Goal: Information Seeking & Learning: Learn about a topic

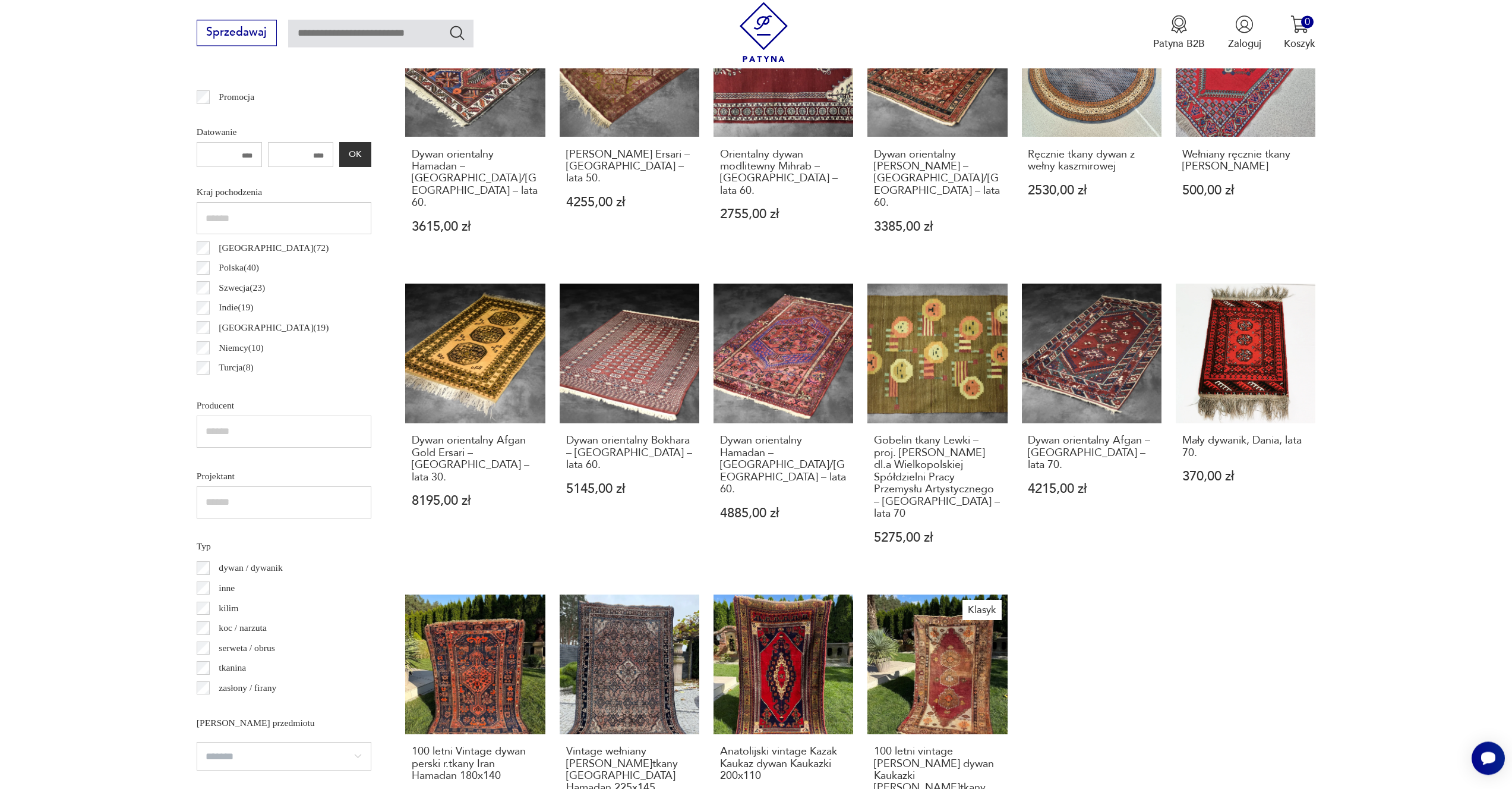
scroll to position [929, 0]
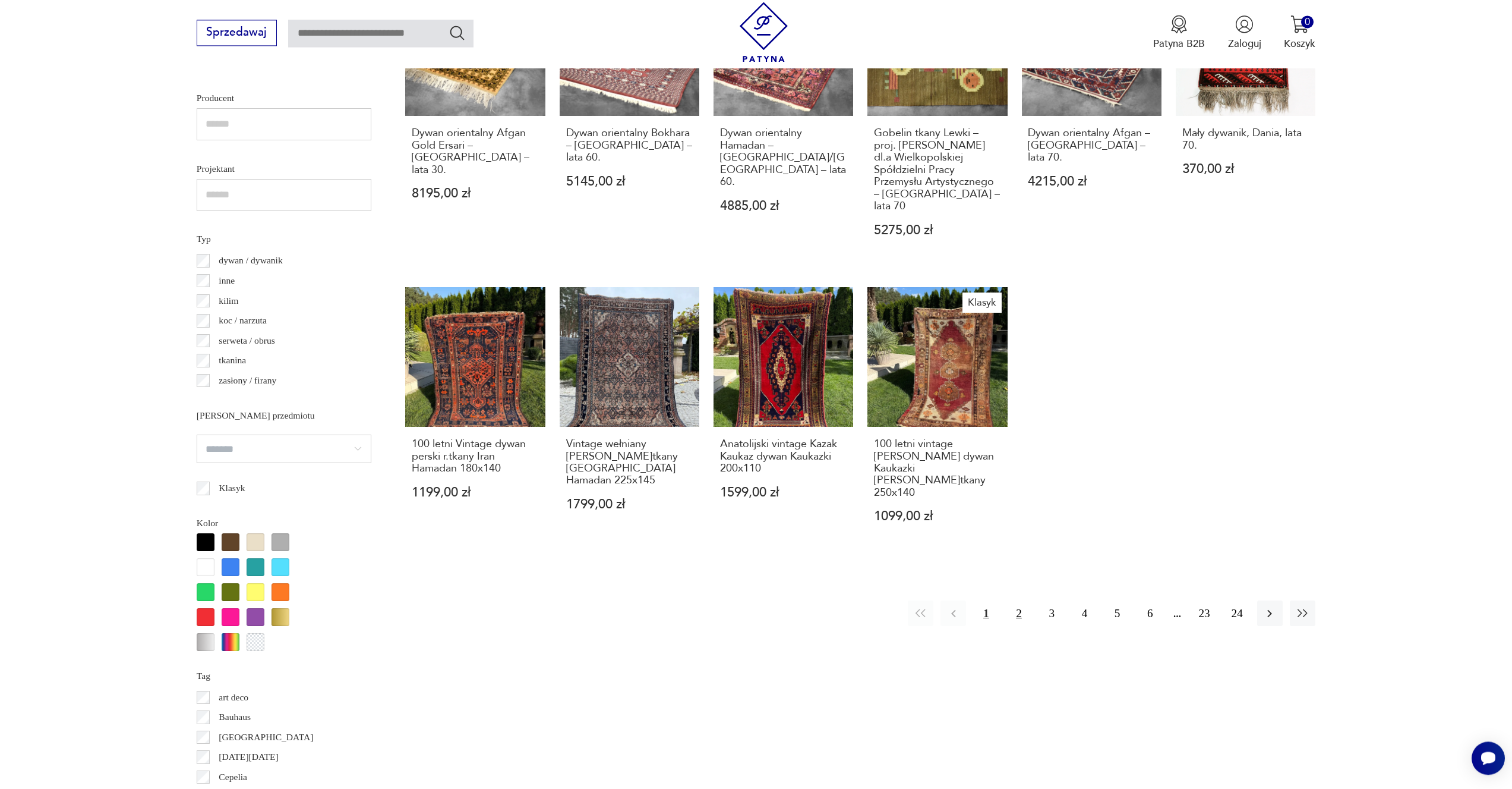
click at [1013, 600] on button "2" at bounding box center [1019, 613] width 26 height 26
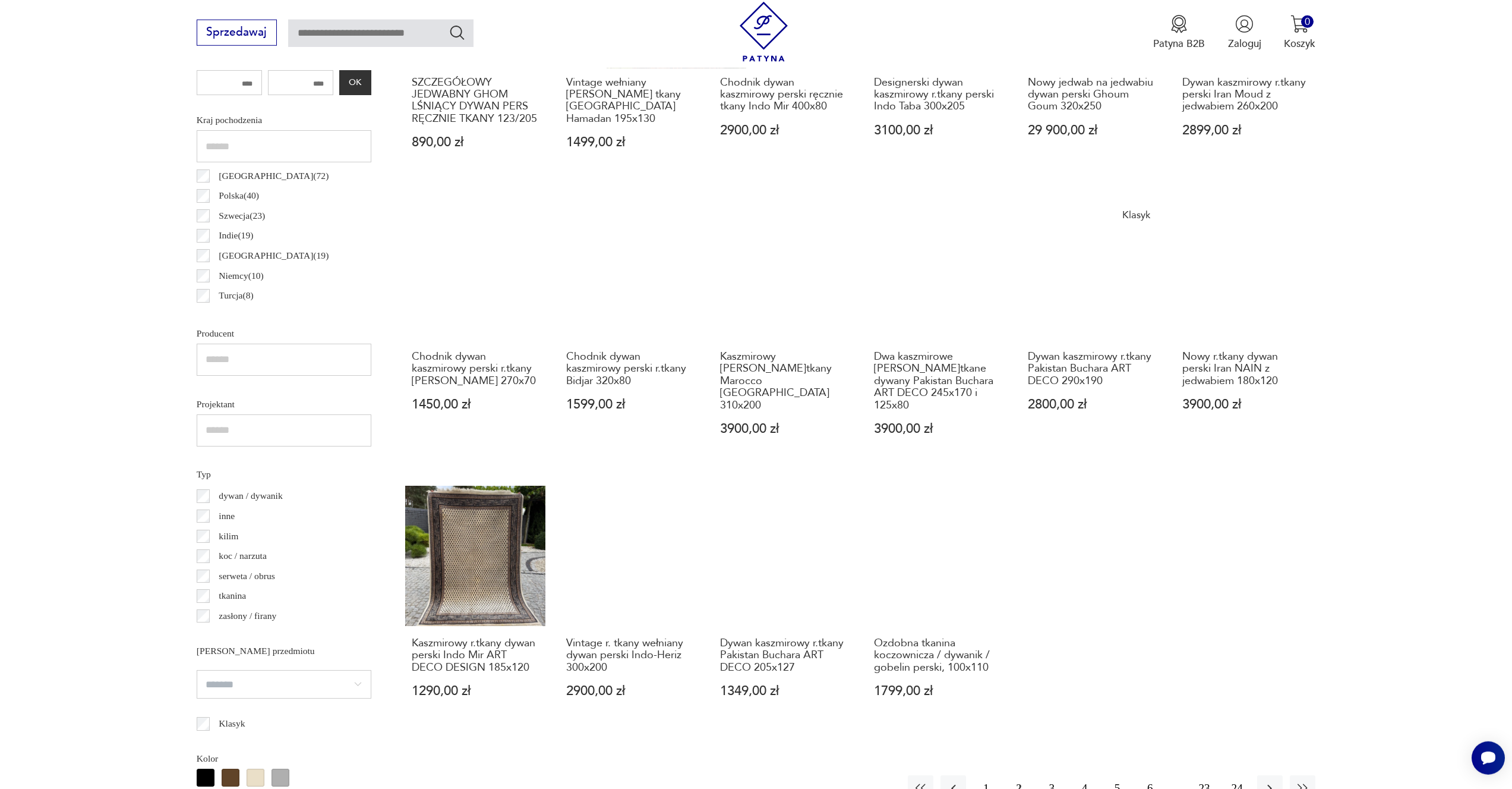
scroll to position [1011, 0]
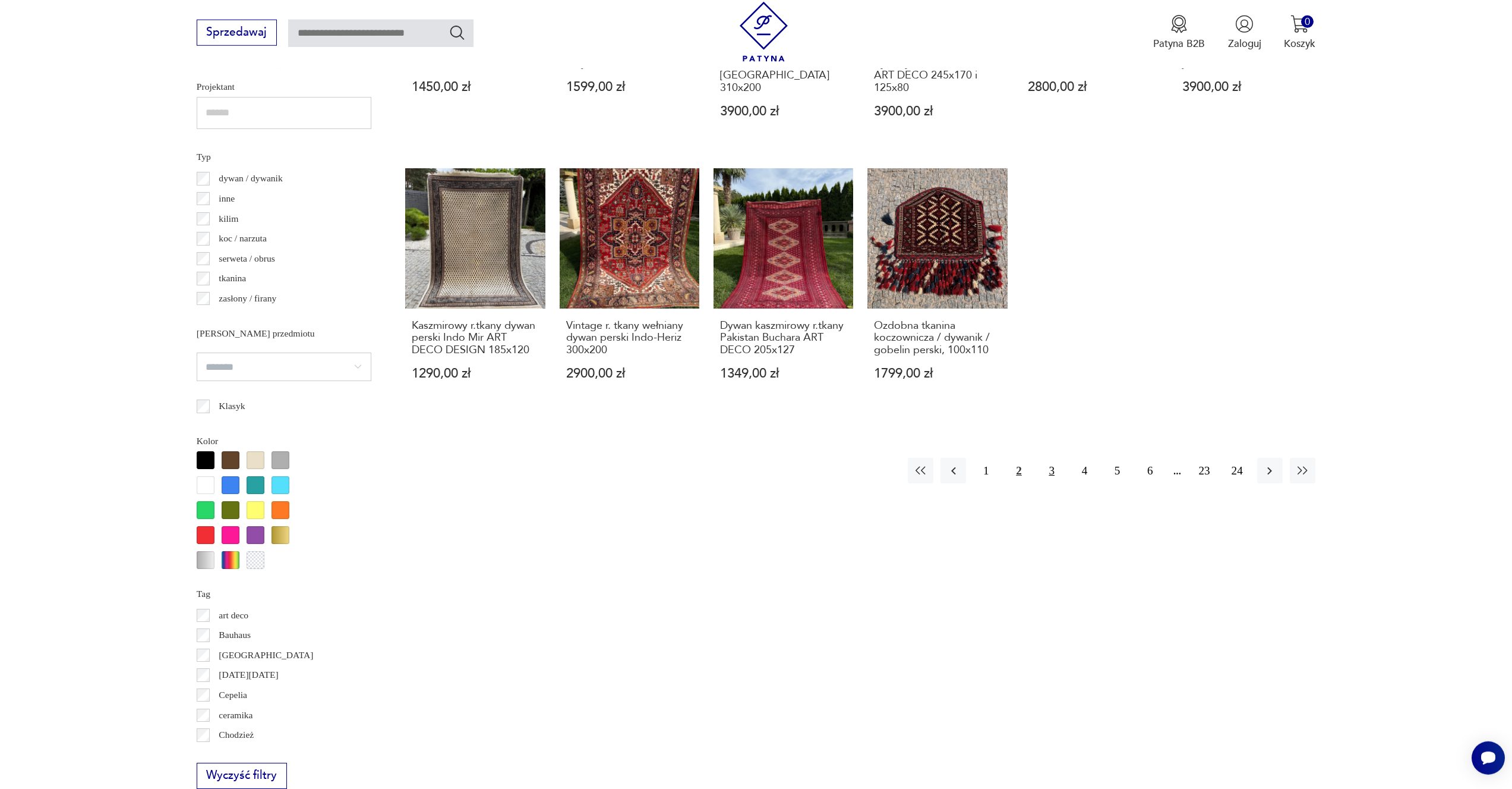
click at [1050, 458] on button "3" at bounding box center [1052, 471] width 26 height 26
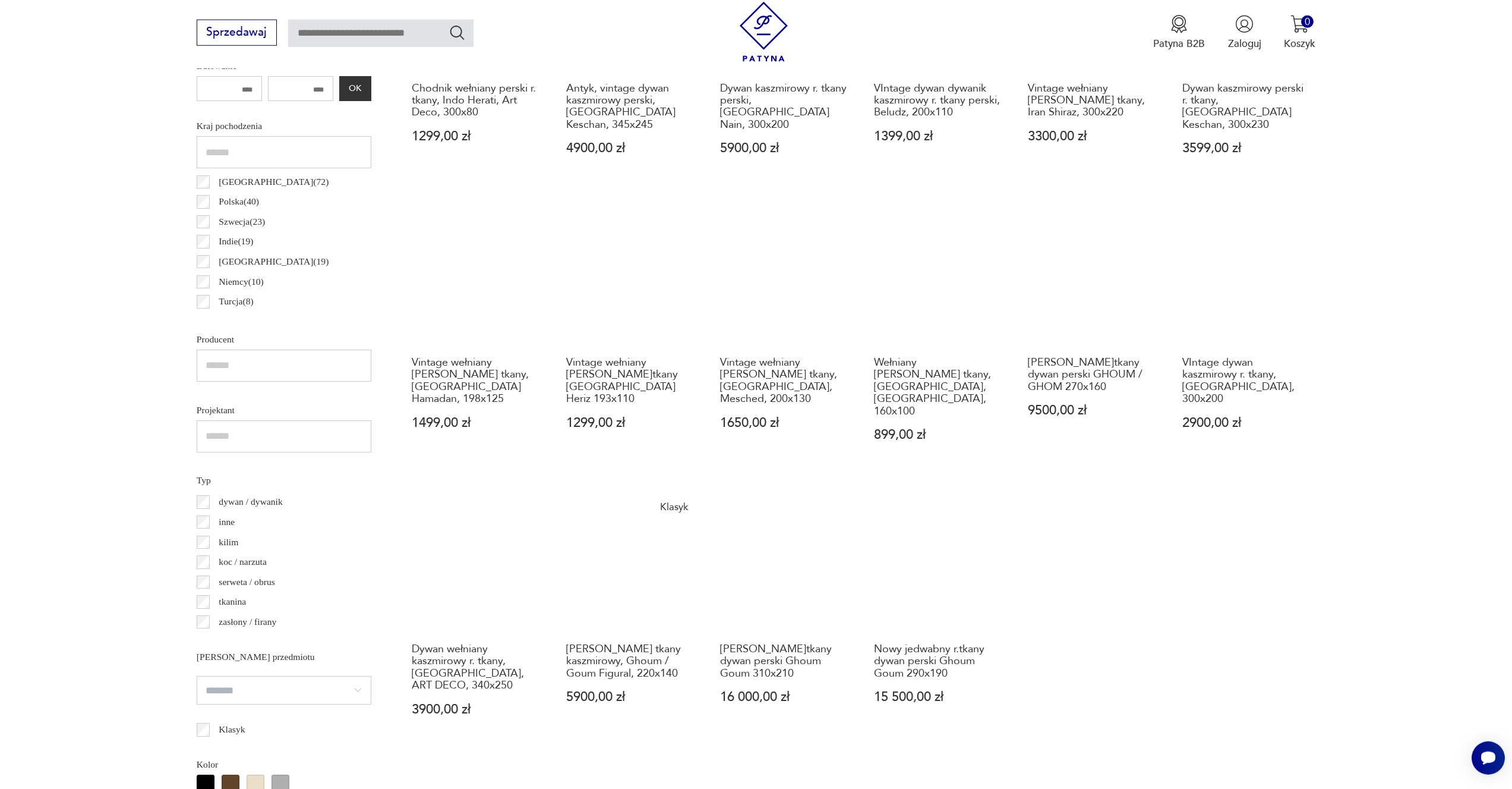
scroll to position [931, 0]
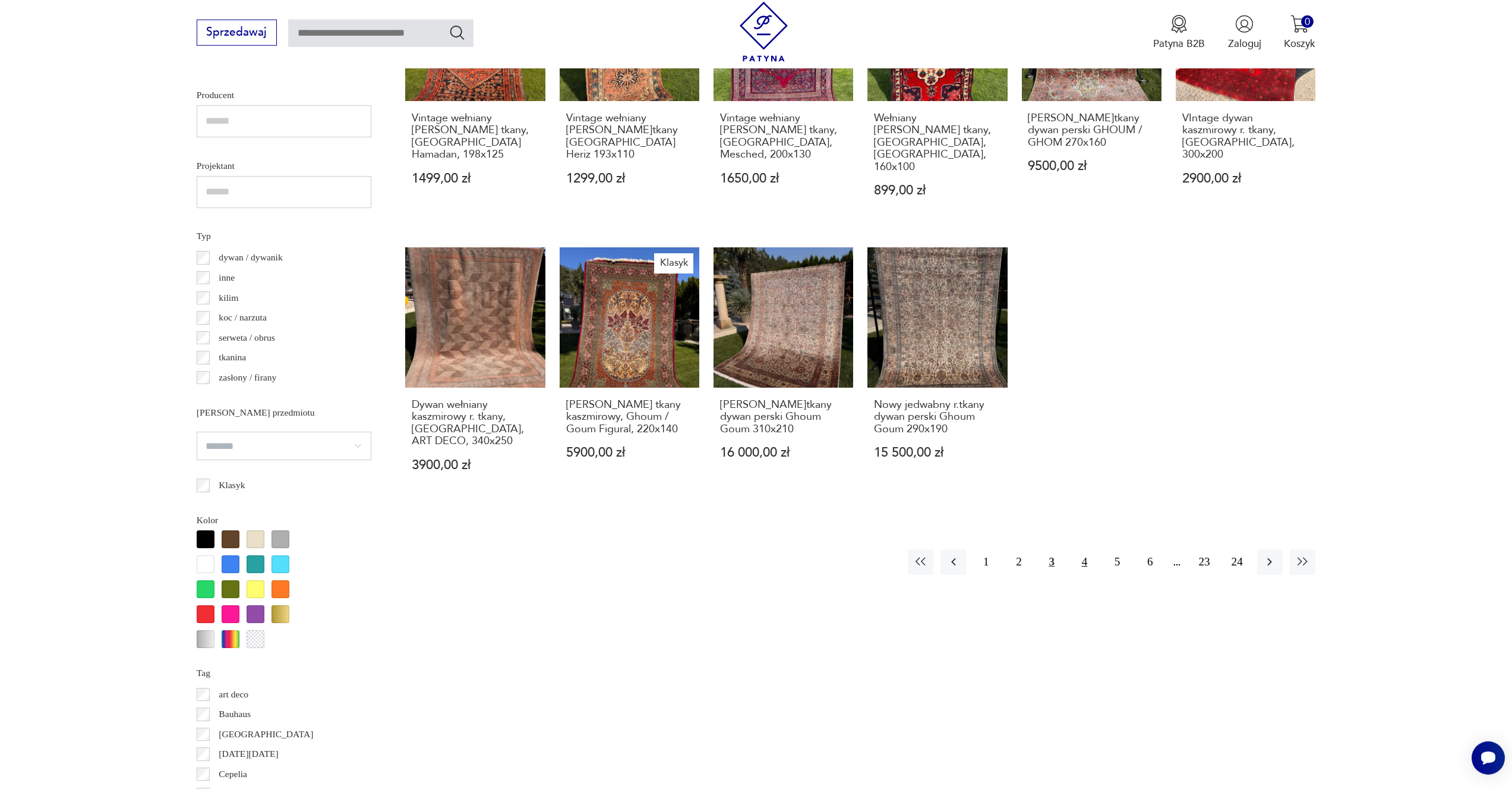
click at [1084, 550] on button "4" at bounding box center [1085, 563] width 26 height 26
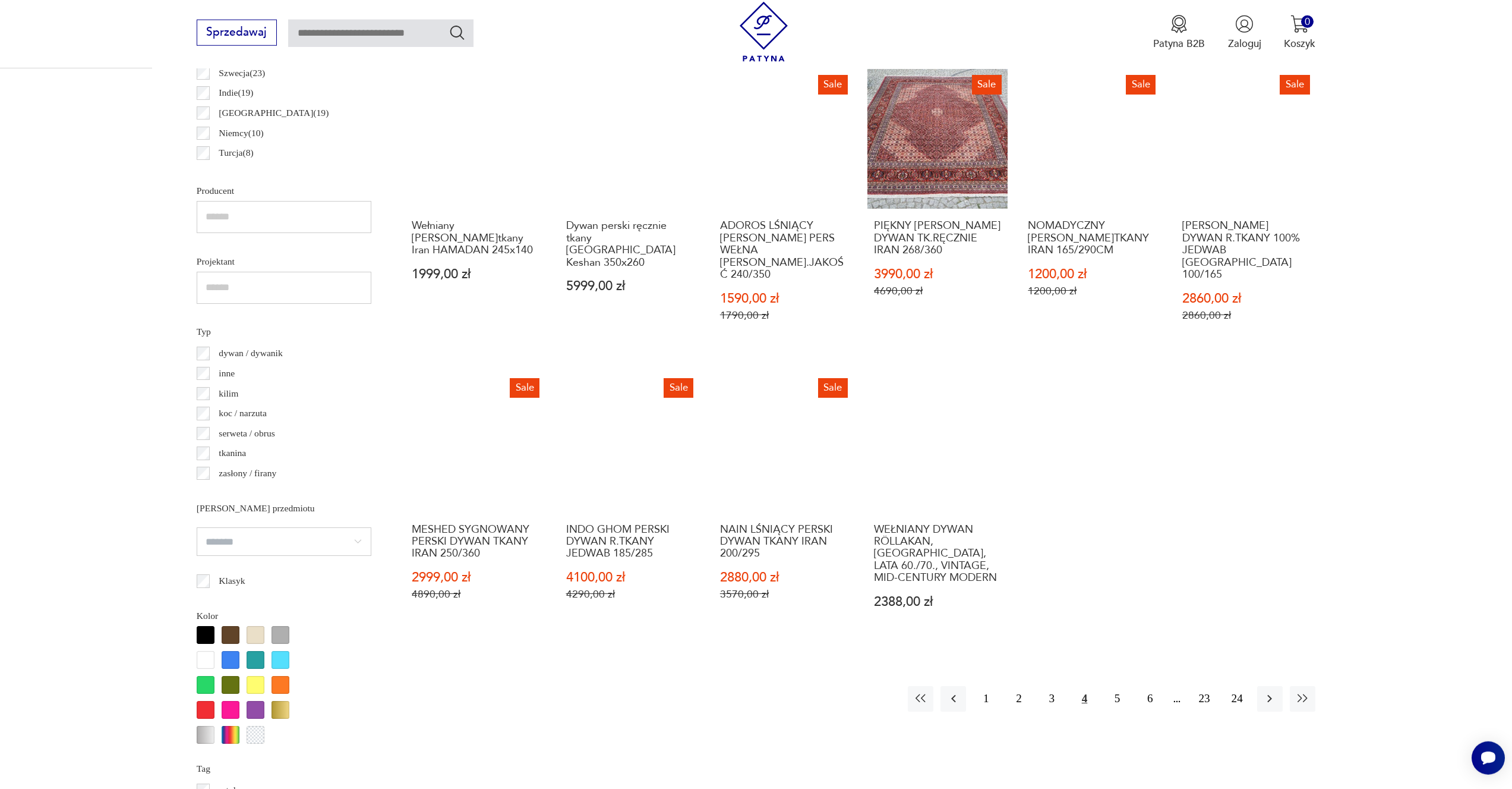
scroll to position [897, 0]
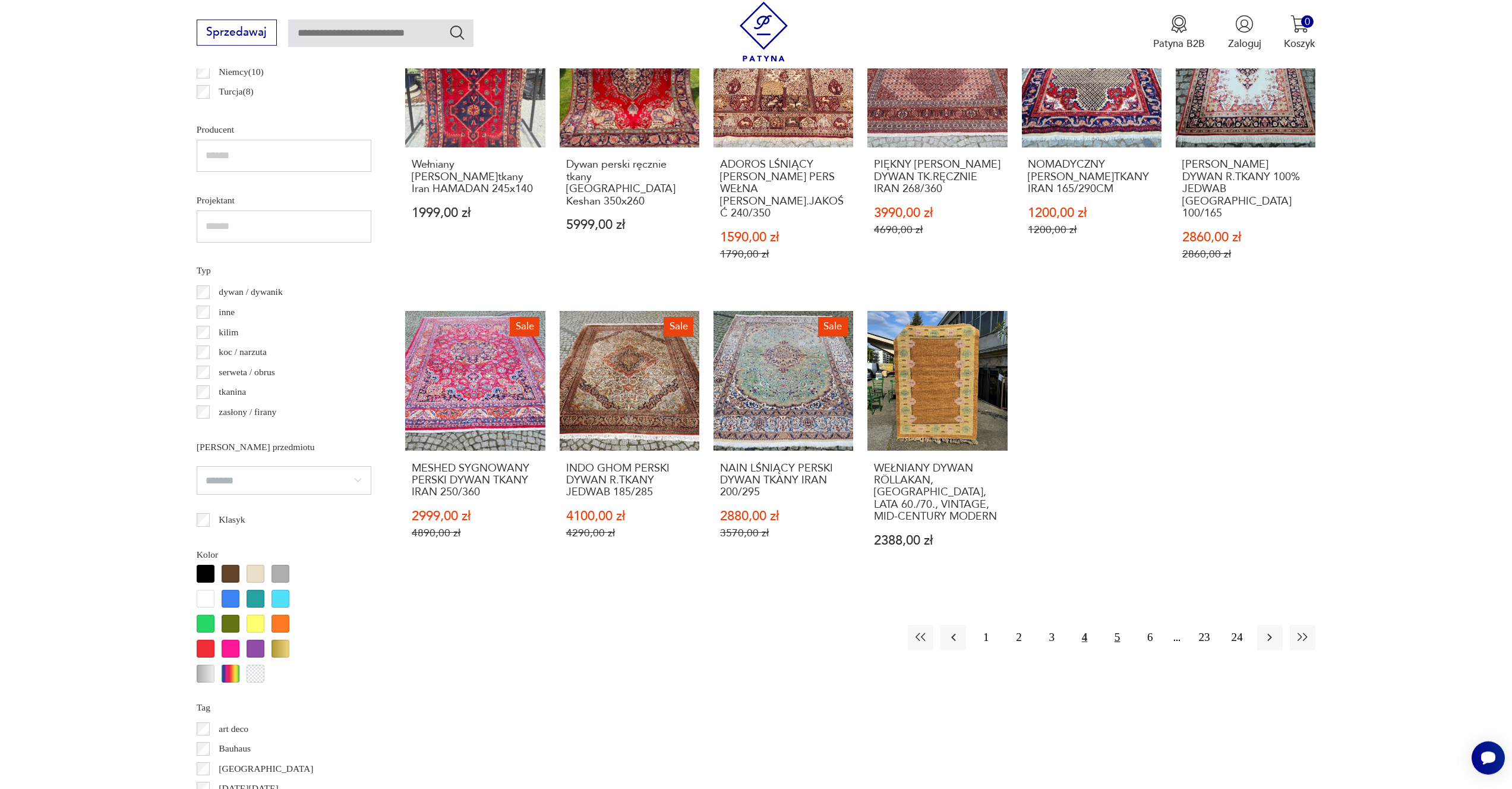
click at [1120, 625] on button "5" at bounding box center [1118, 638] width 26 height 26
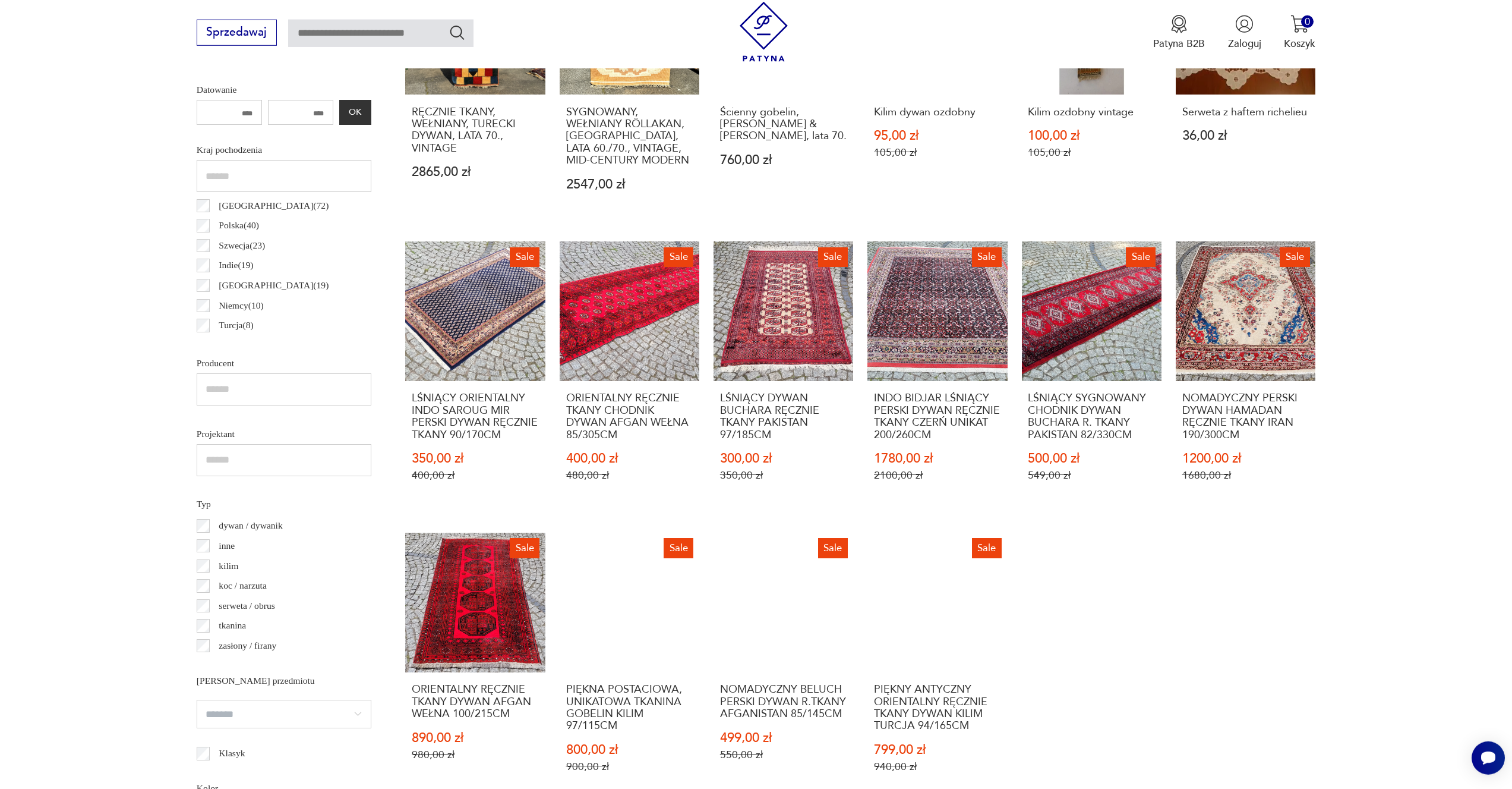
scroll to position [1038, 0]
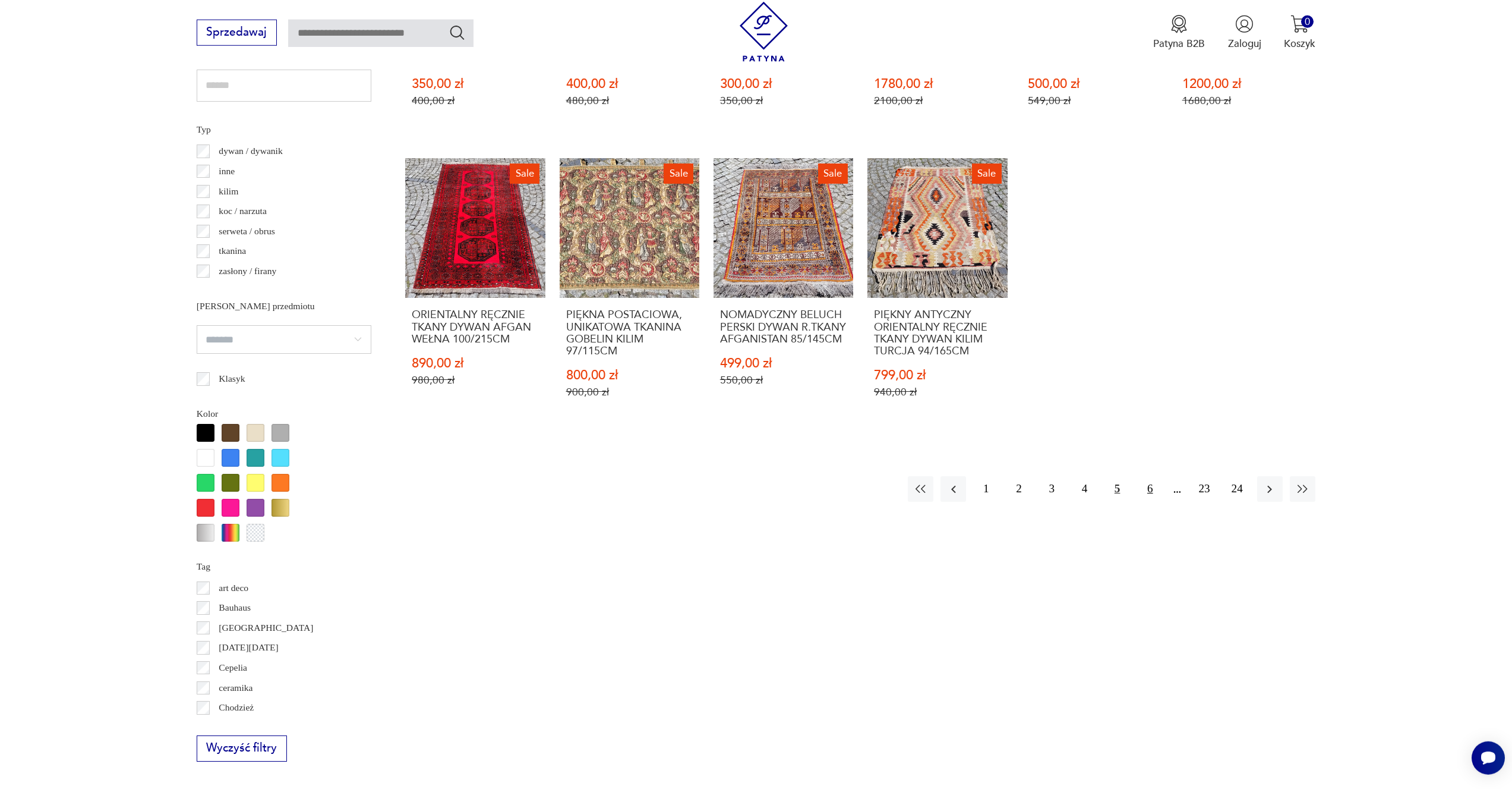
click at [1148, 476] on button "6" at bounding box center [1150, 489] width 26 height 26
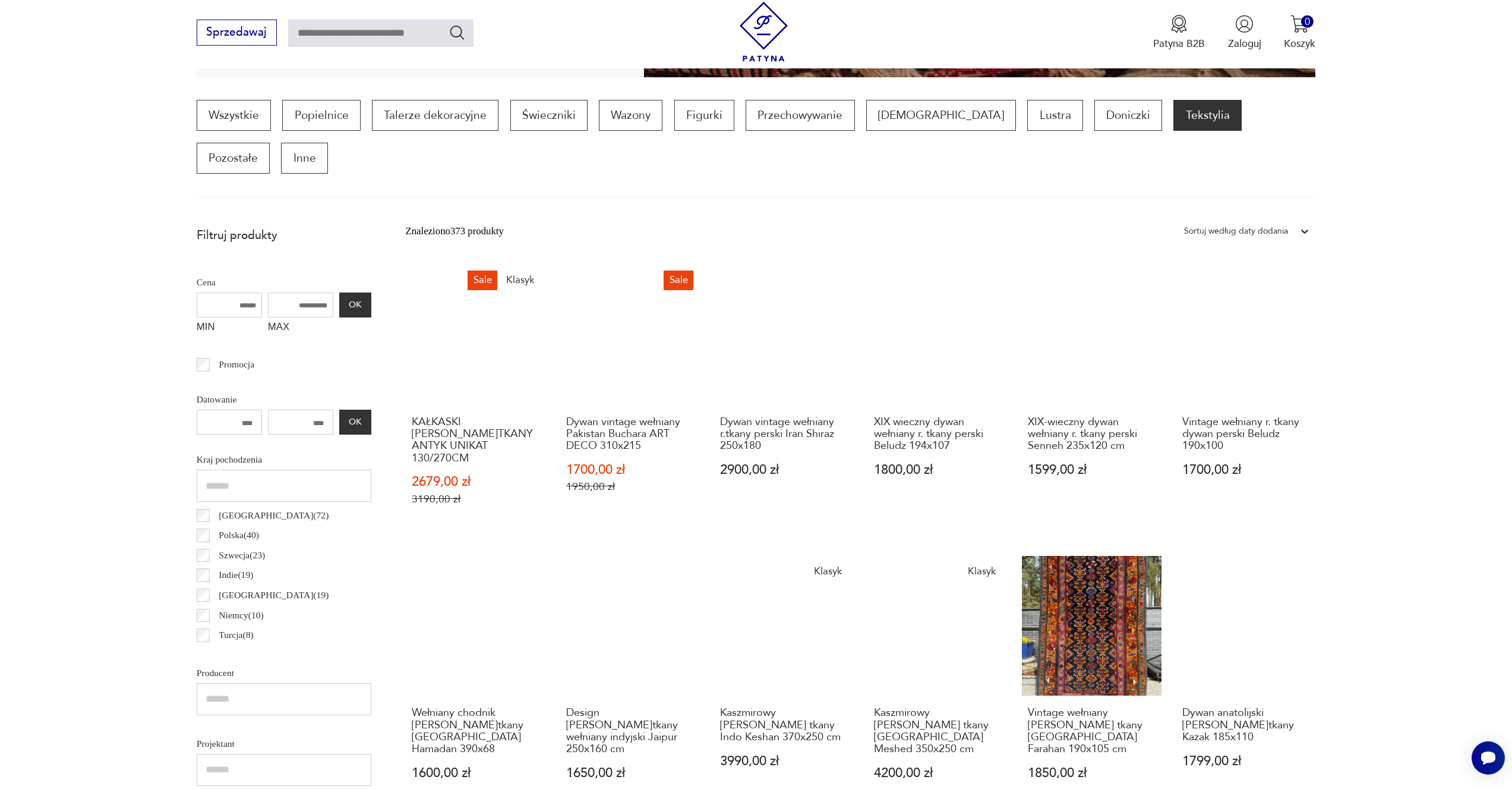
scroll to position [677, 0]
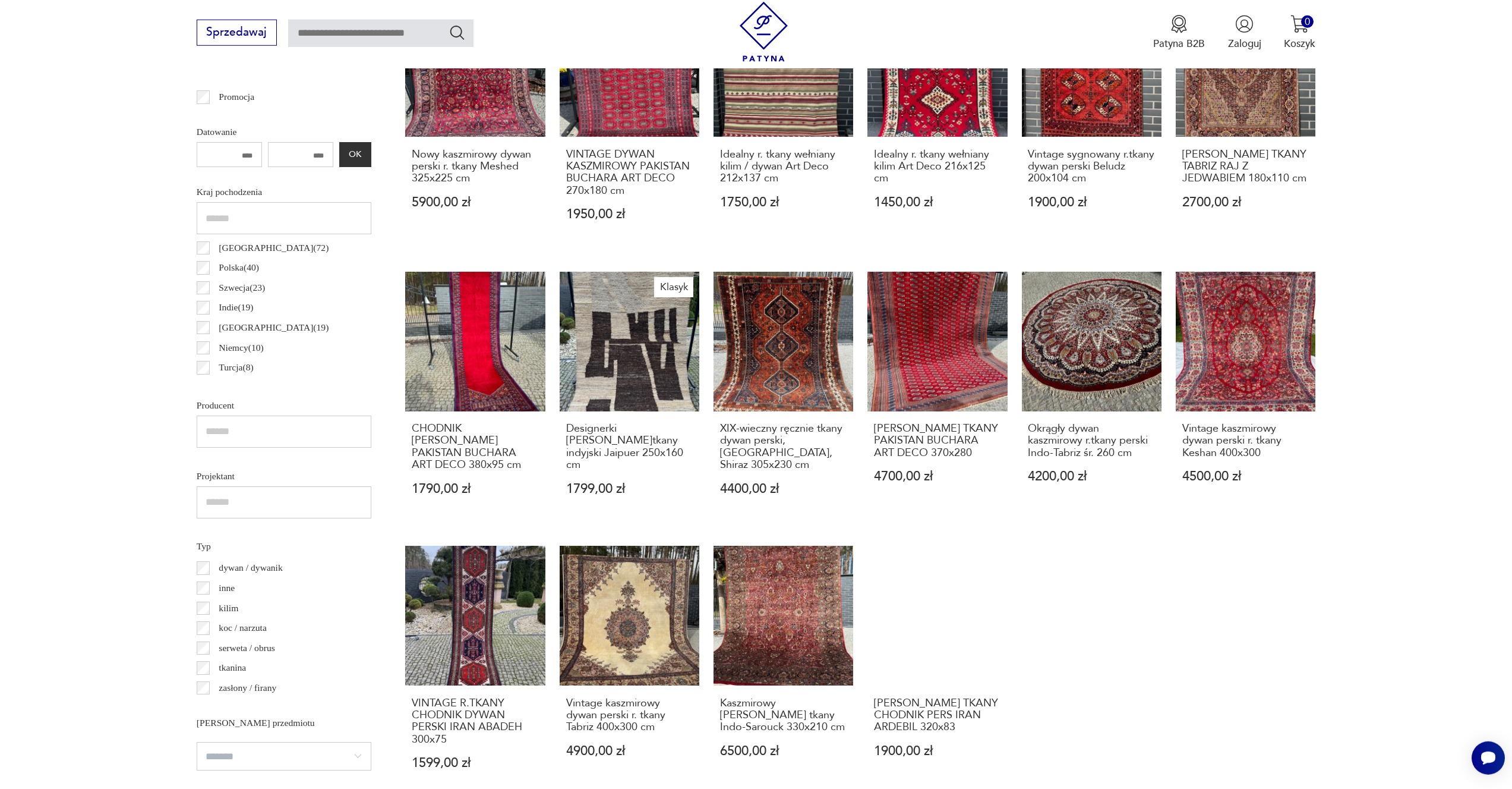
scroll to position [976, 0]
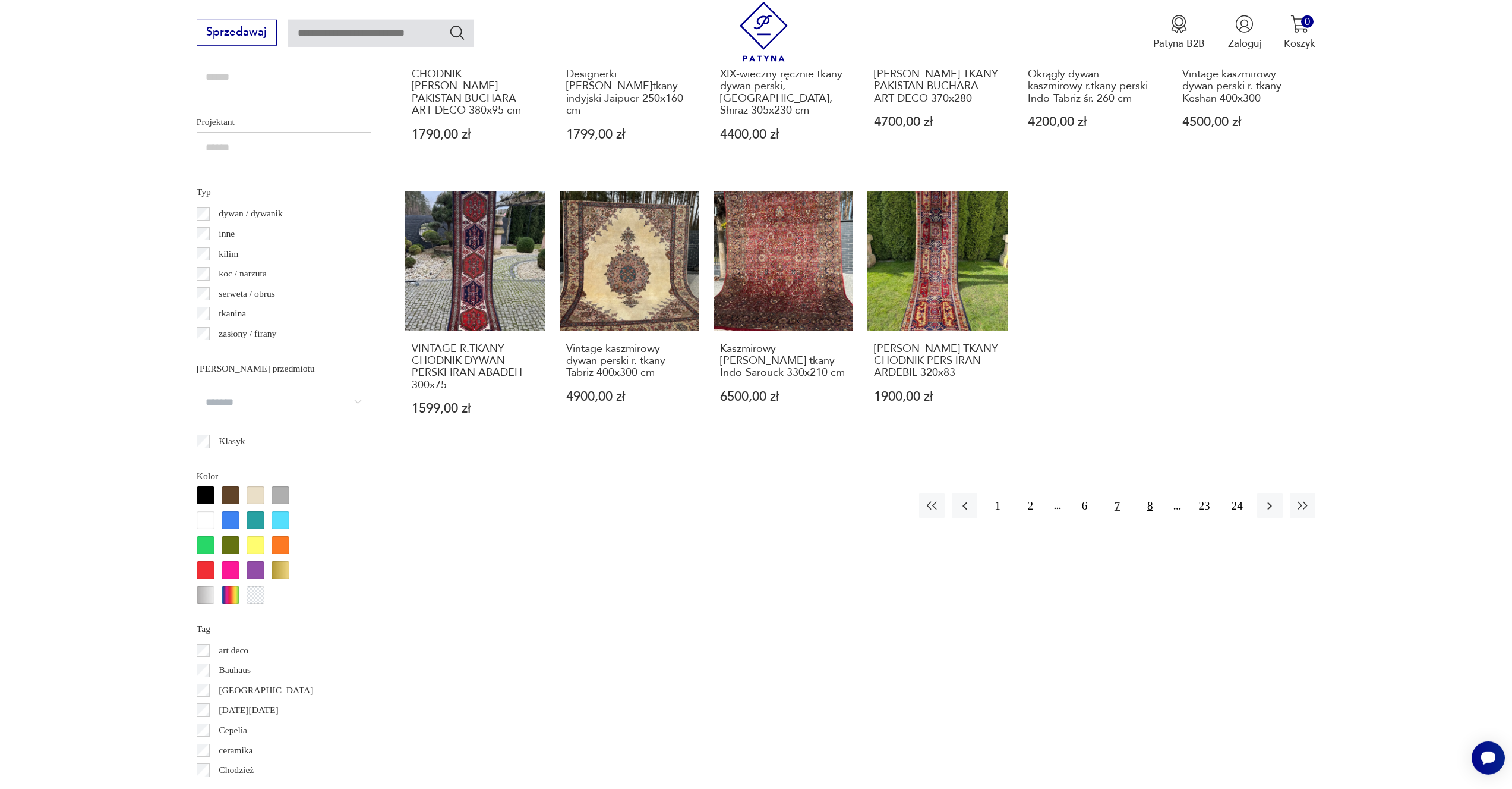
click at [1150, 493] on button "8" at bounding box center [1150, 506] width 26 height 26
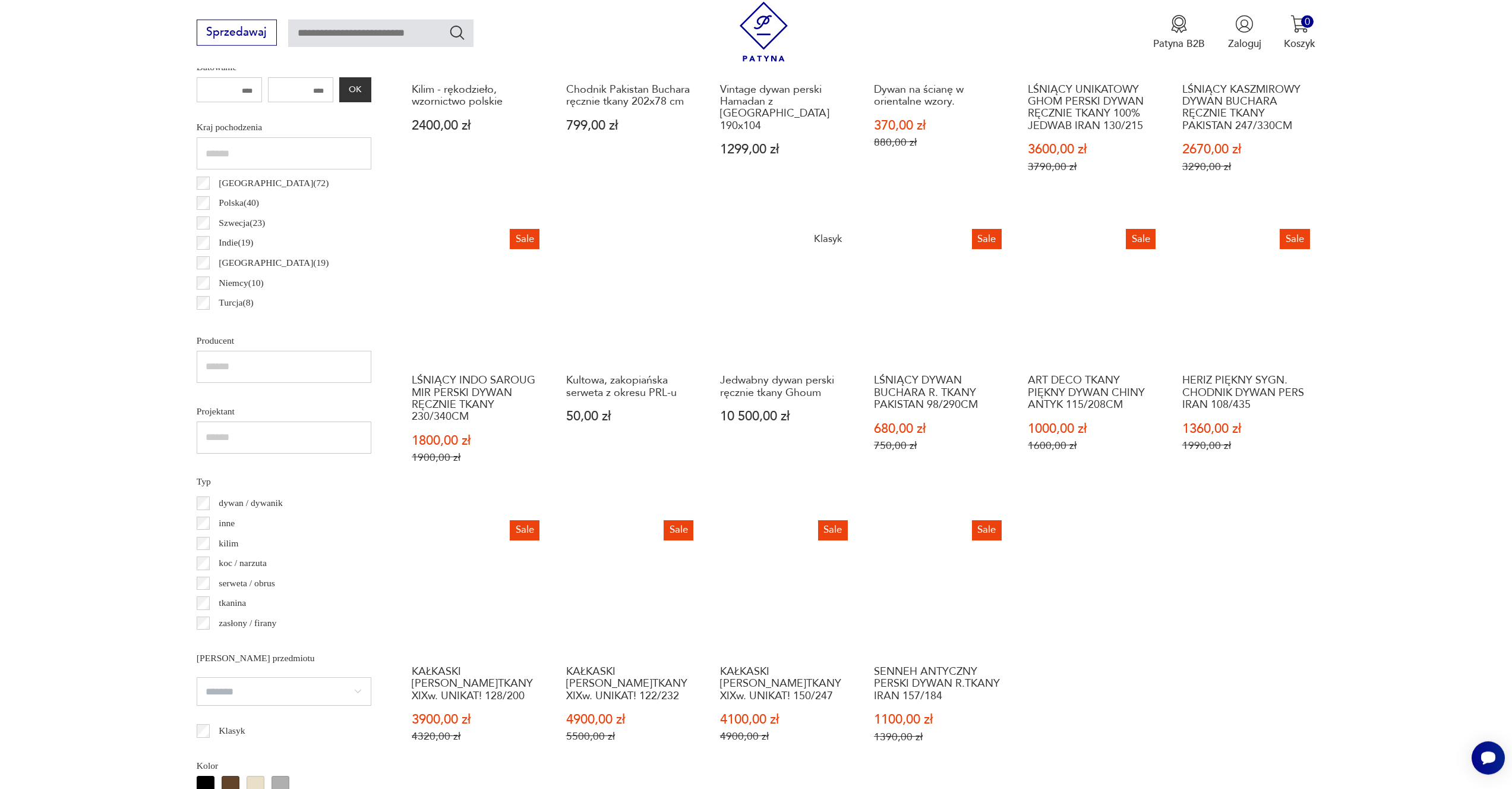
scroll to position [1043, 0]
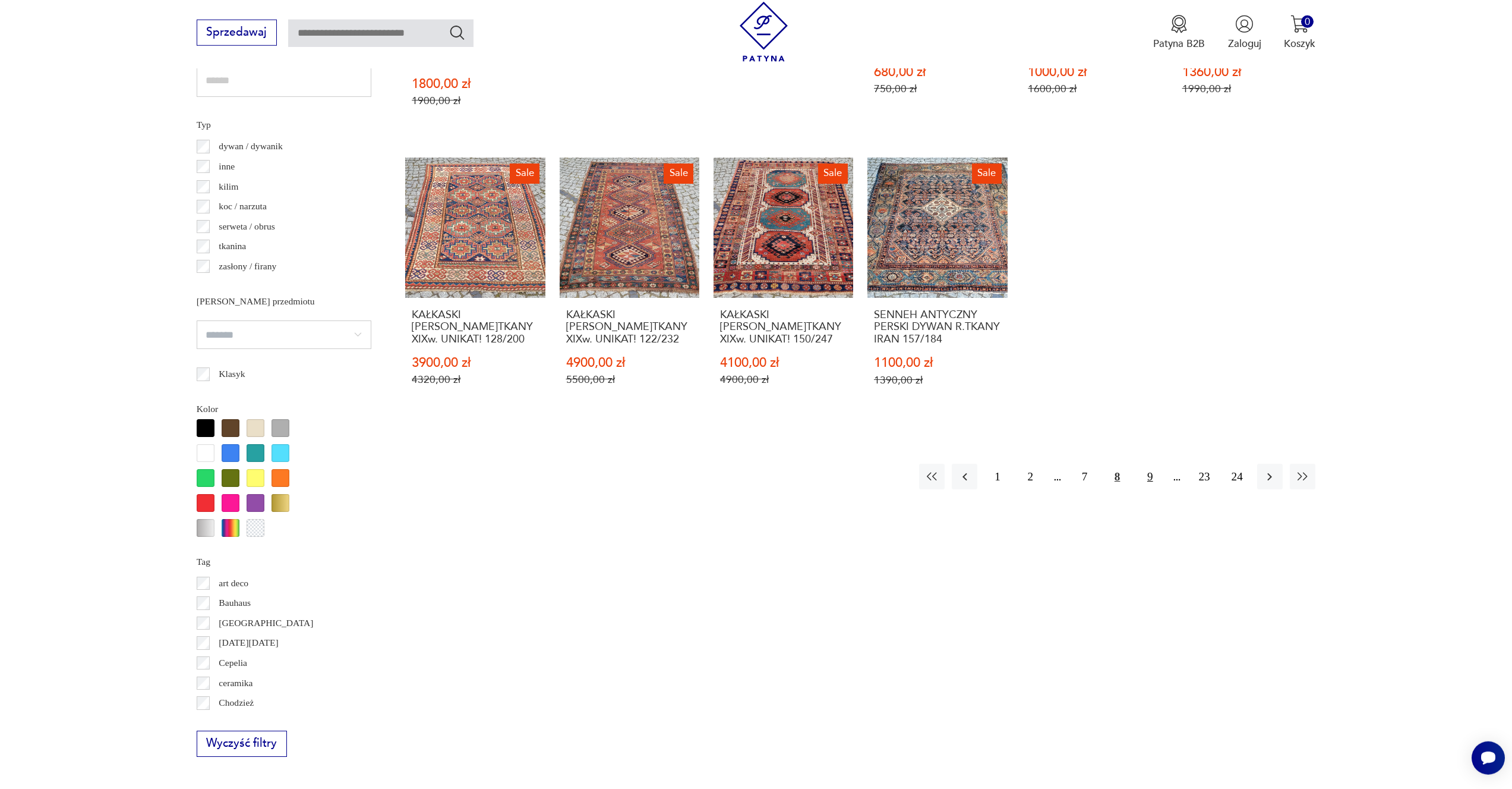
click at [1147, 463] on button "9" at bounding box center [1150, 476] width 26 height 26
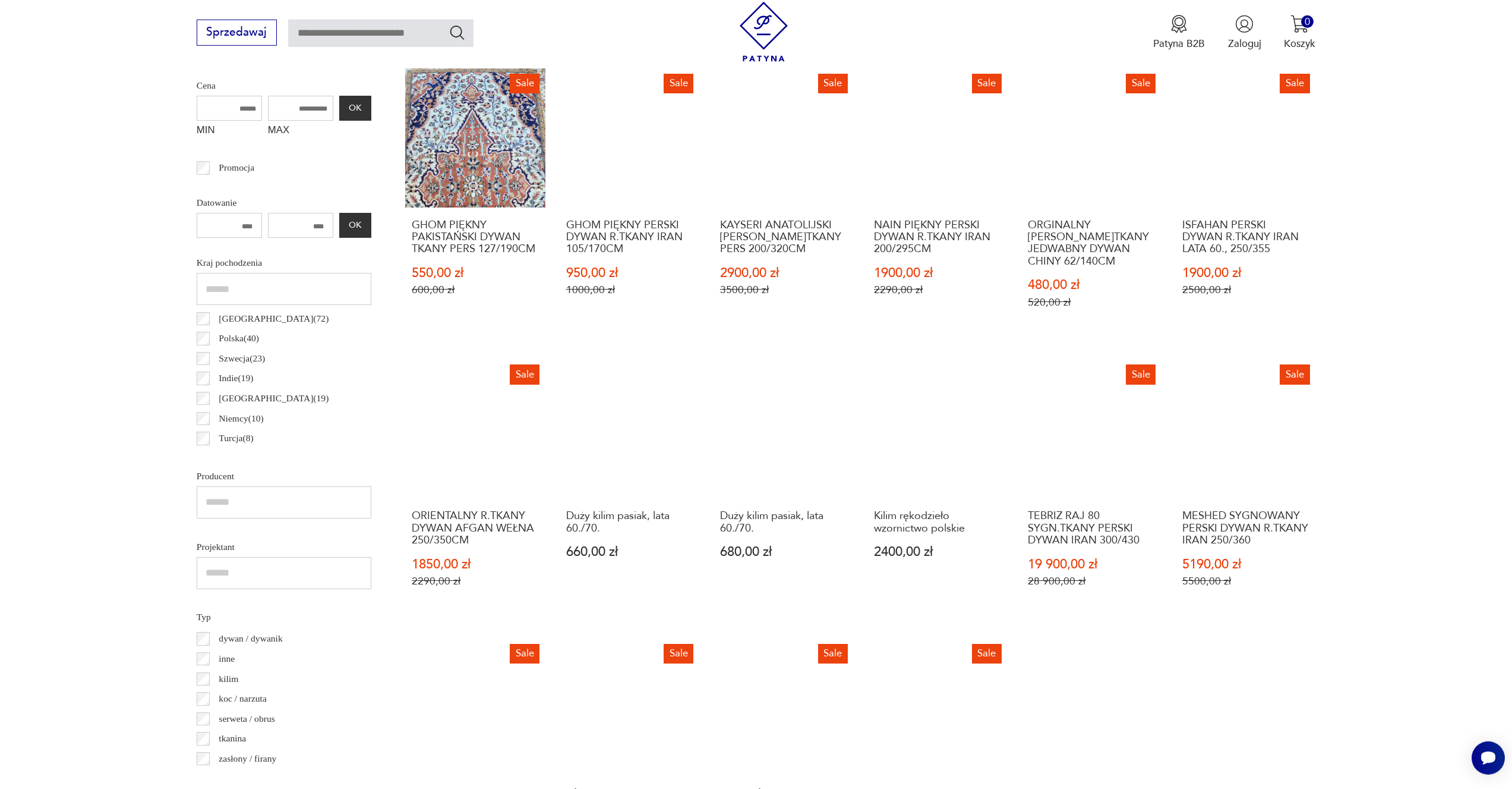
scroll to position [813, 0]
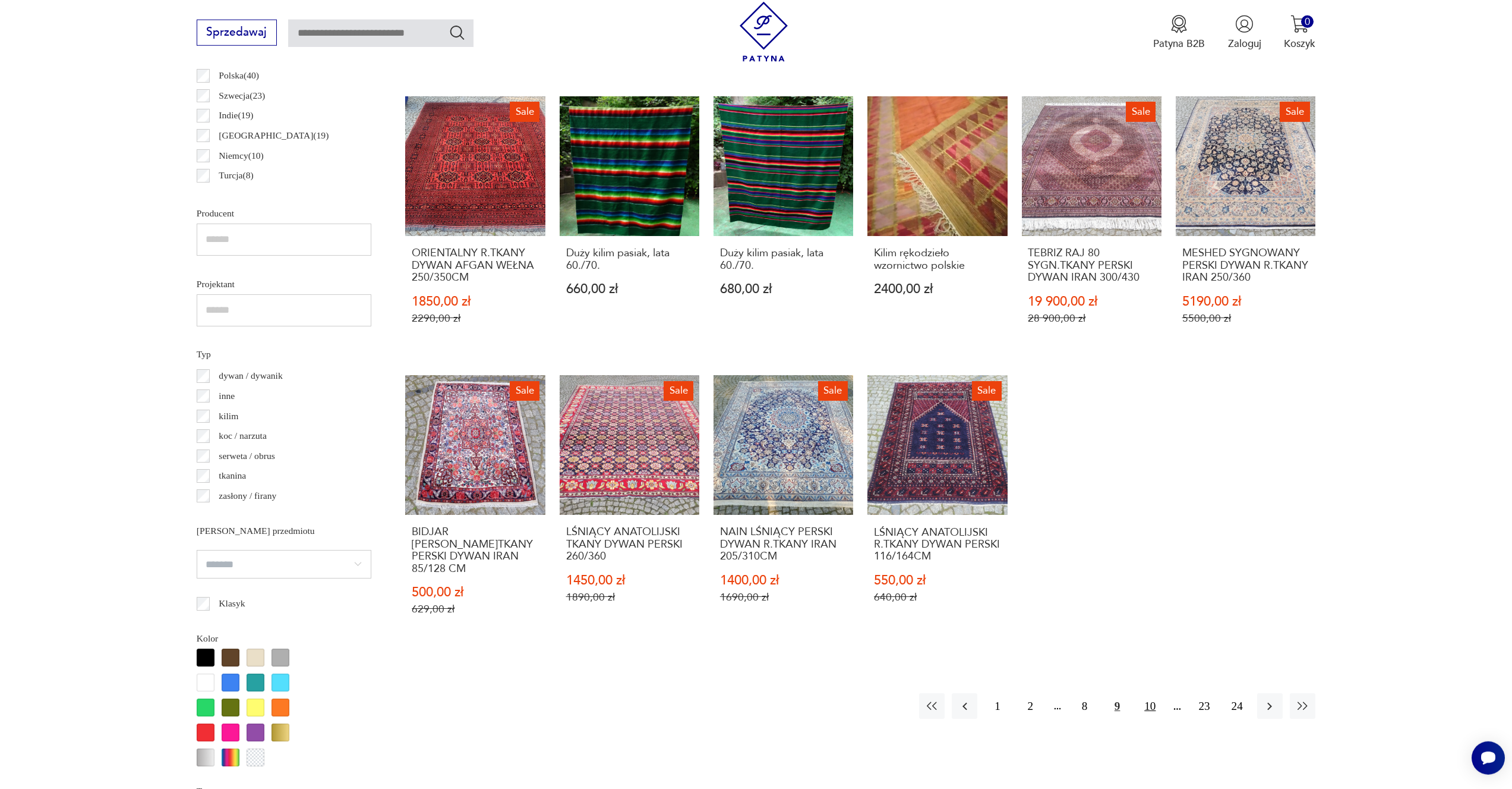
click at [1152, 694] on button "10" at bounding box center [1150, 706] width 26 height 26
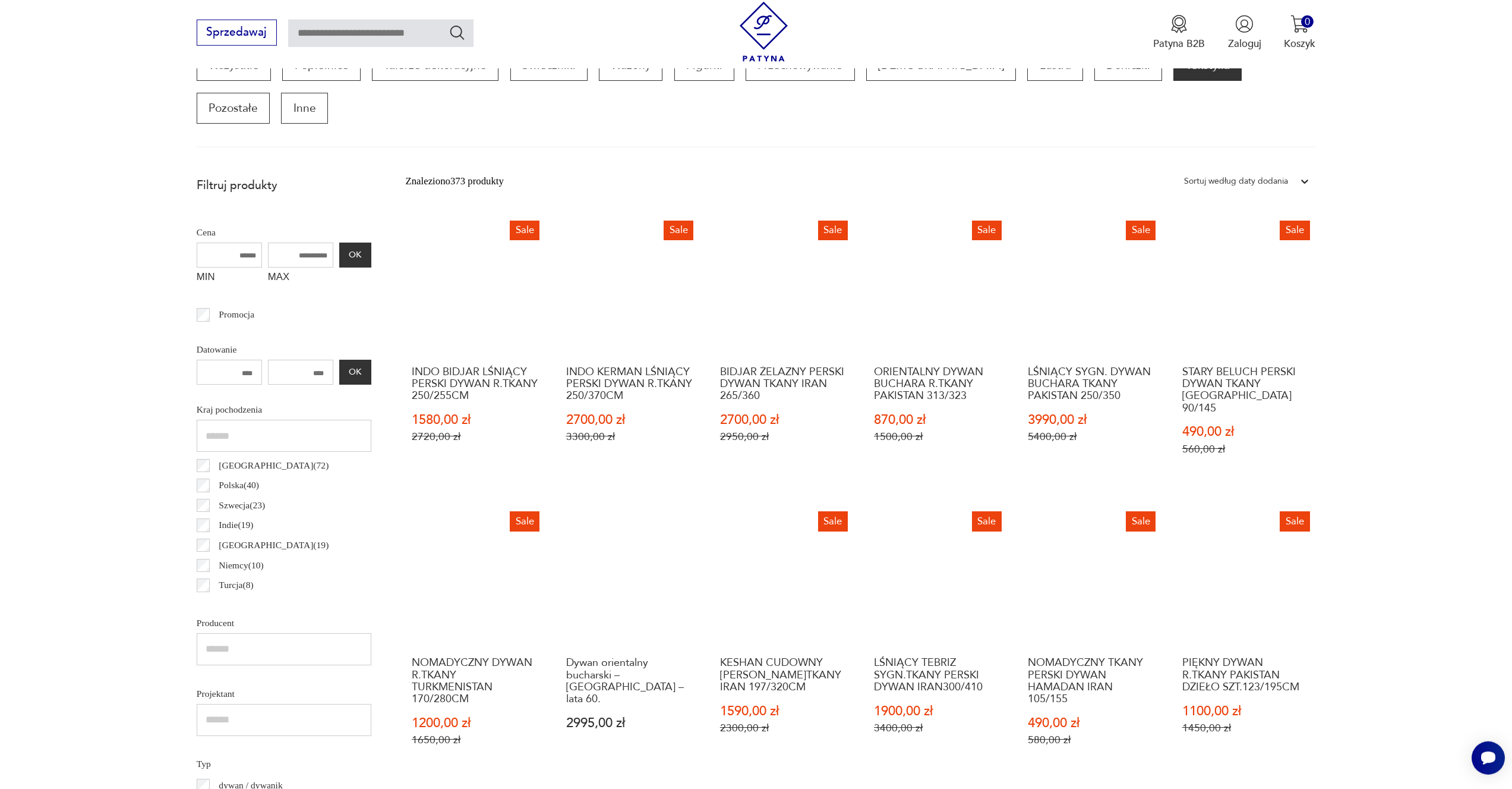
scroll to position [831, 0]
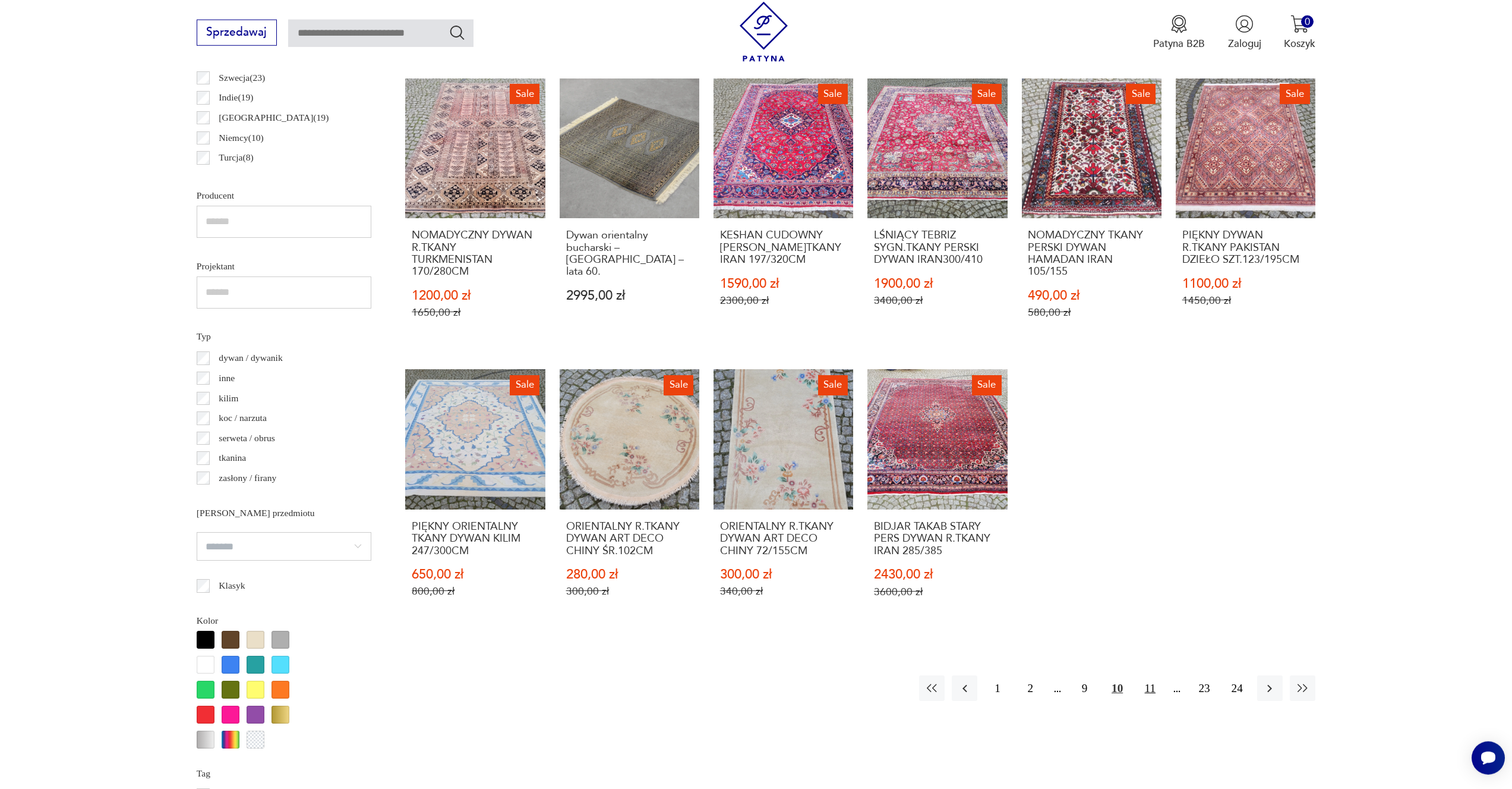
click at [1150, 675] on button "11" at bounding box center [1150, 688] width 26 height 26
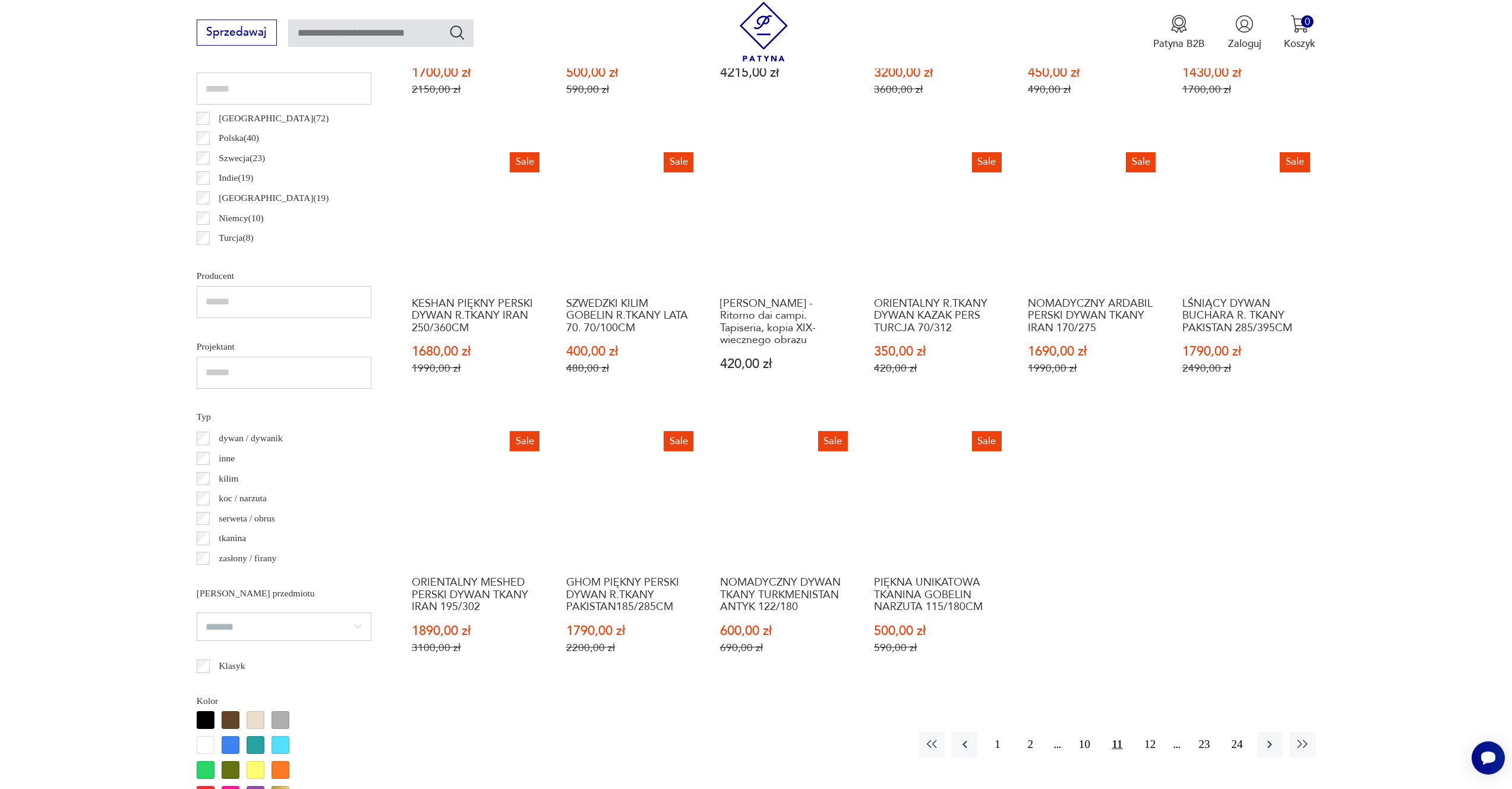
scroll to position [766, 0]
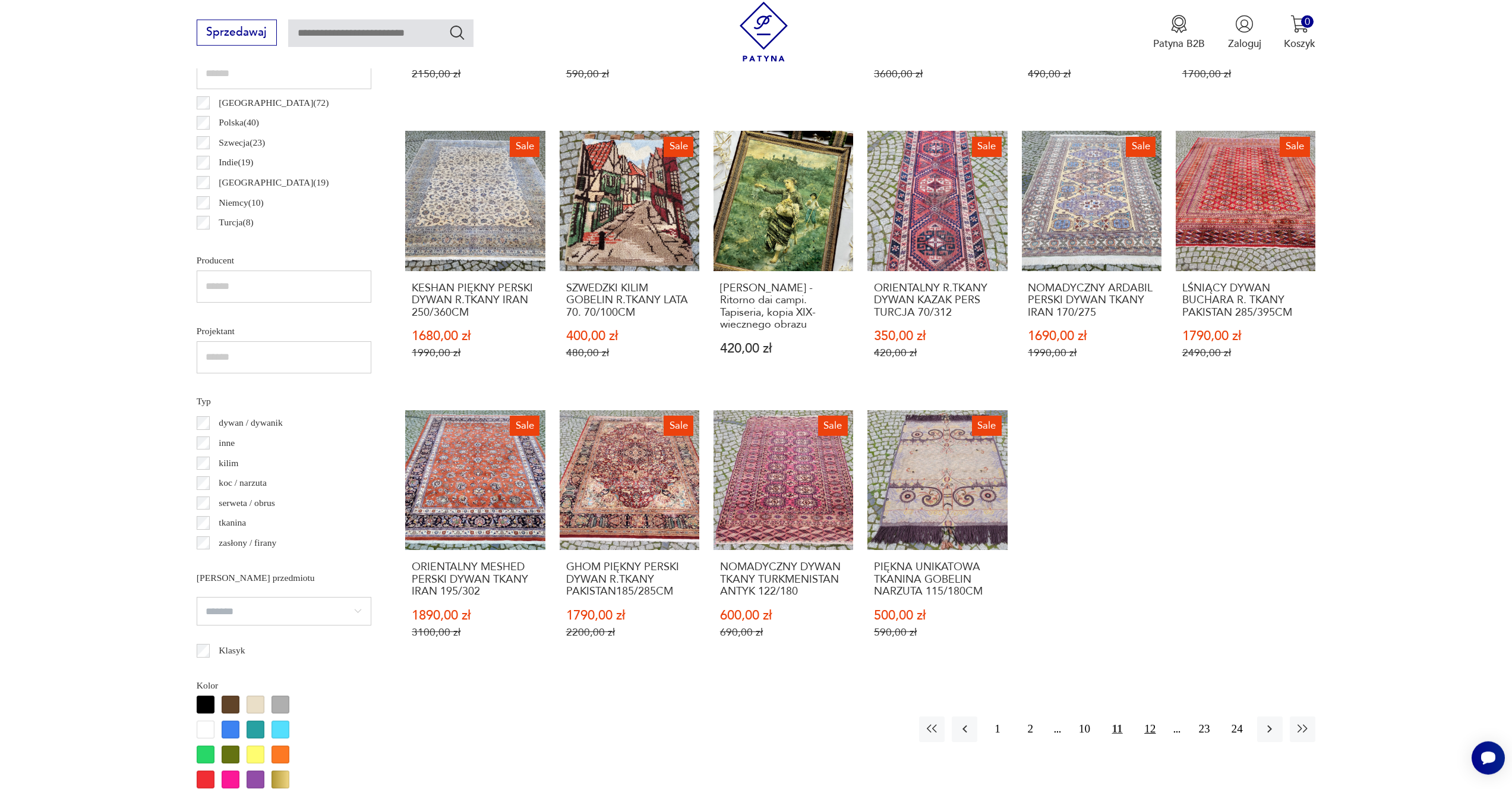
click at [1150, 716] on button "12" at bounding box center [1150, 729] width 26 height 26
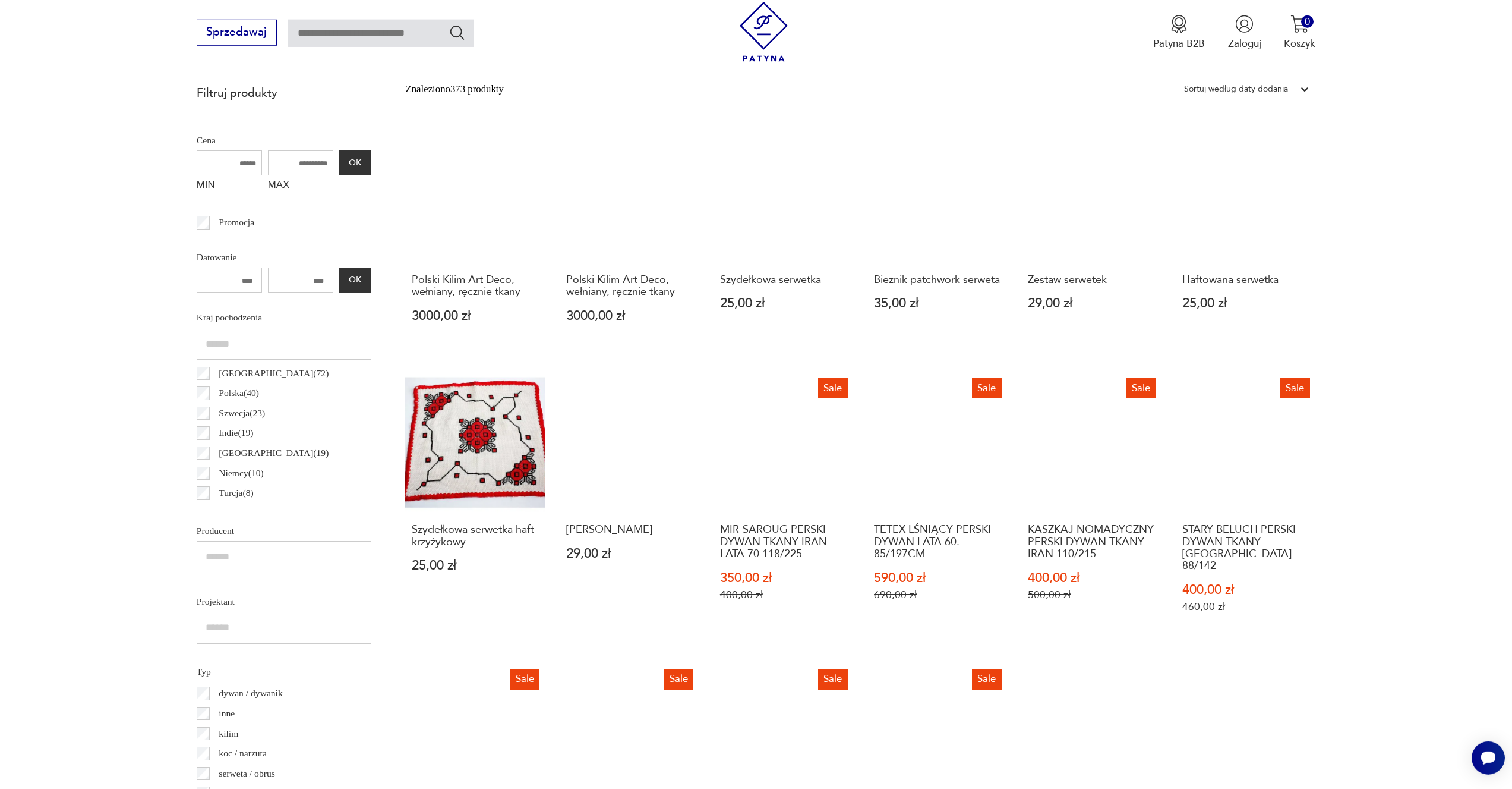
scroll to position [871, 0]
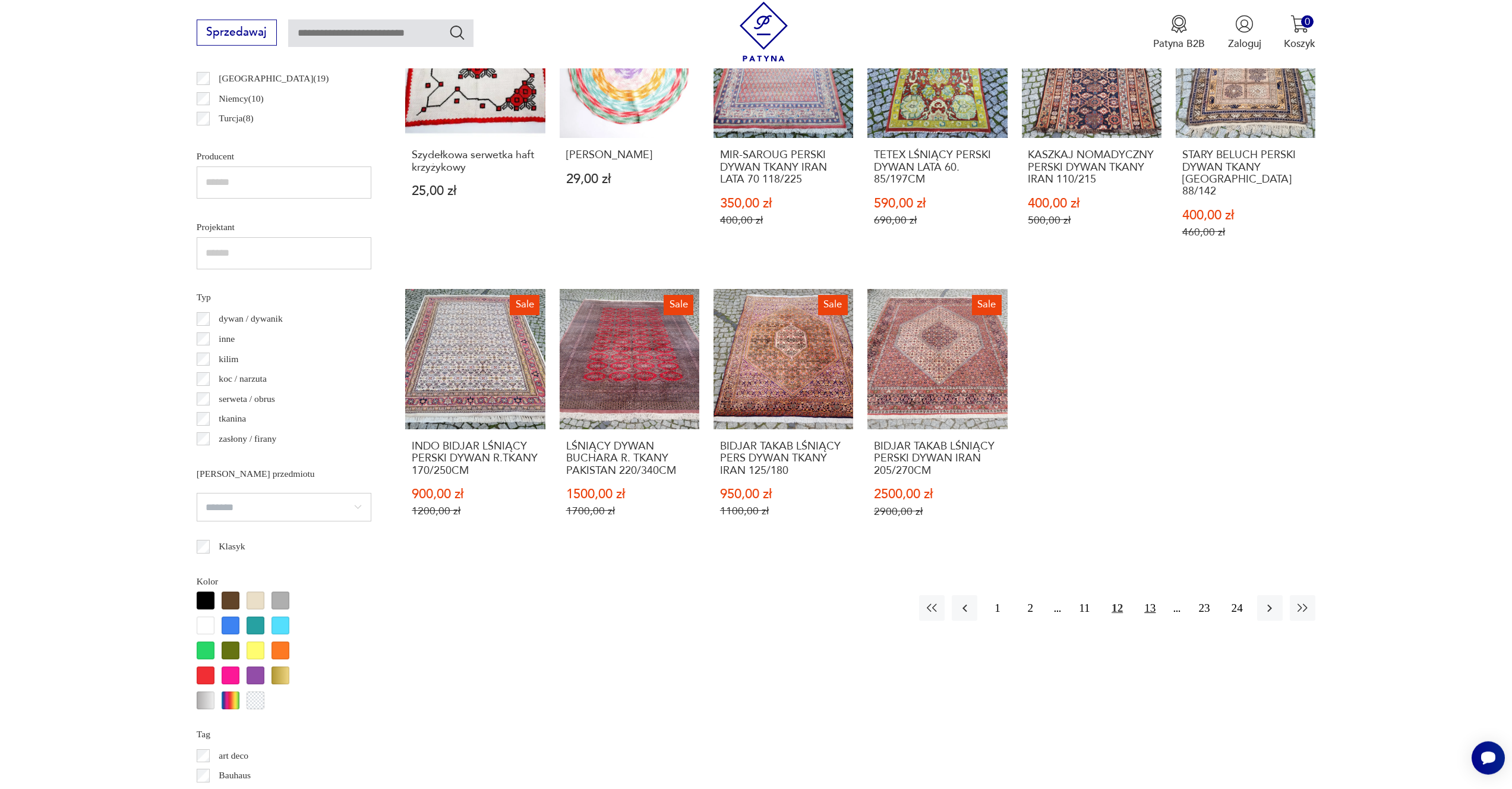
click at [1148, 595] on button "13" at bounding box center [1150, 608] width 26 height 26
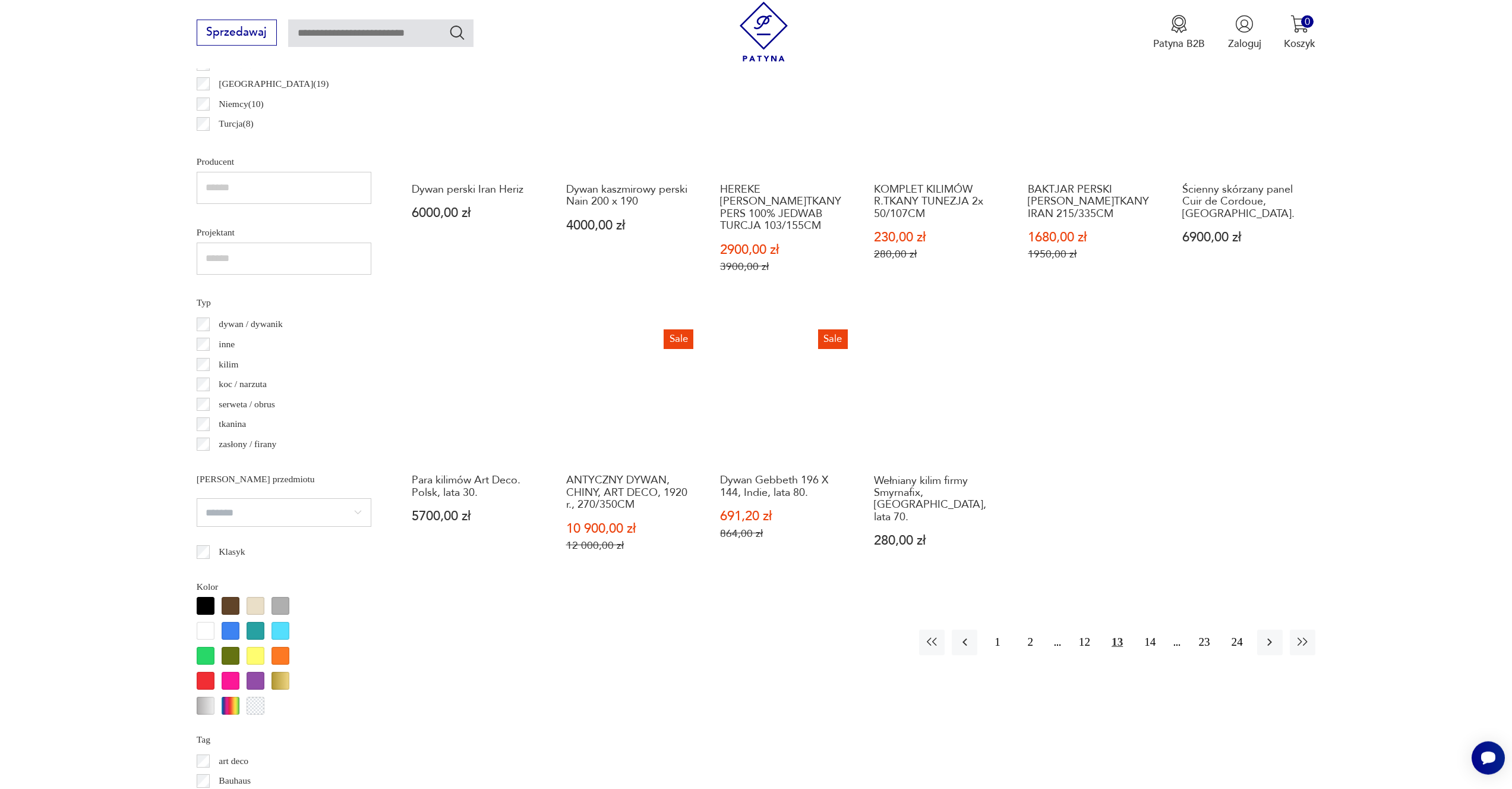
scroll to position [987, 0]
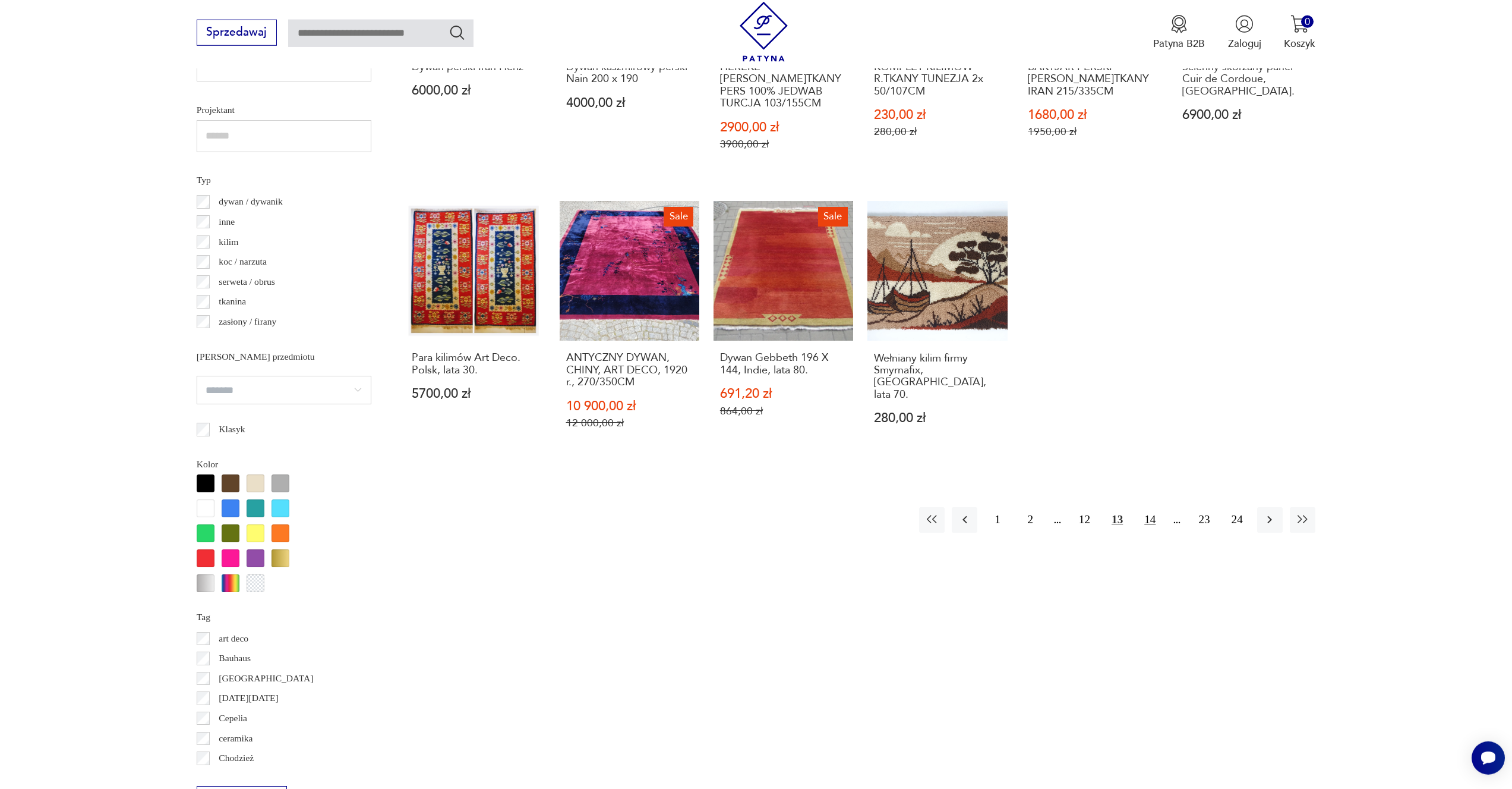
click at [1150, 507] on button "14" at bounding box center [1150, 520] width 26 height 26
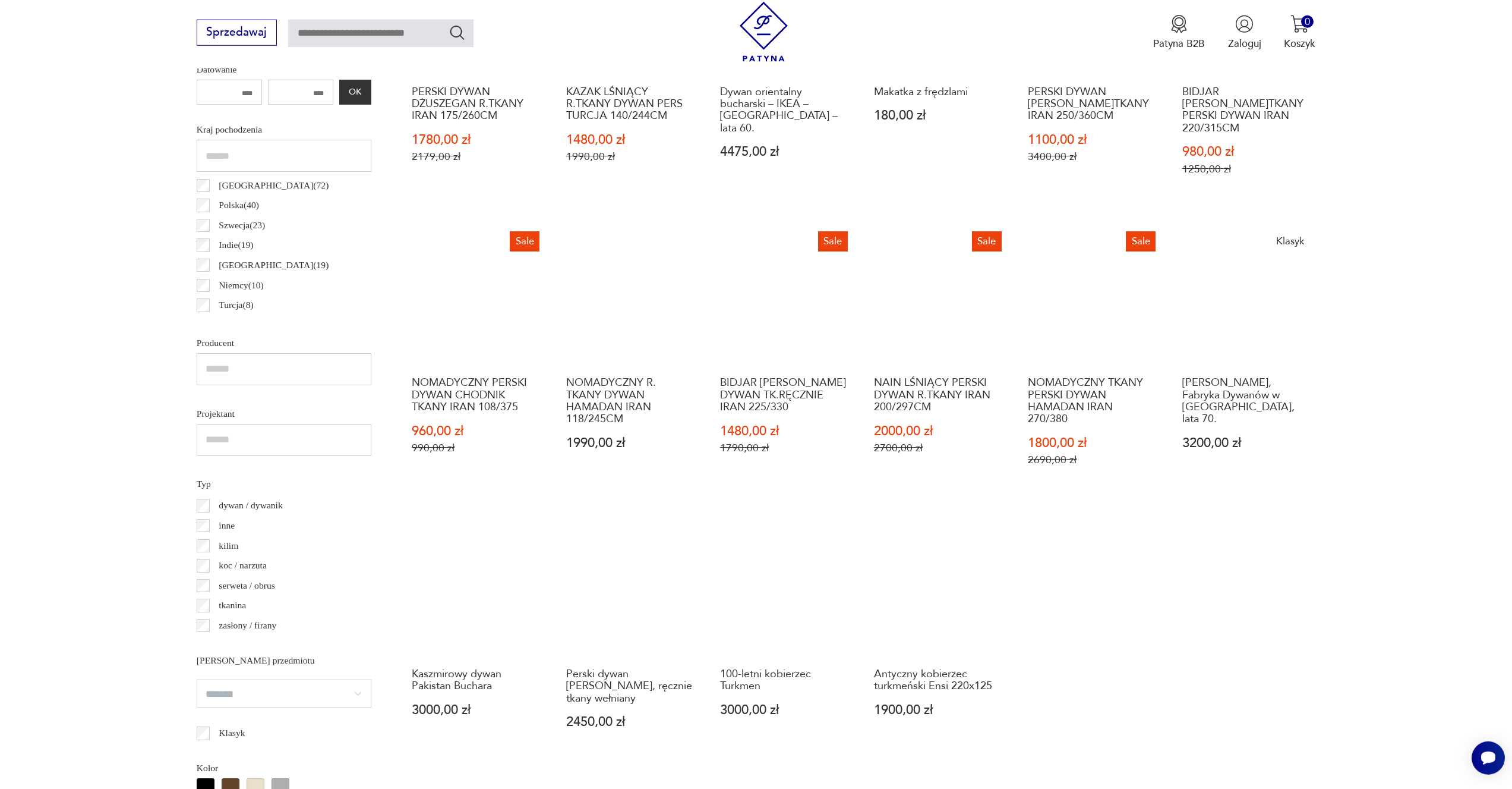
scroll to position [744, 0]
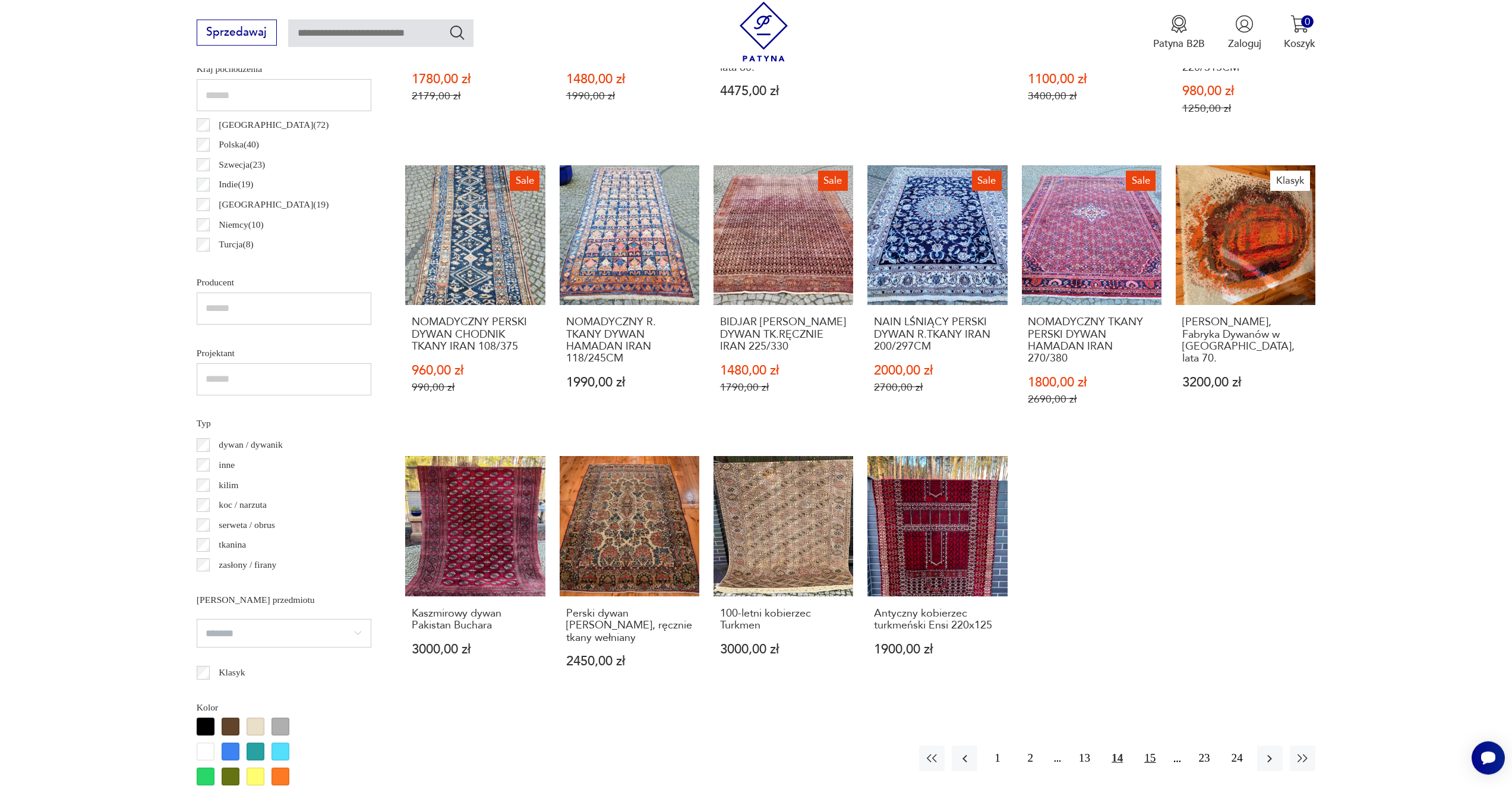
click at [1156, 746] on button "15" at bounding box center [1150, 759] width 26 height 26
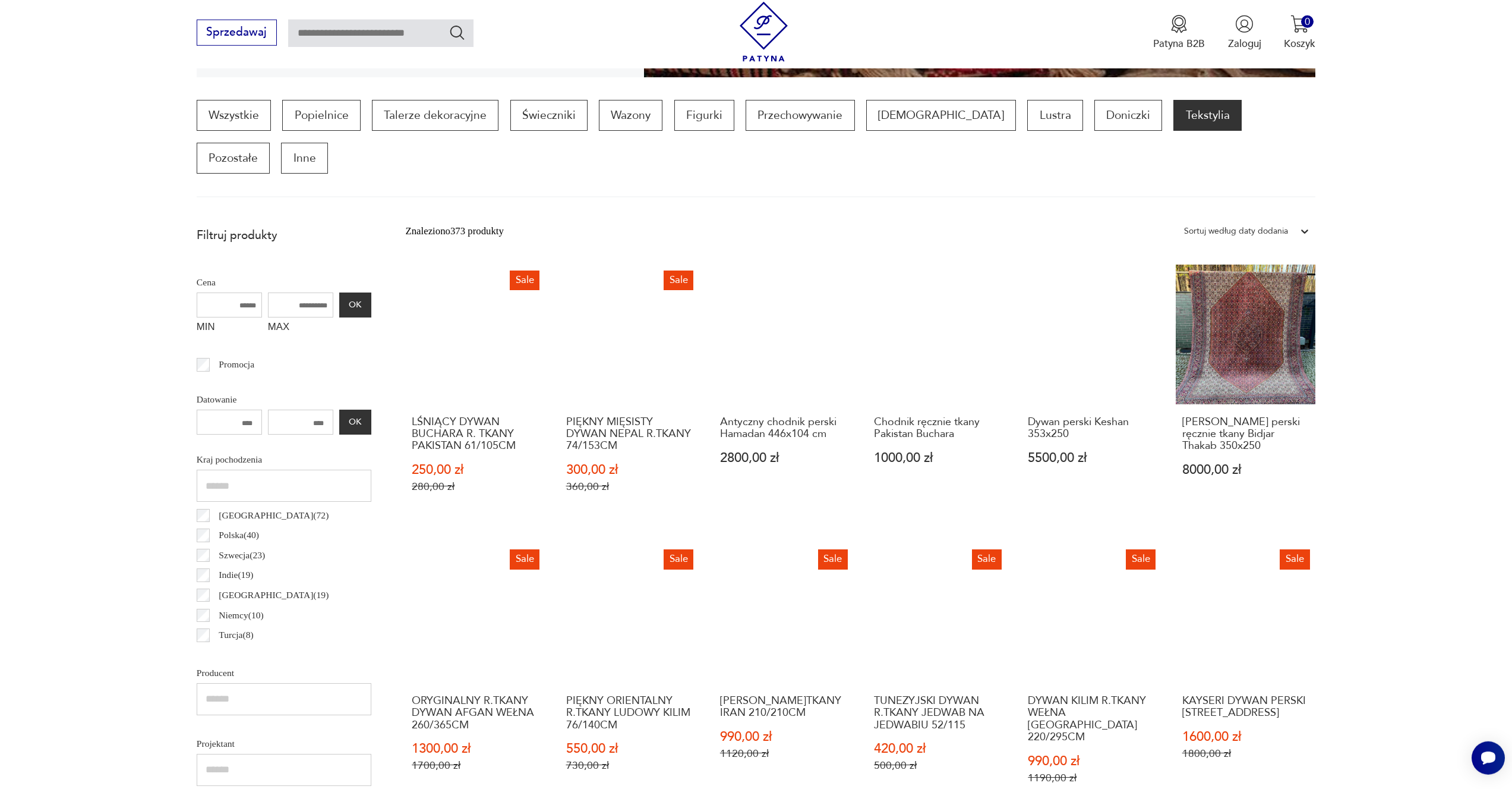
scroll to position [728, 0]
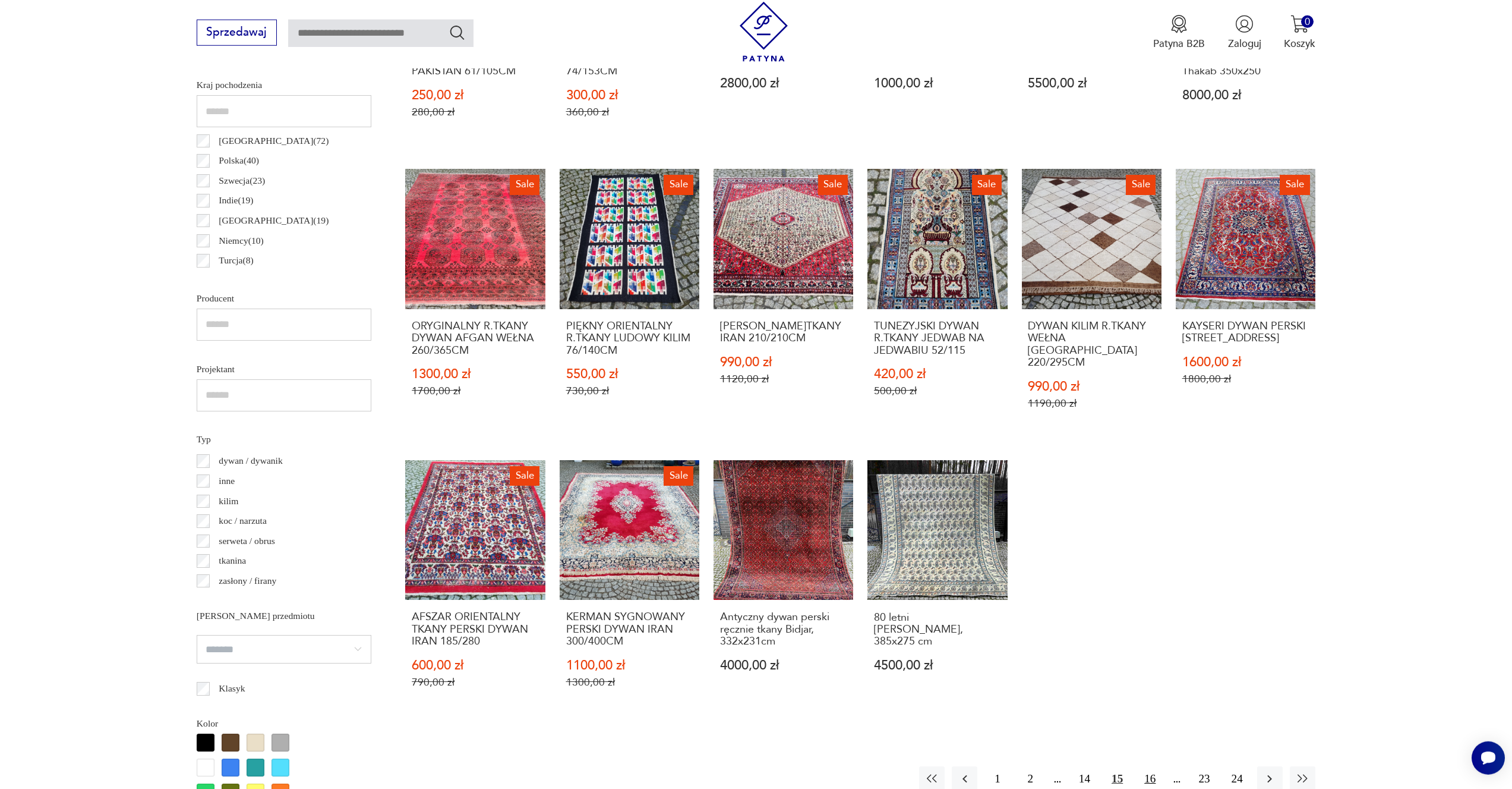
click at [1145, 766] on button "16" at bounding box center [1150, 779] width 26 height 26
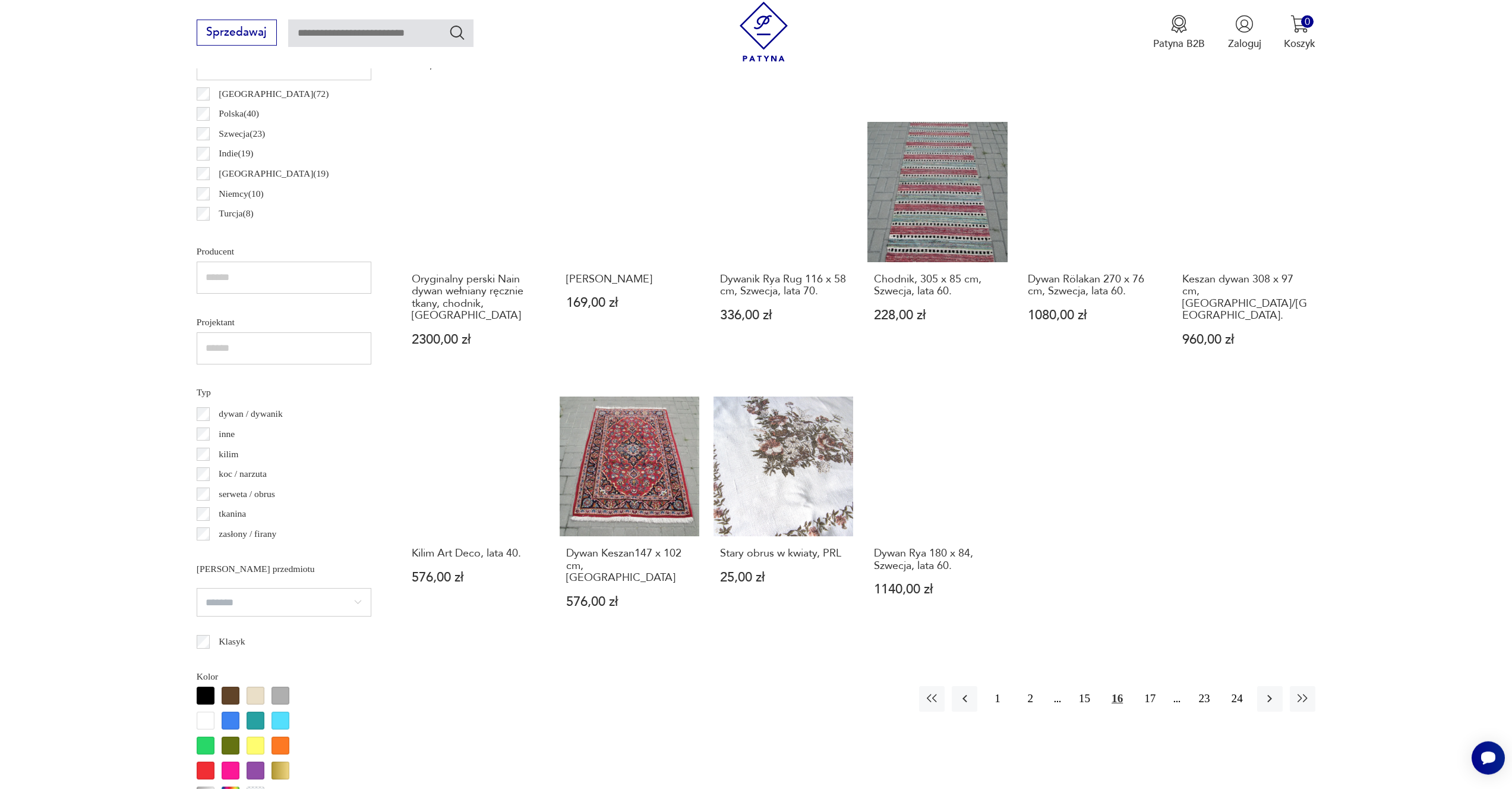
scroll to position [837, 0]
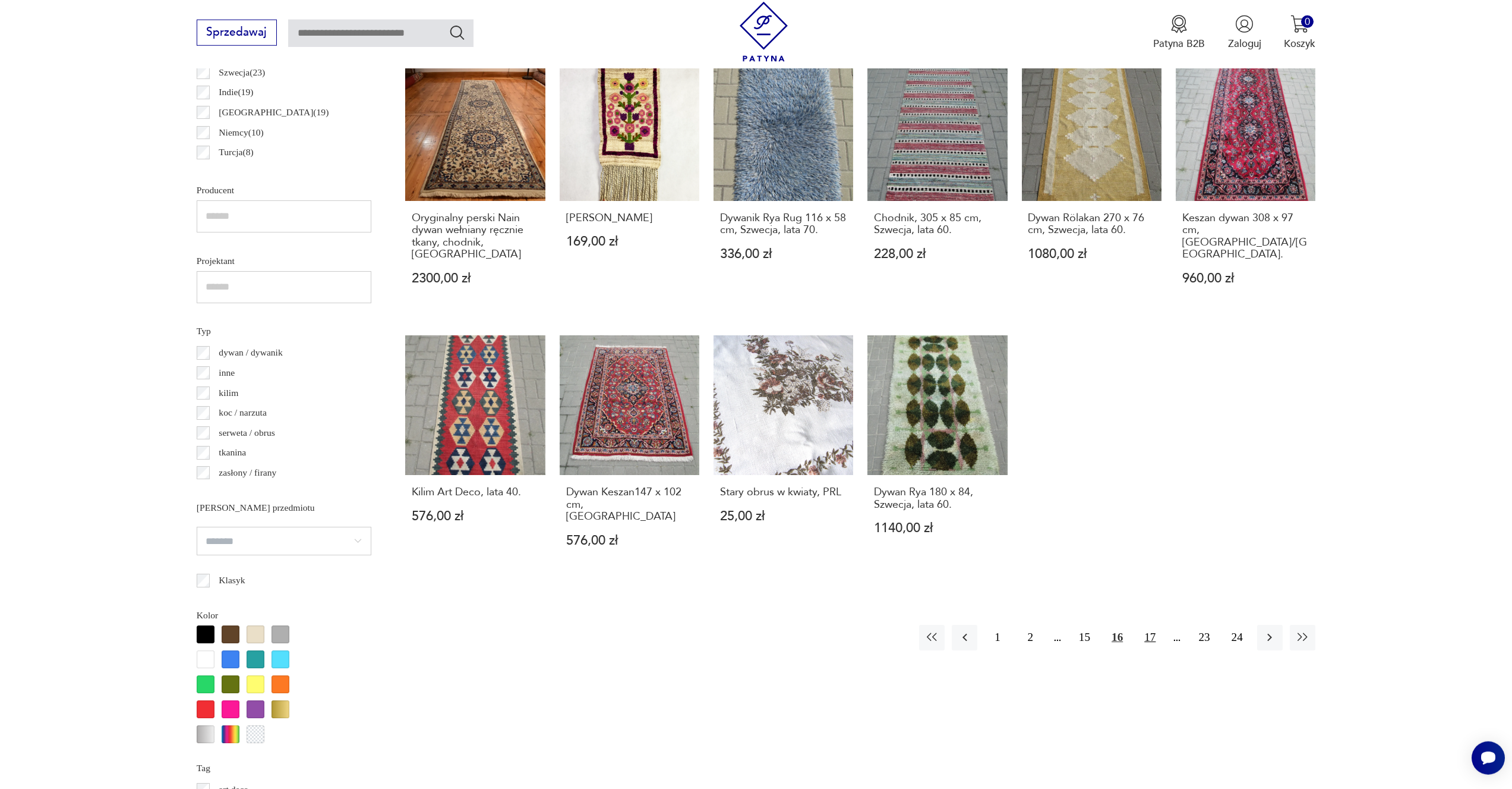
click at [1155, 625] on button "17" at bounding box center [1150, 638] width 26 height 26
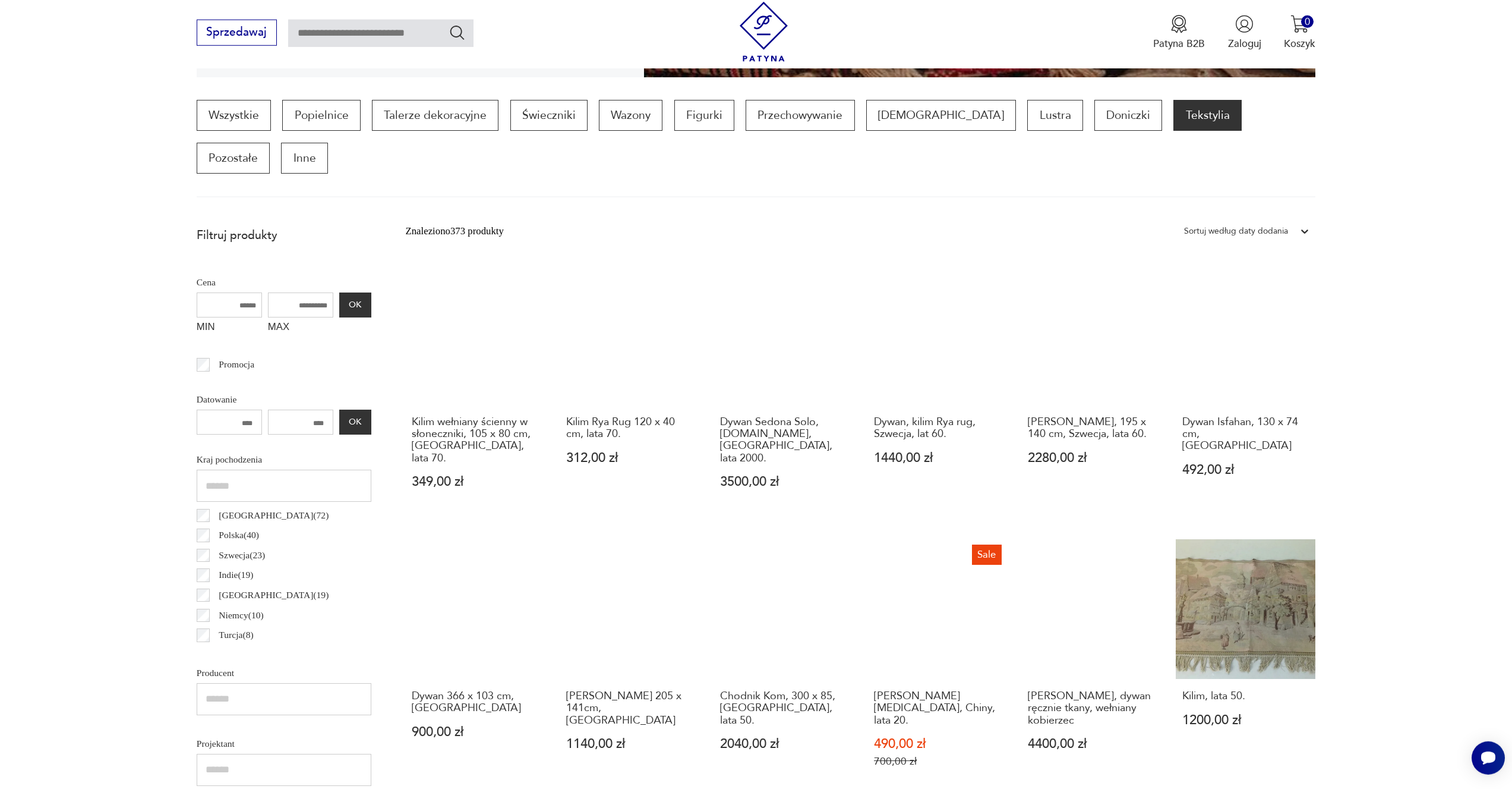
scroll to position [709, 0]
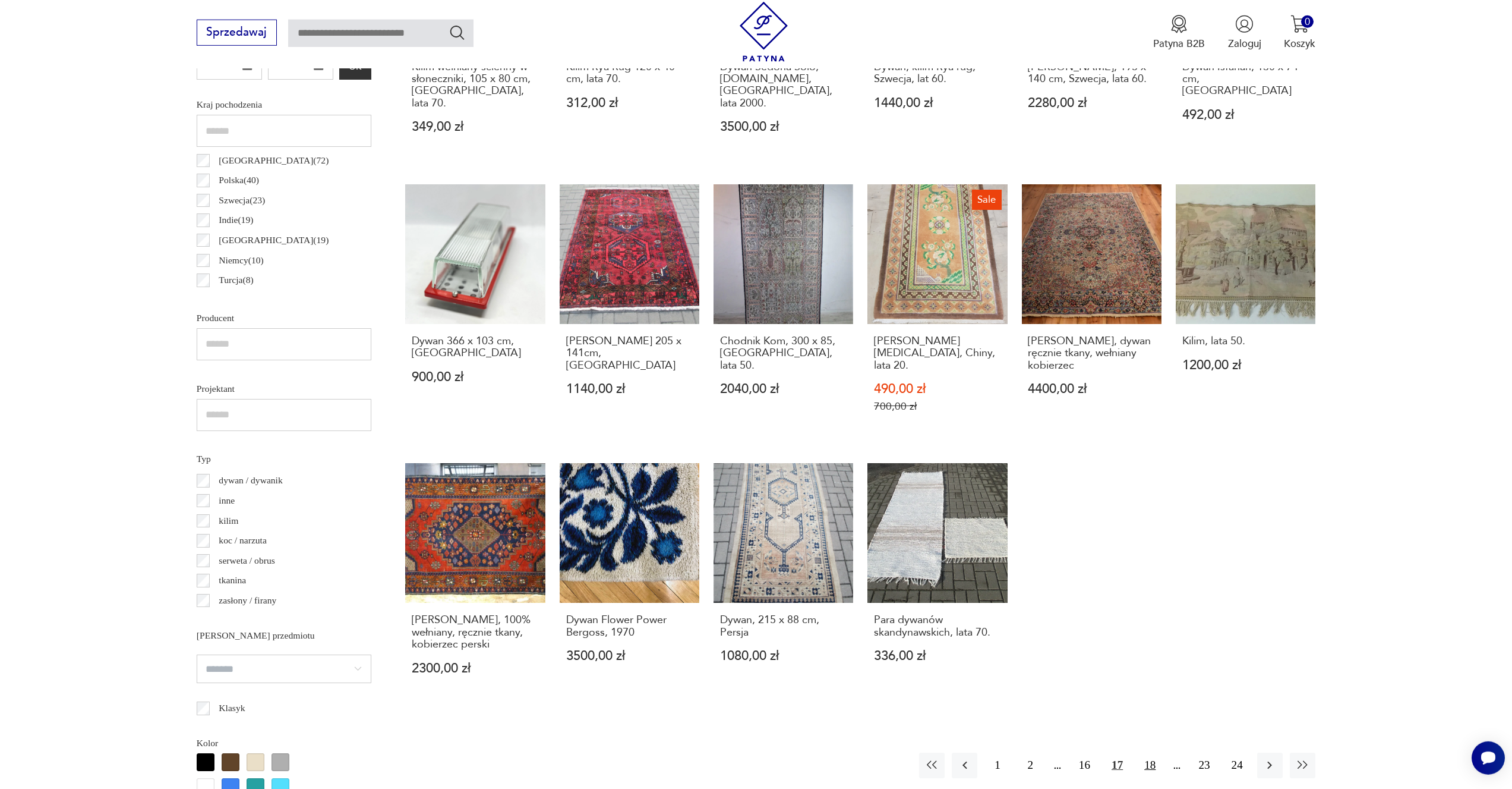
click at [1148, 753] on button "18" at bounding box center [1150, 766] width 26 height 26
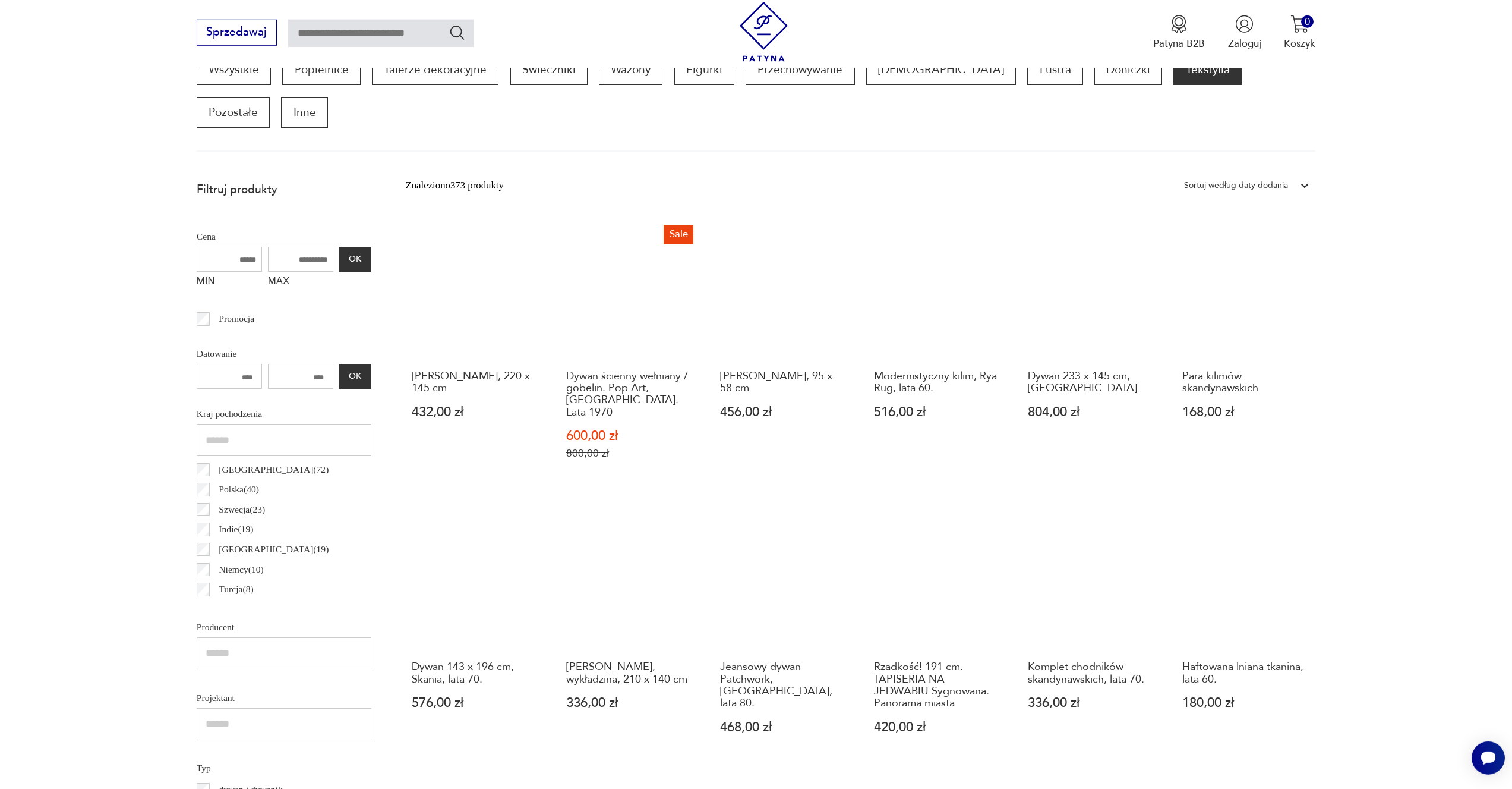
scroll to position [756, 0]
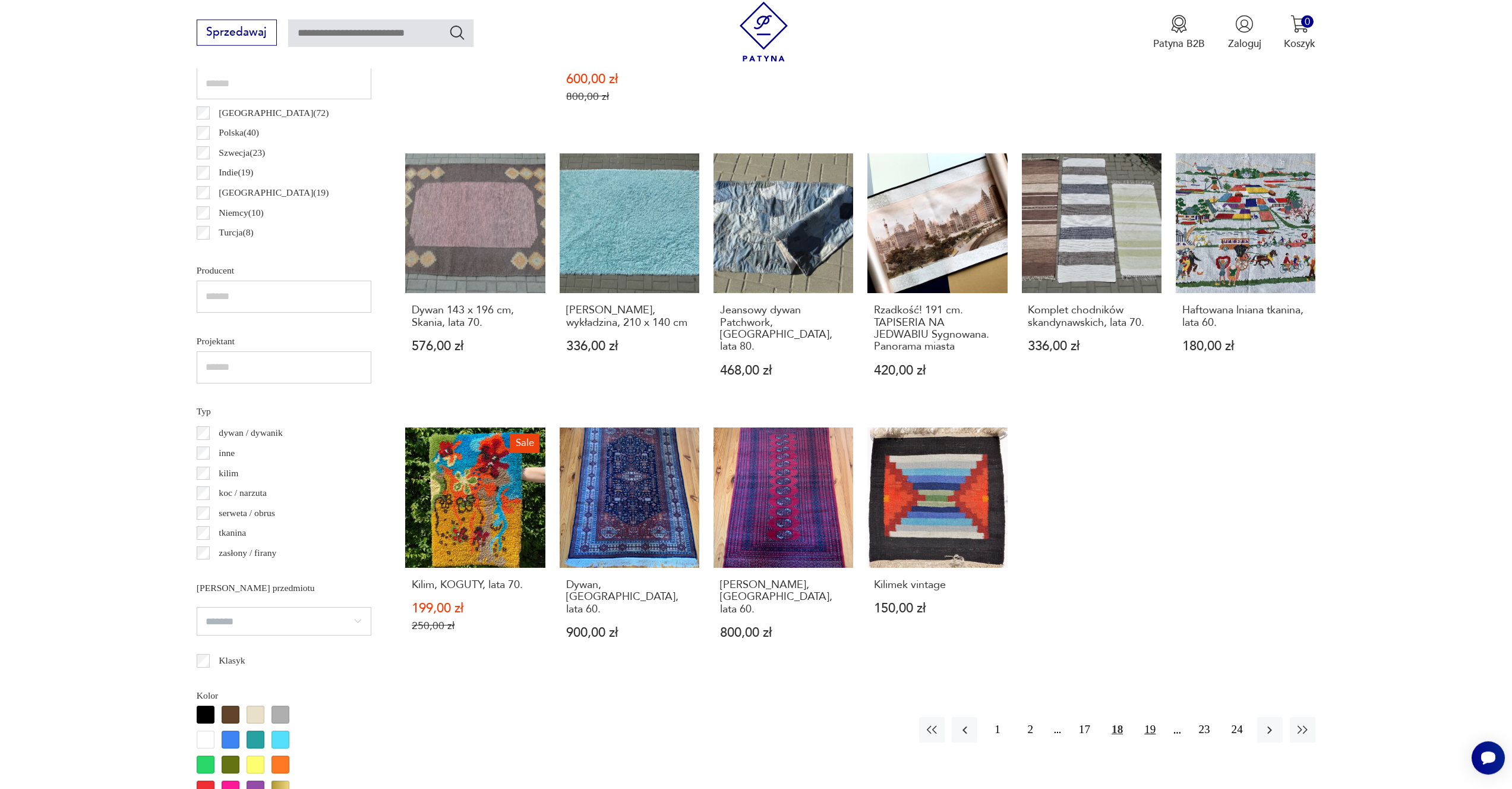
click at [1156, 717] on button "19" at bounding box center [1150, 730] width 26 height 26
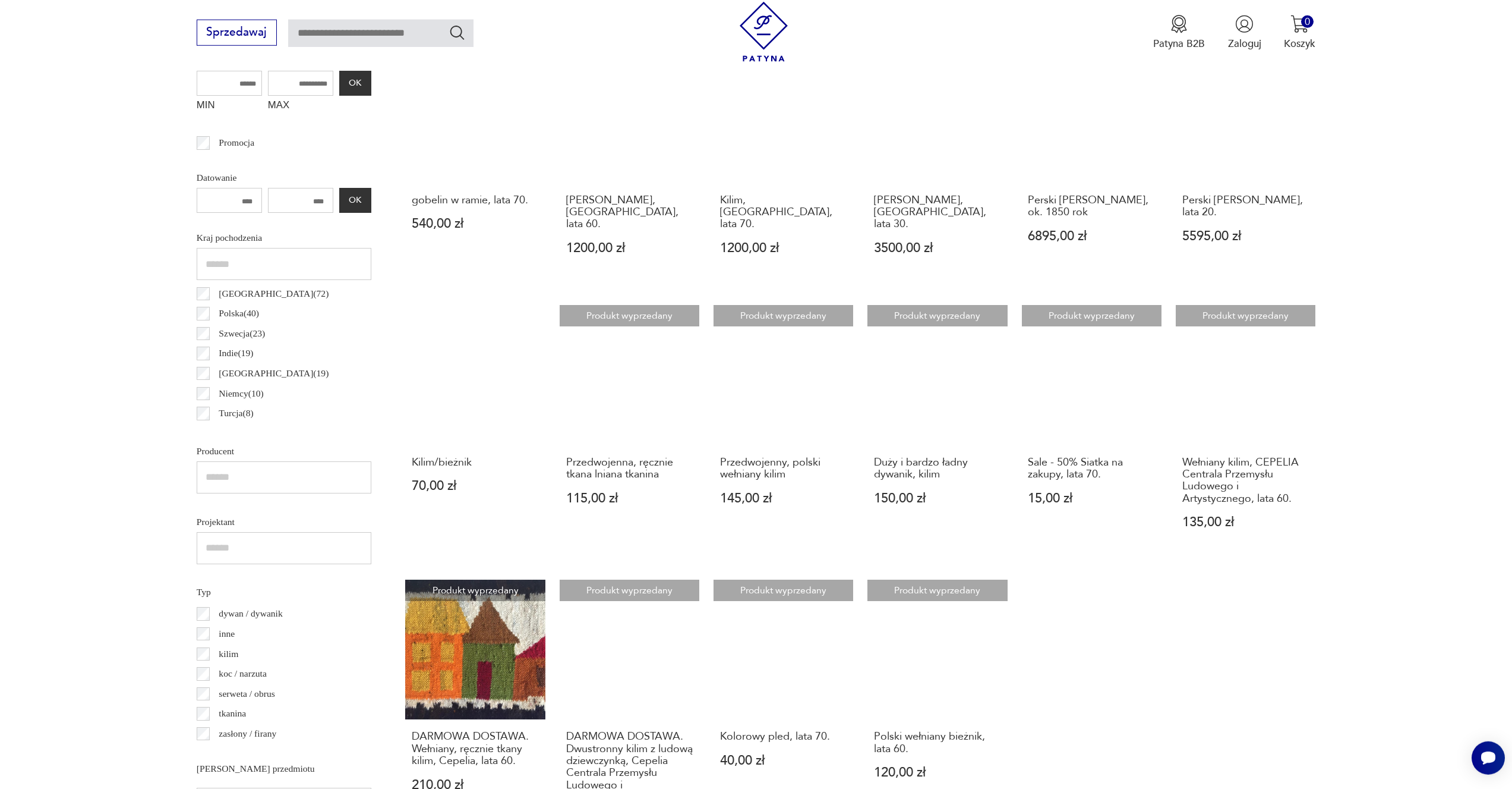
scroll to position [697, 0]
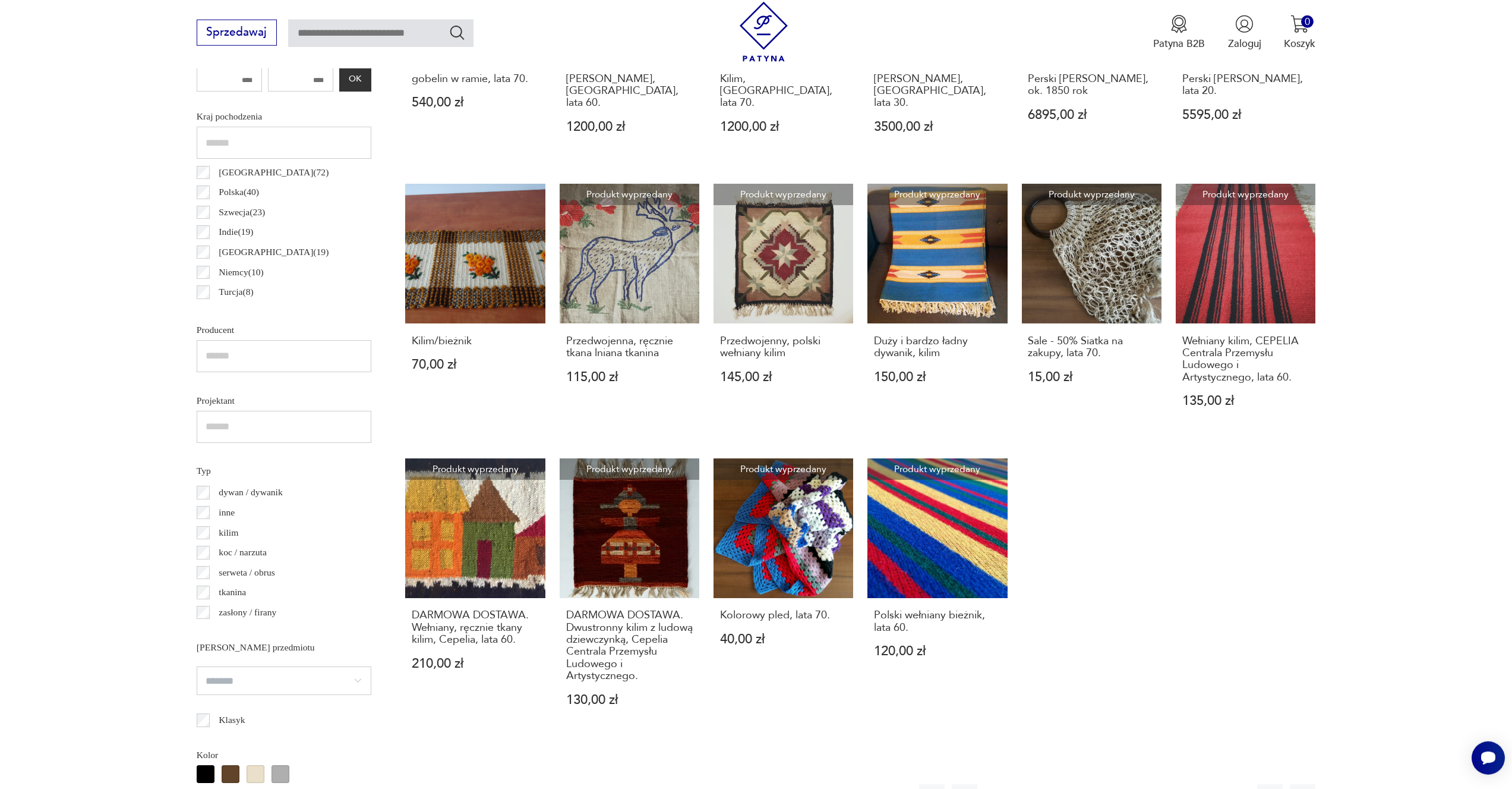
click at [1150, 784] on button "20" at bounding box center [1150, 797] width 26 height 26
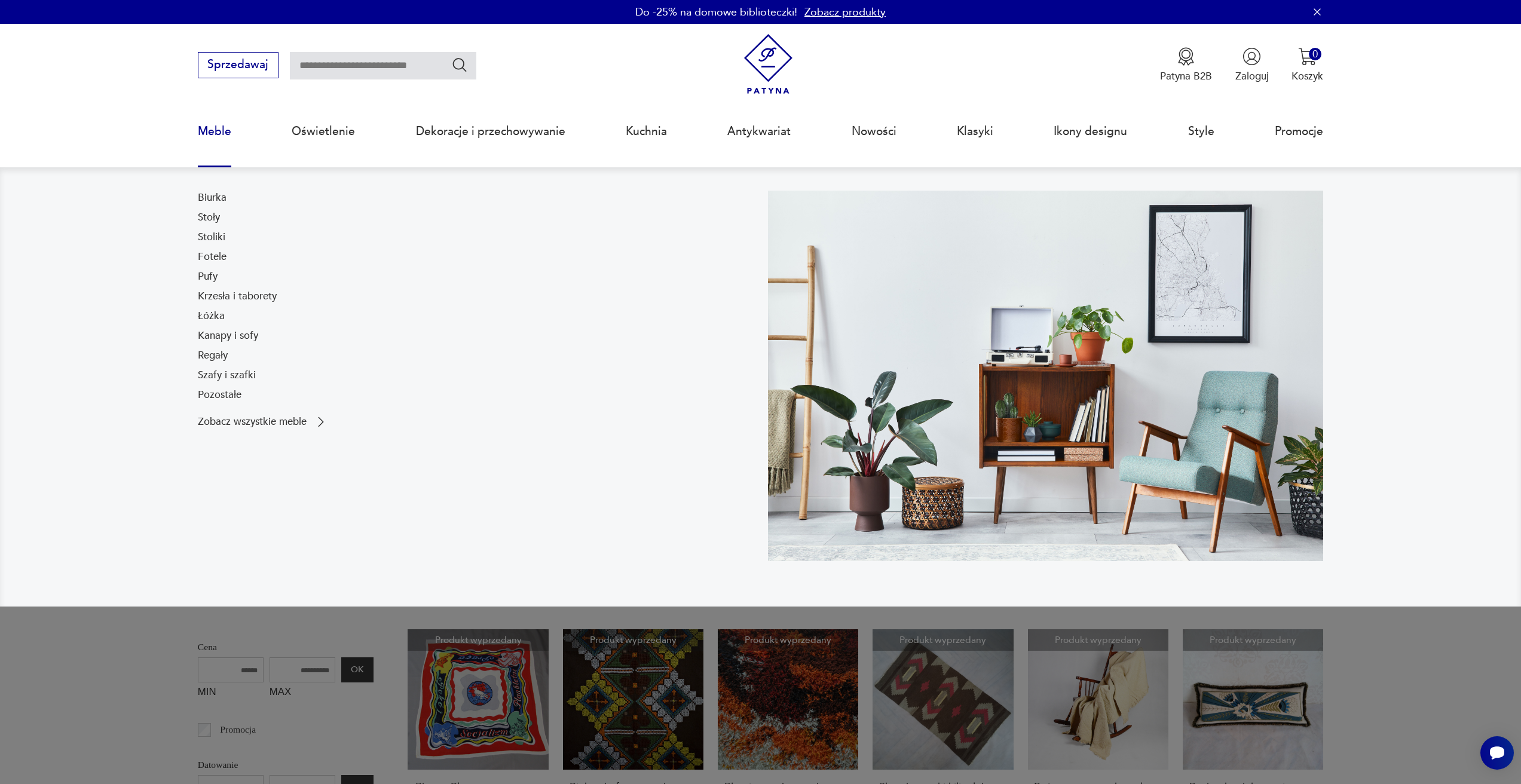
click at [209, 132] on link "Meble" at bounding box center [215, 132] width 33 height 55
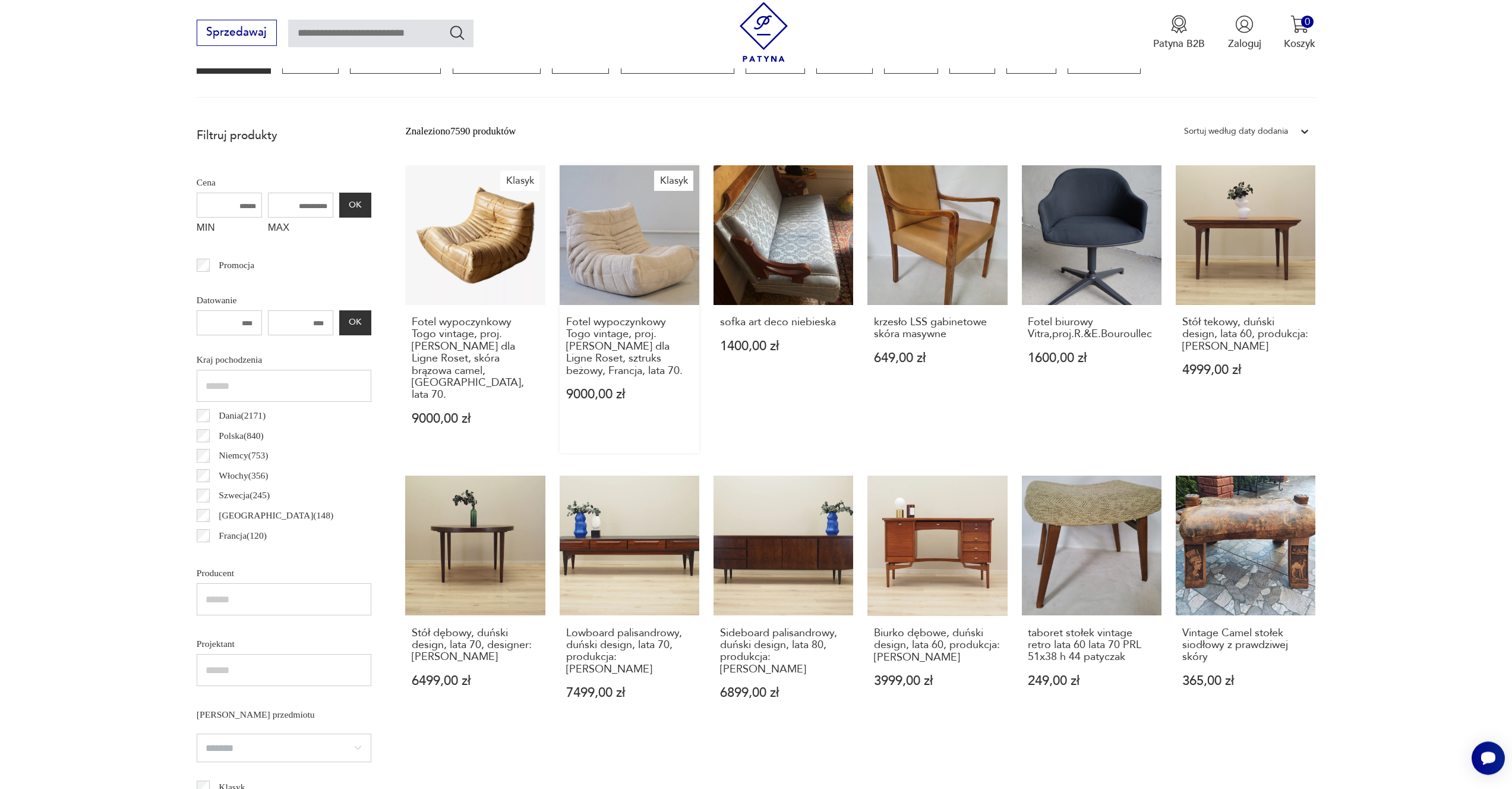
scroll to position [610, 0]
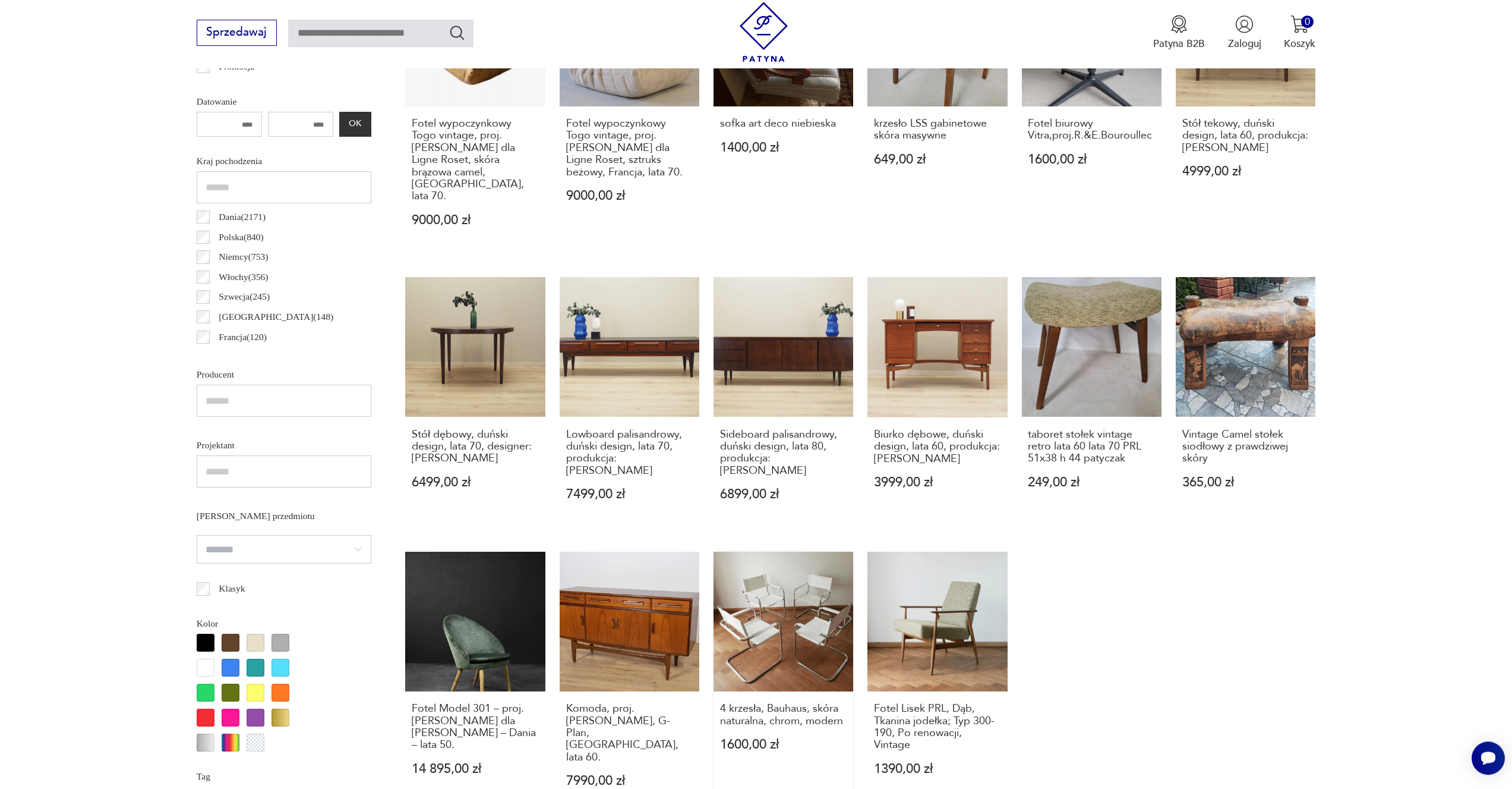
click at [747, 569] on link "4 krzesła, Bauhaus, skóra naturalna, chrom, modern 1600,00 zł" at bounding box center [783, 684] width 140 height 264
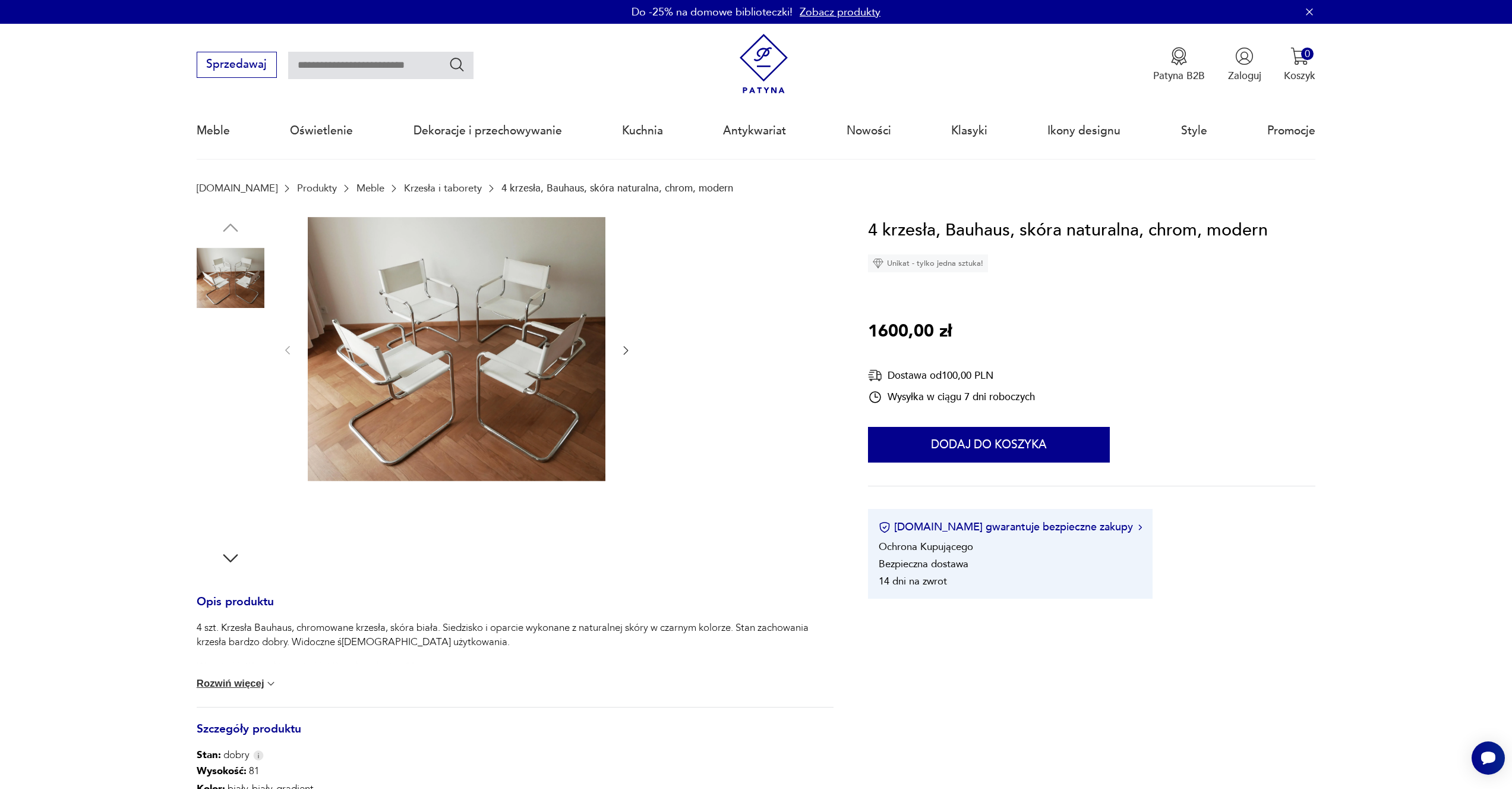
click at [546, 411] on img at bounding box center [456, 349] width 297 height 264
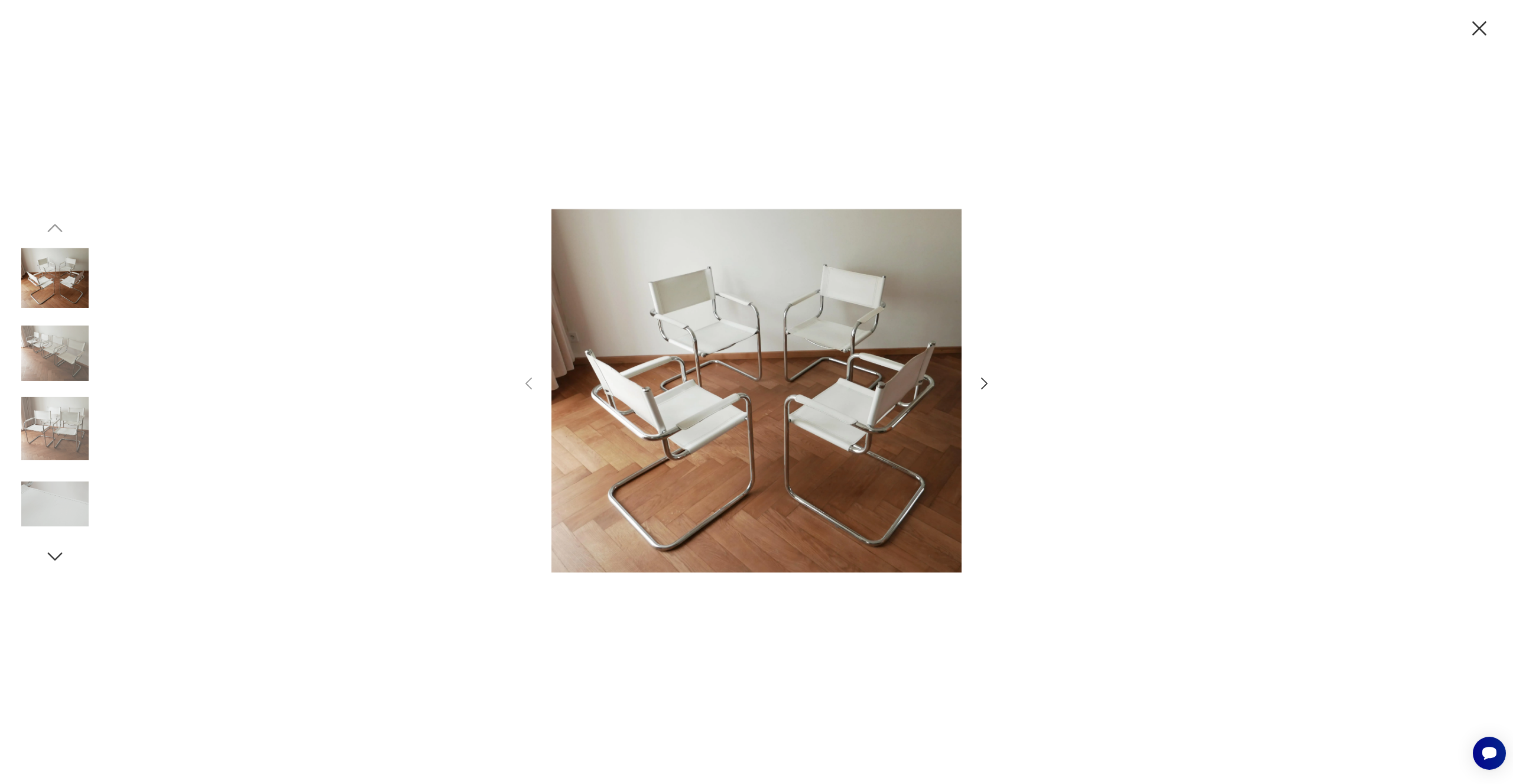
click at [985, 382] on icon "button" at bounding box center [984, 384] width 17 height 17
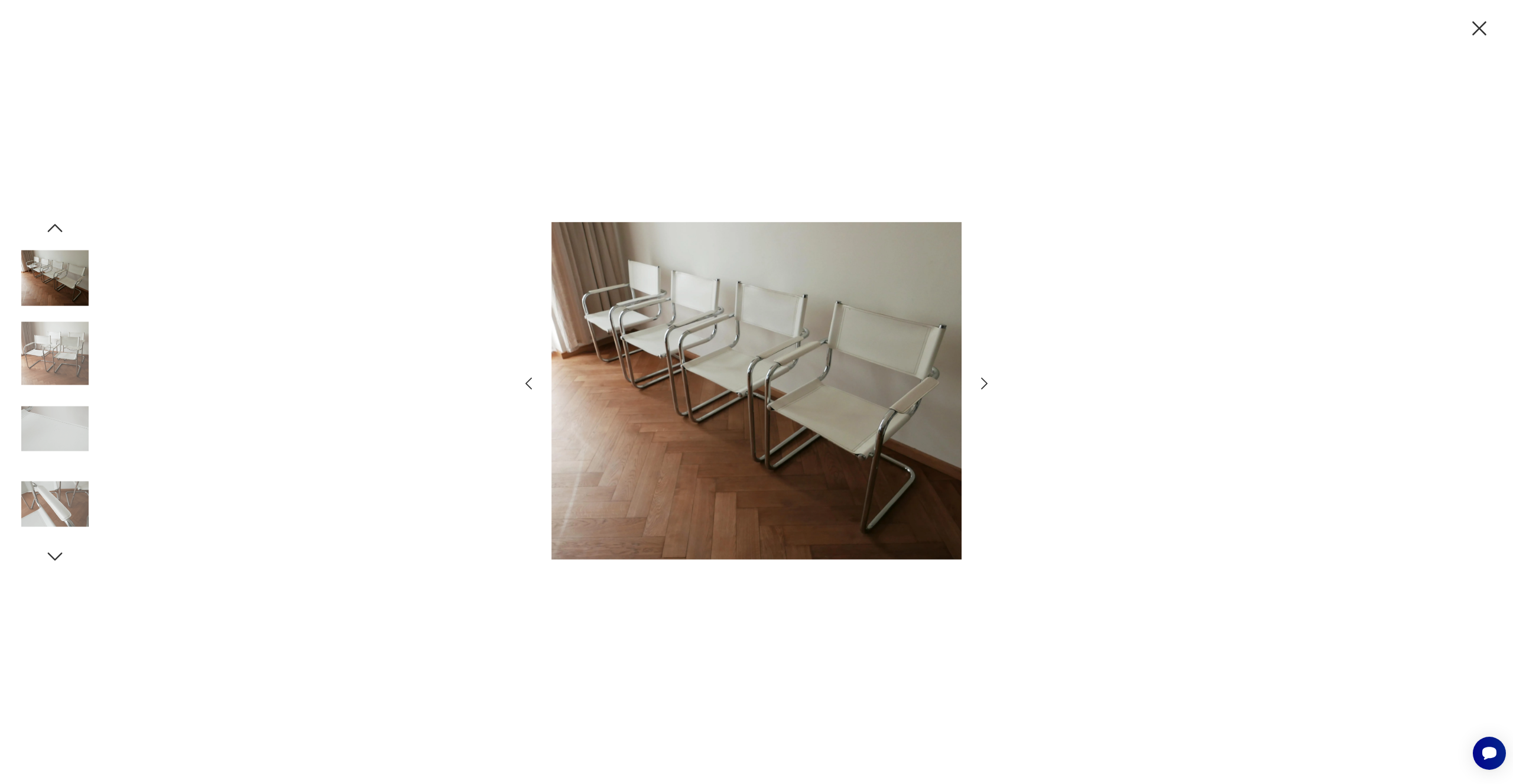
click at [985, 382] on icon "button" at bounding box center [984, 384] width 17 height 17
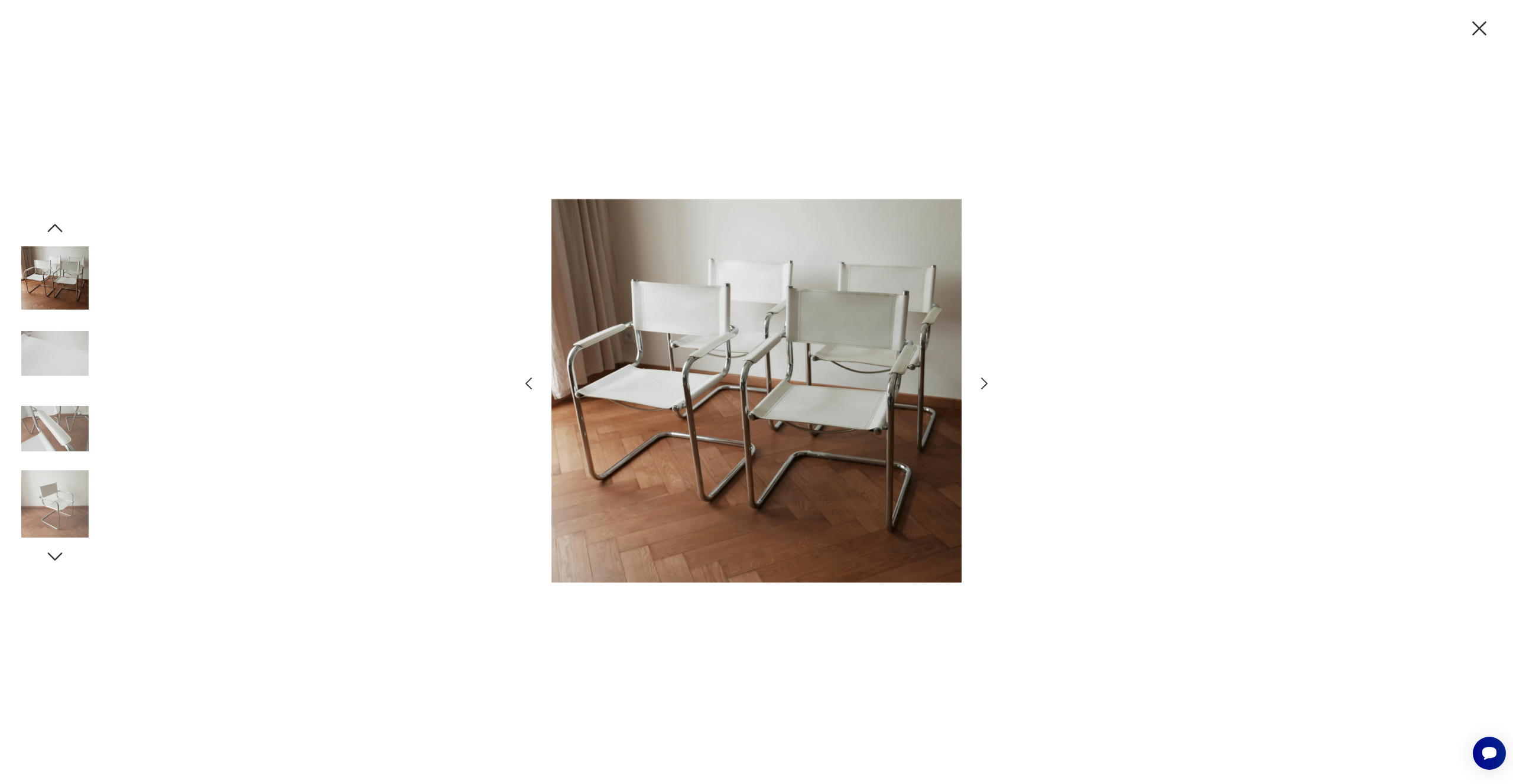
click at [985, 382] on icon "button" at bounding box center [984, 384] width 17 height 17
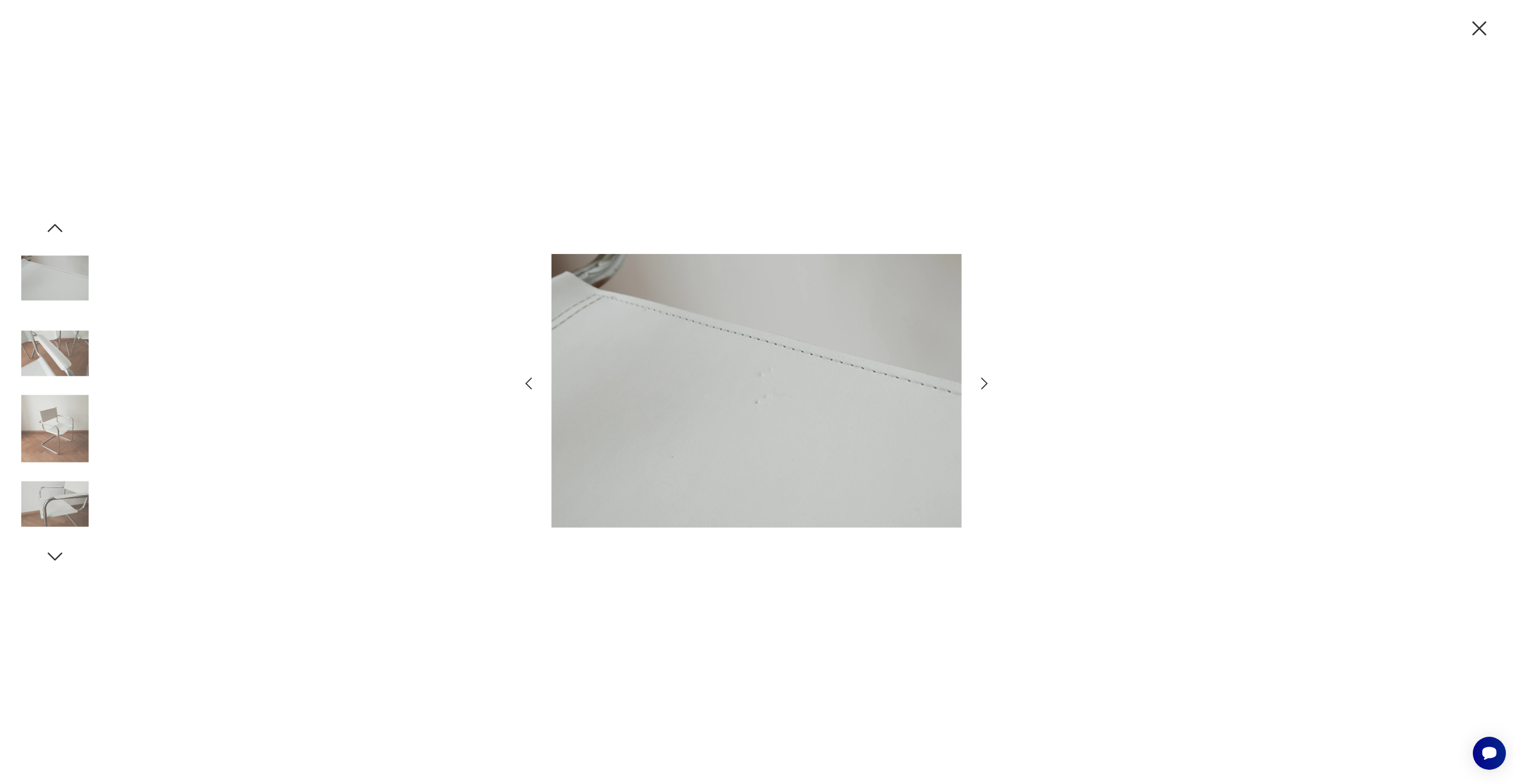
click at [985, 382] on icon "button" at bounding box center [984, 384] width 17 height 17
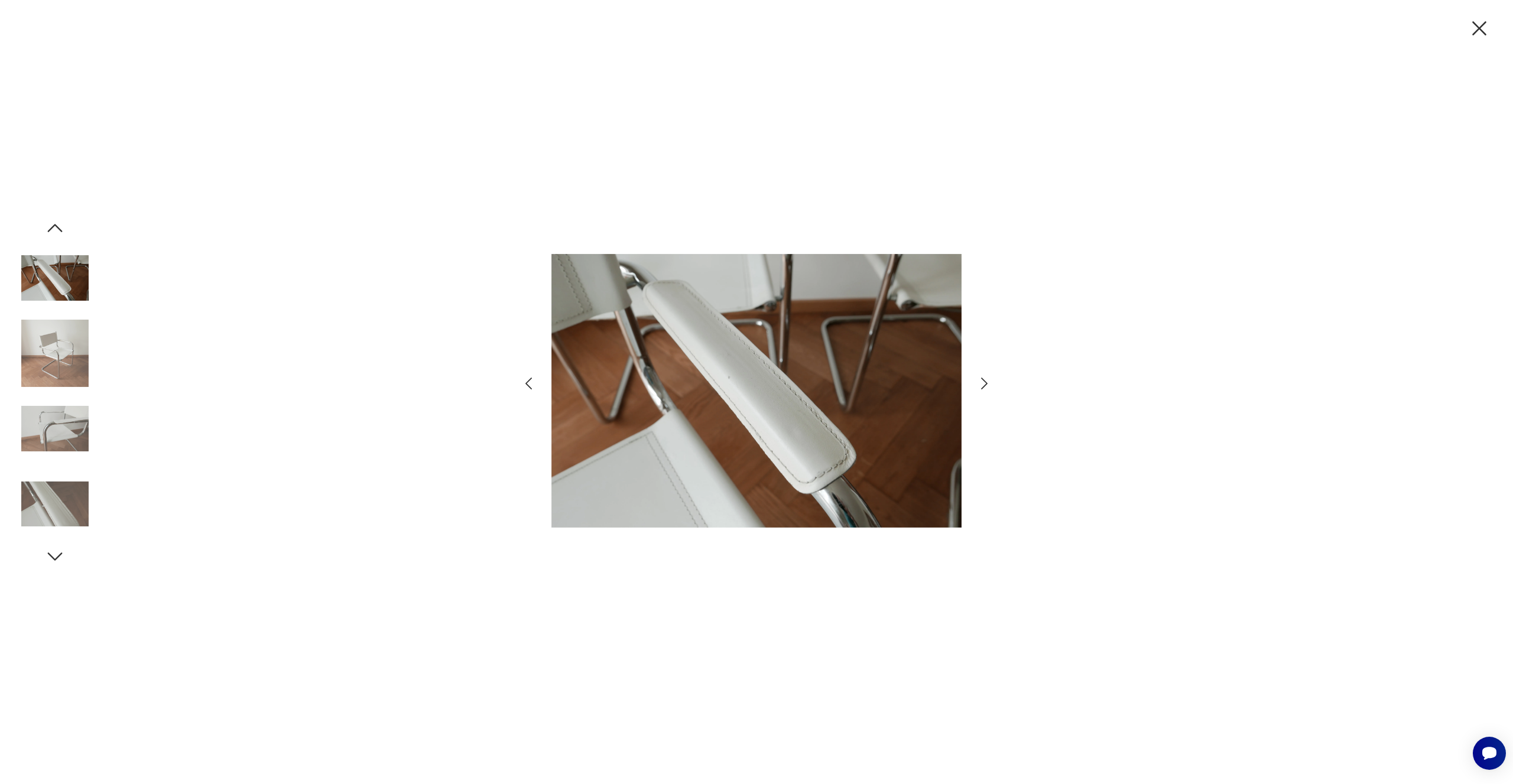
click at [985, 382] on icon "button" at bounding box center [984, 384] width 17 height 17
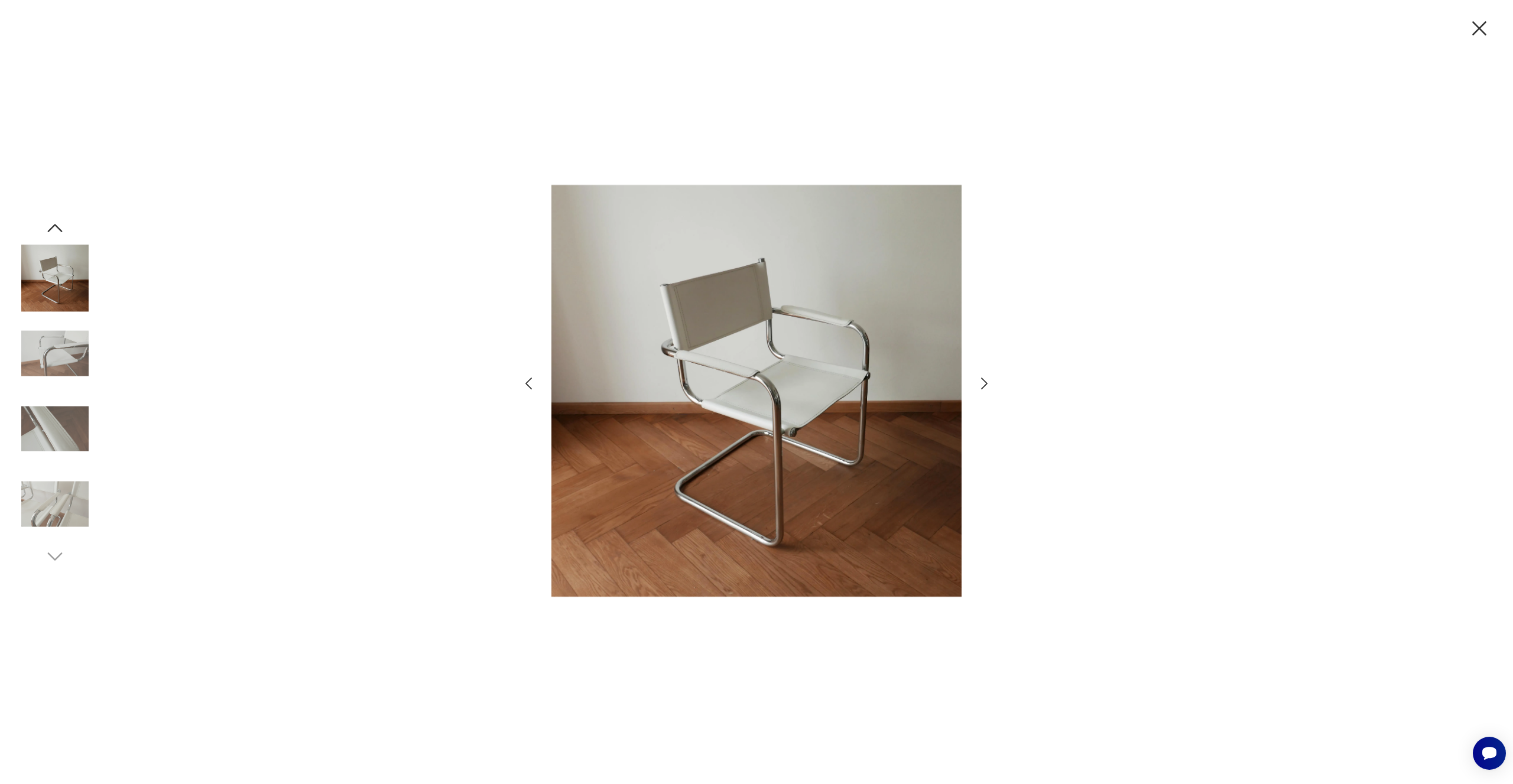
click at [985, 382] on icon "button" at bounding box center [984, 384] width 17 height 17
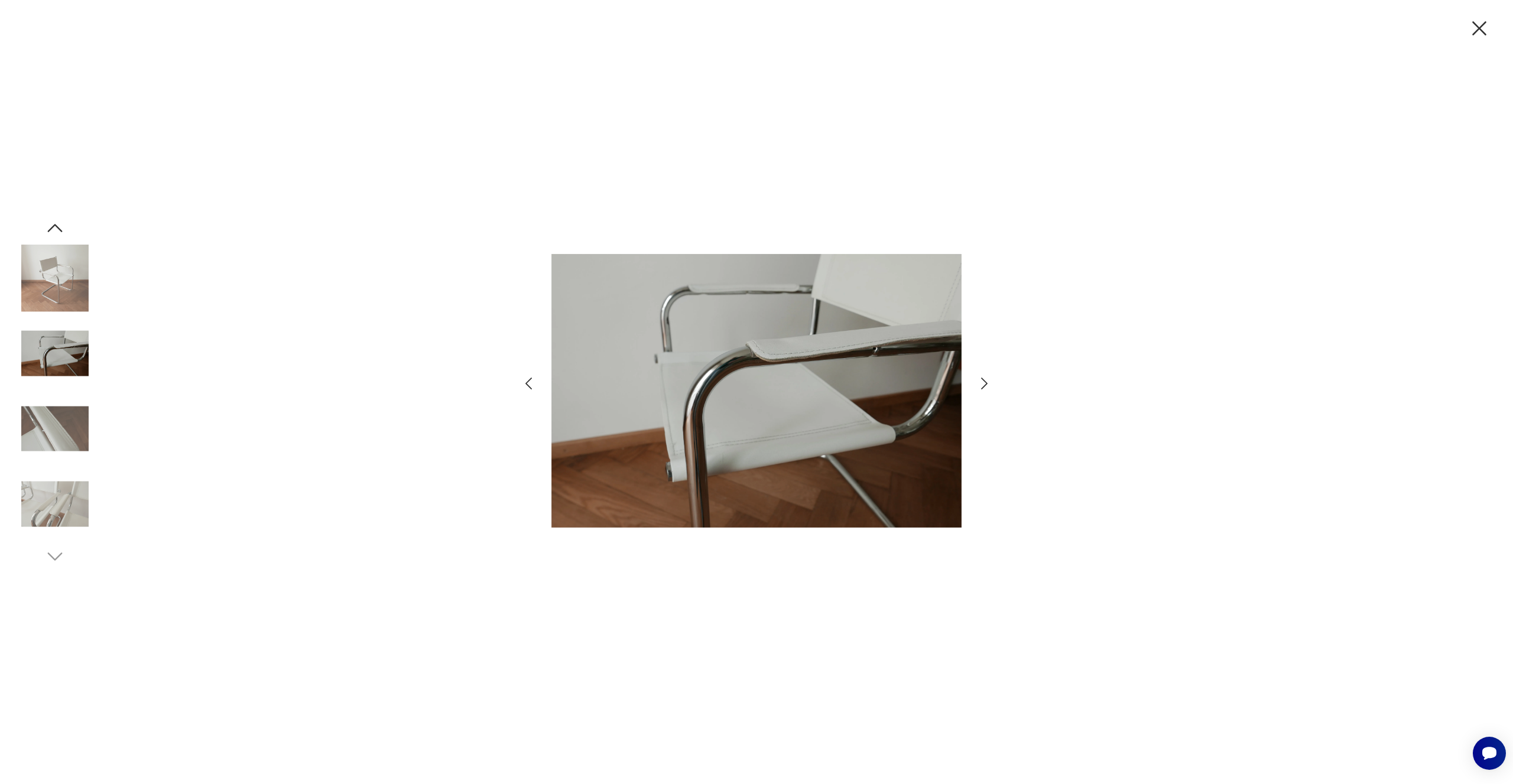
click at [985, 382] on icon "button" at bounding box center [984, 384] width 17 height 17
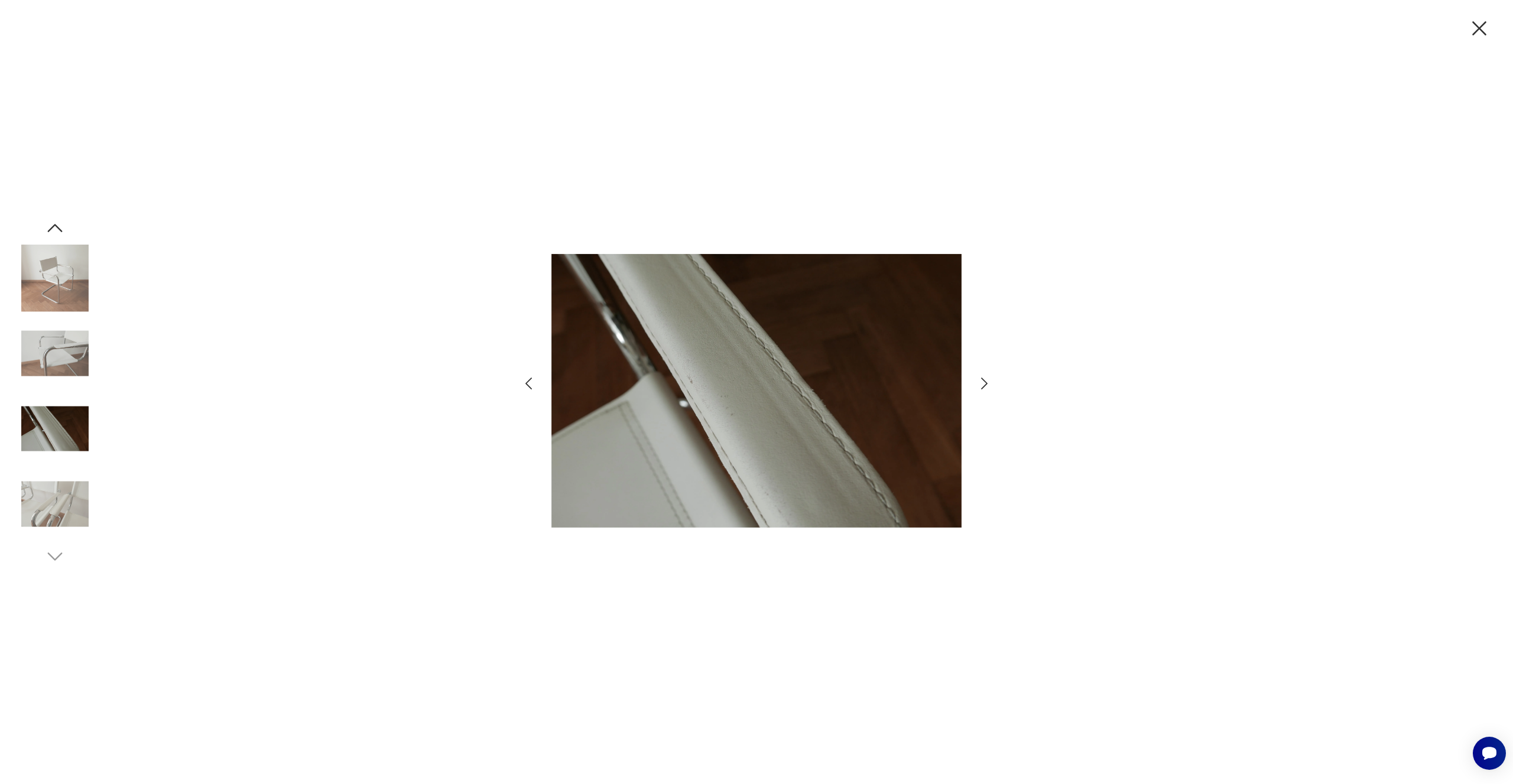
click at [985, 382] on icon "button" at bounding box center [984, 384] width 17 height 17
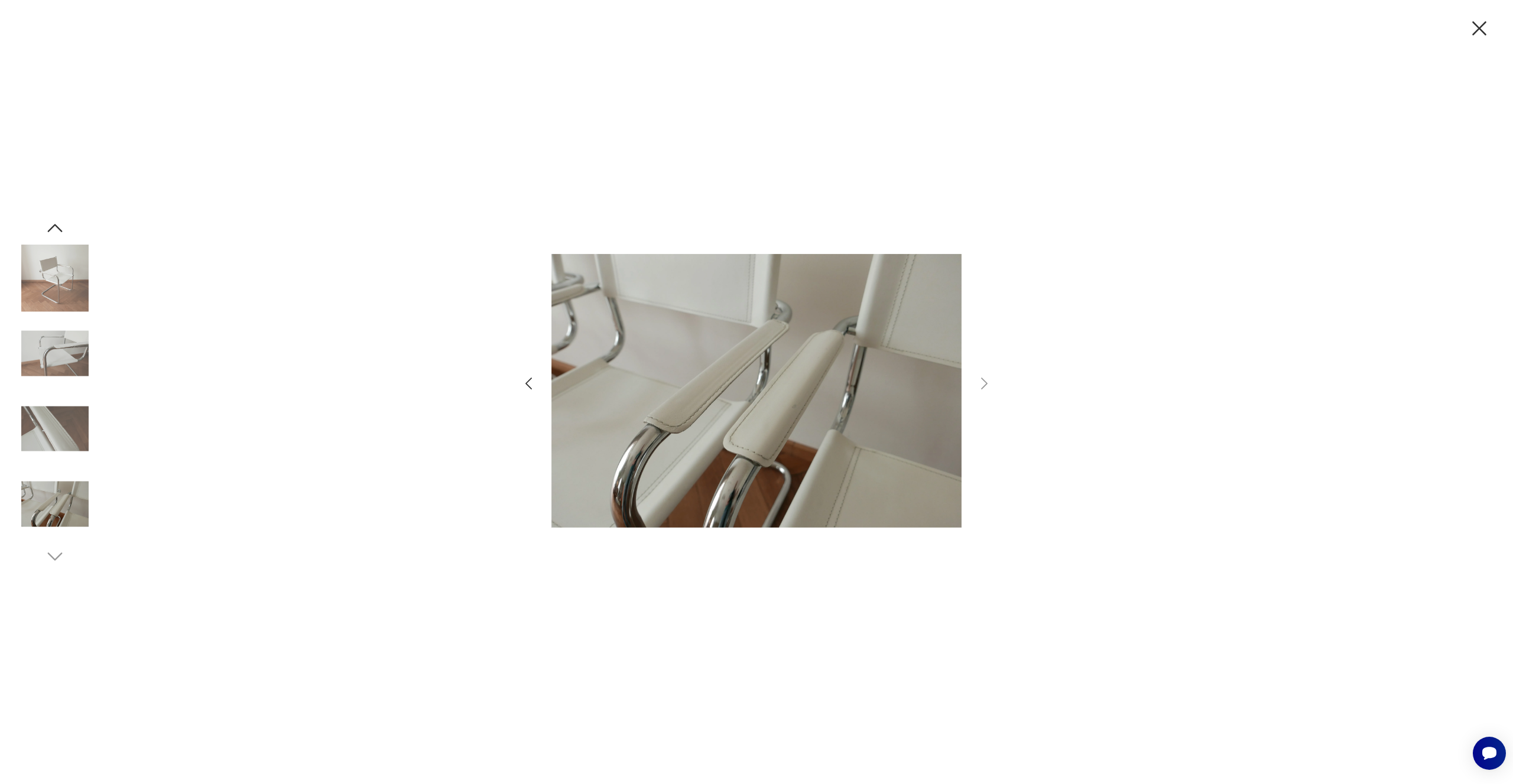
click at [1478, 20] on icon "button" at bounding box center [1479, 28] width 25 height 25
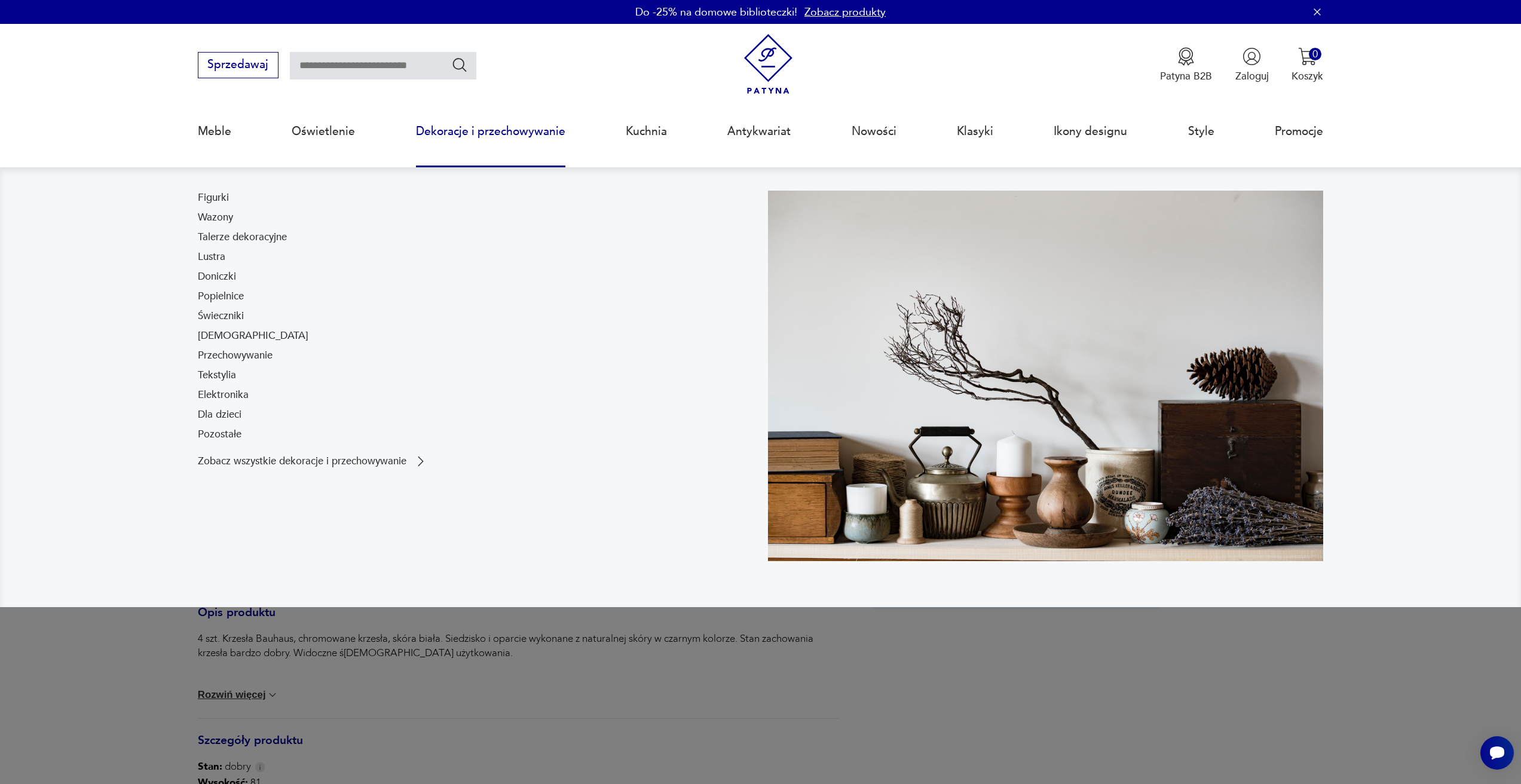
click at [510, 130] on link "Dekoracje i przechowywanie" at bounding box center [491, 132] width 149 height 55
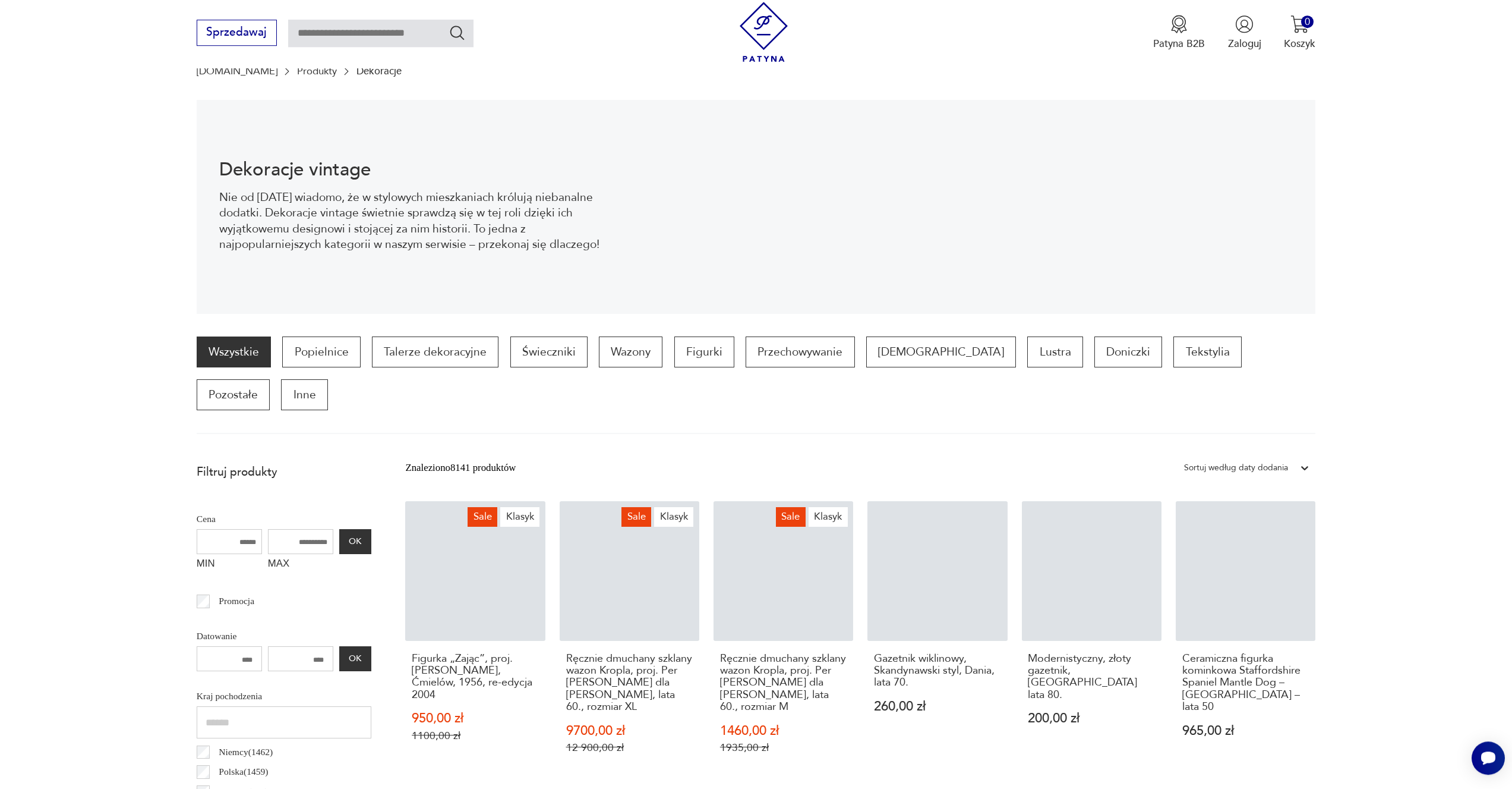
scroll to position [316, 0]
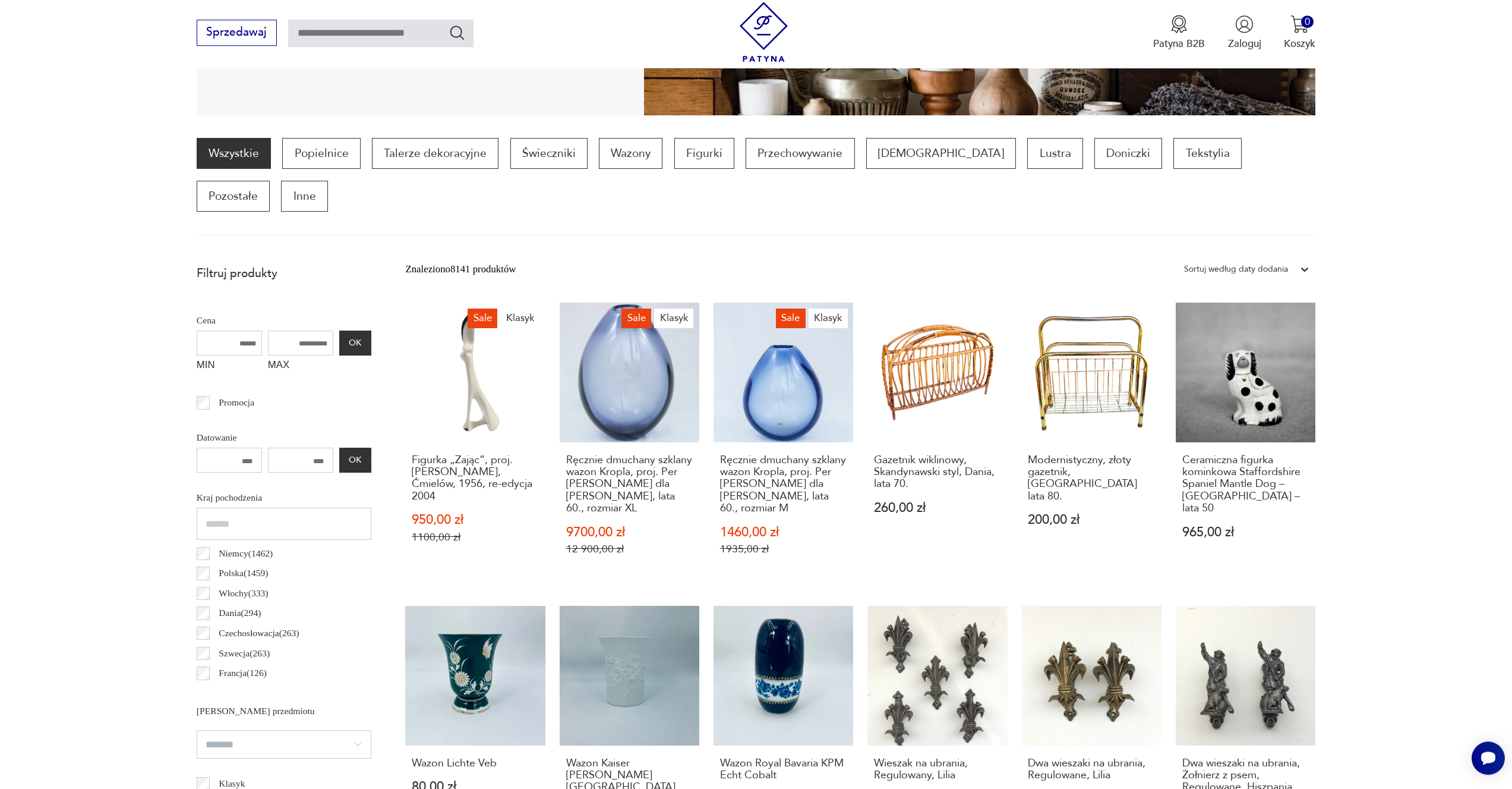
drag, startPoint x: 233, startPoint y: 419, endPoint x: 270, endPoint y: 419, distance: 37.0
click at [262, 448] on input "number" at bounding box center [229, 460] width 65 height 25
type input "****"
drag, startPoint x: 296, startPoint y: 423, endPoint x: 340, endPoint y: 423, distance: 44.0
click at [334, 448] on input "number" at bounding box center [300, 460] width 65 height 25
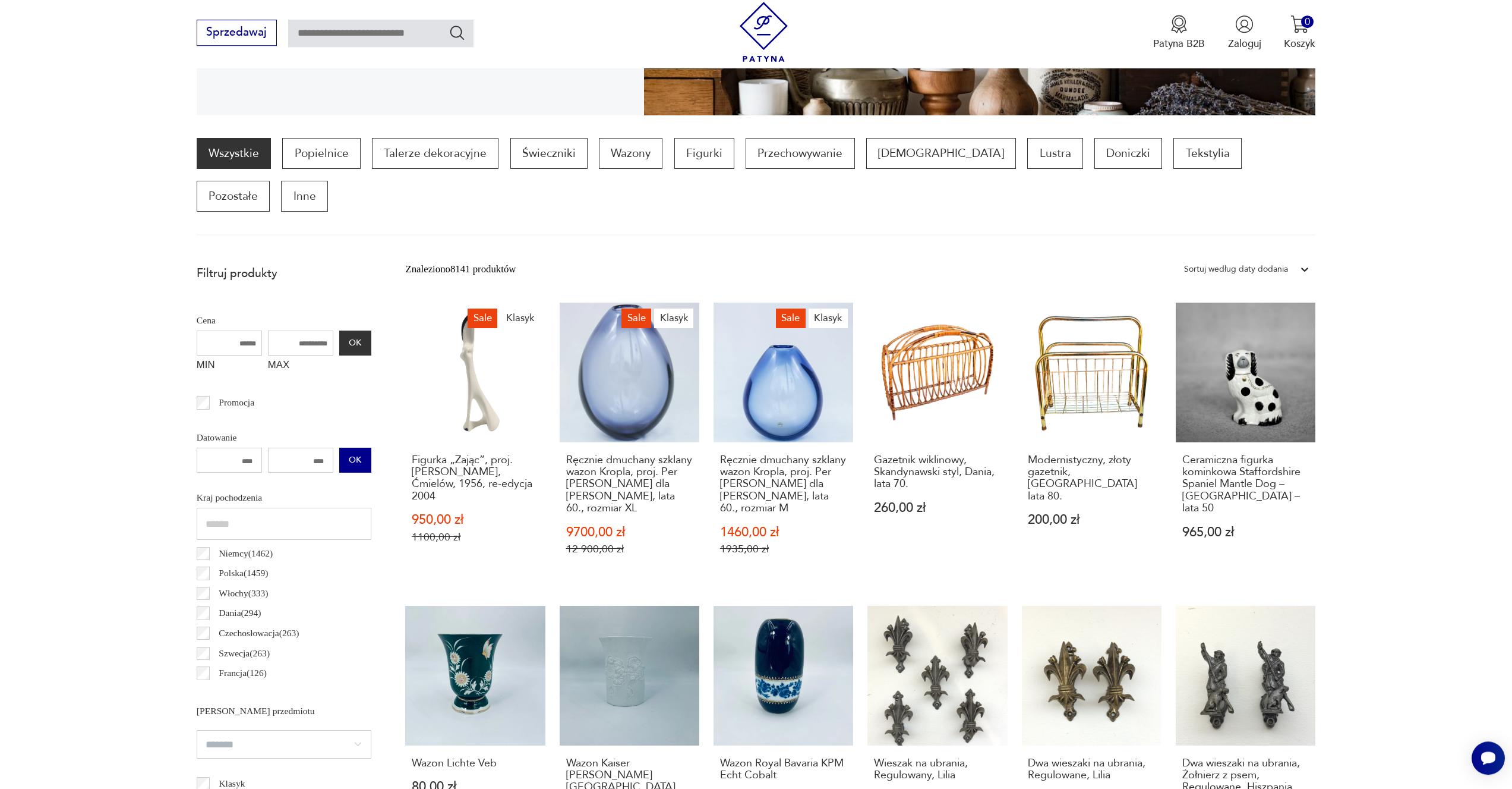
click at [358, 448] on button "OK" at bounding box center [355, 460] width 32 height 25
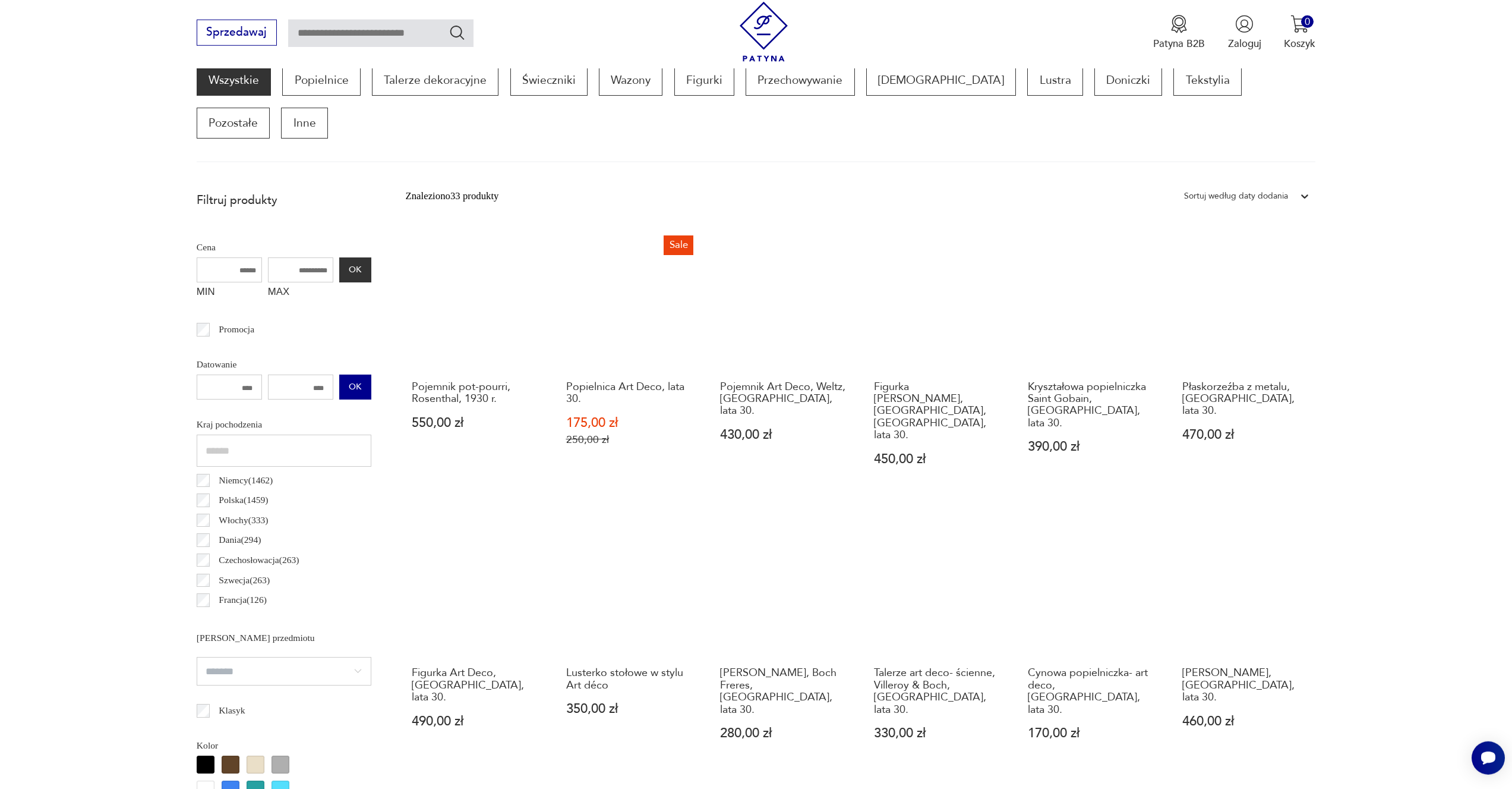
scroll to position [774, 0]
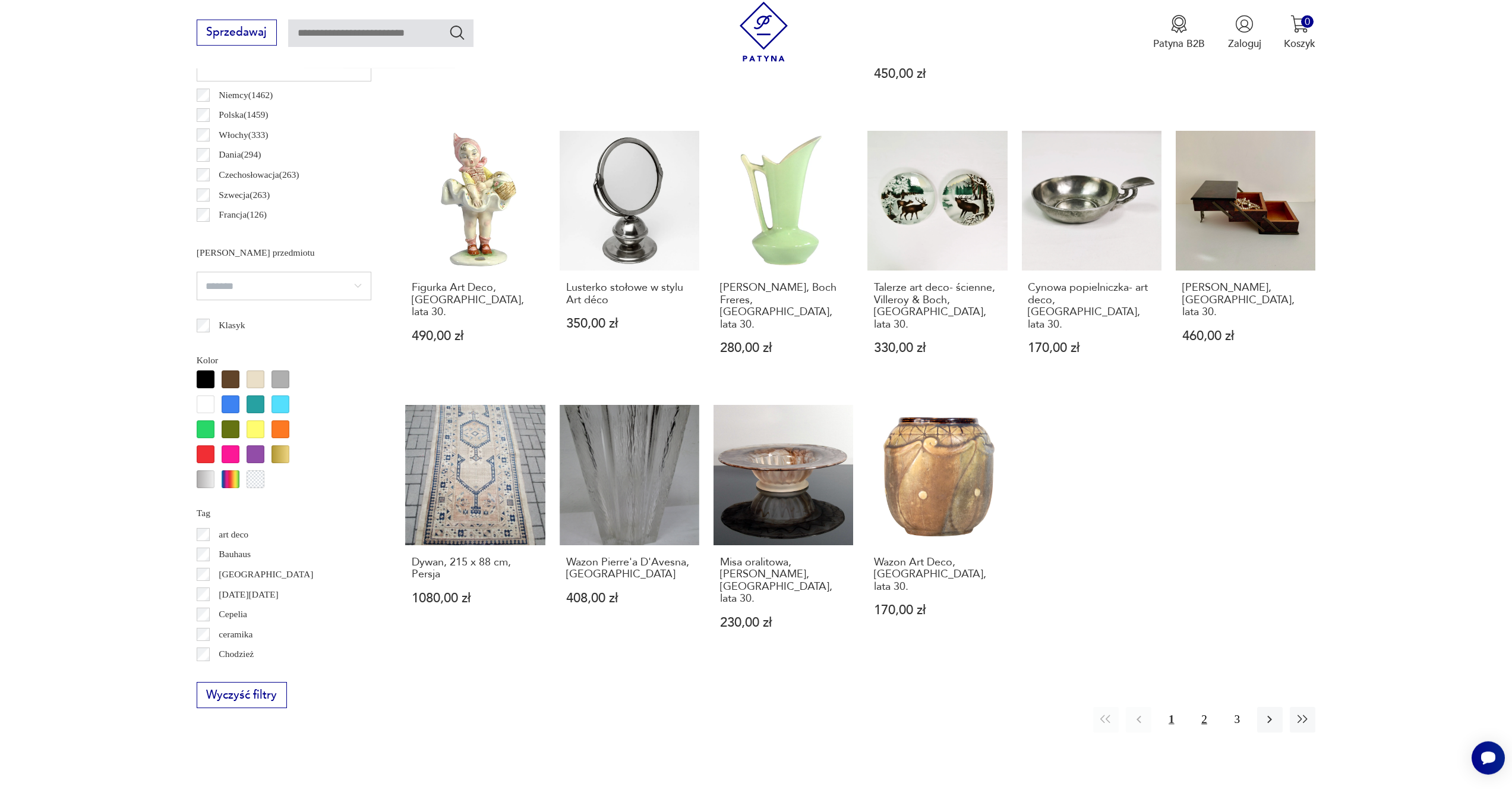
click at [1207, 707] on button "2" at bounding box center [1204, 720] width 26 height 26
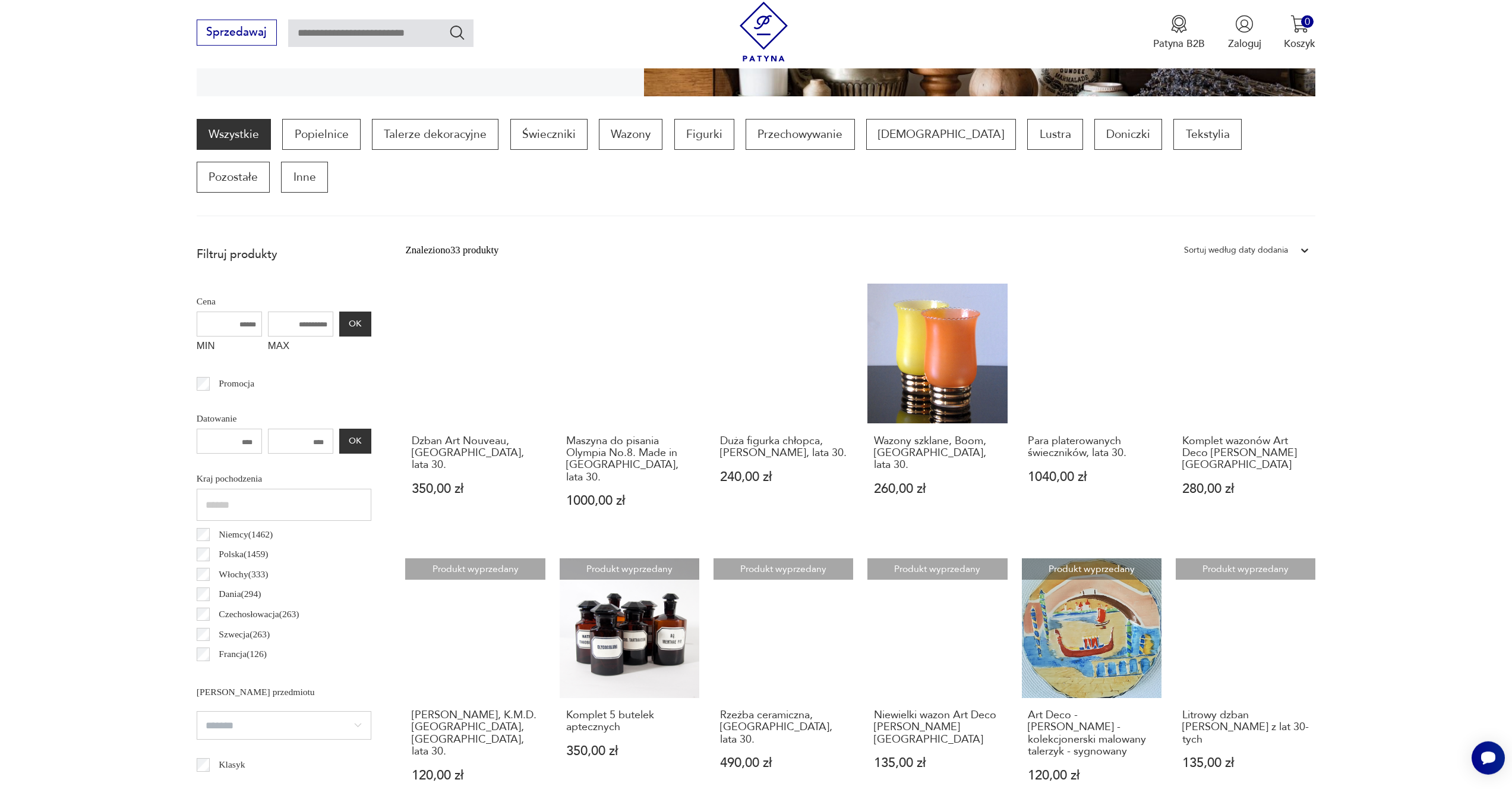
scroll to position [650, 0]
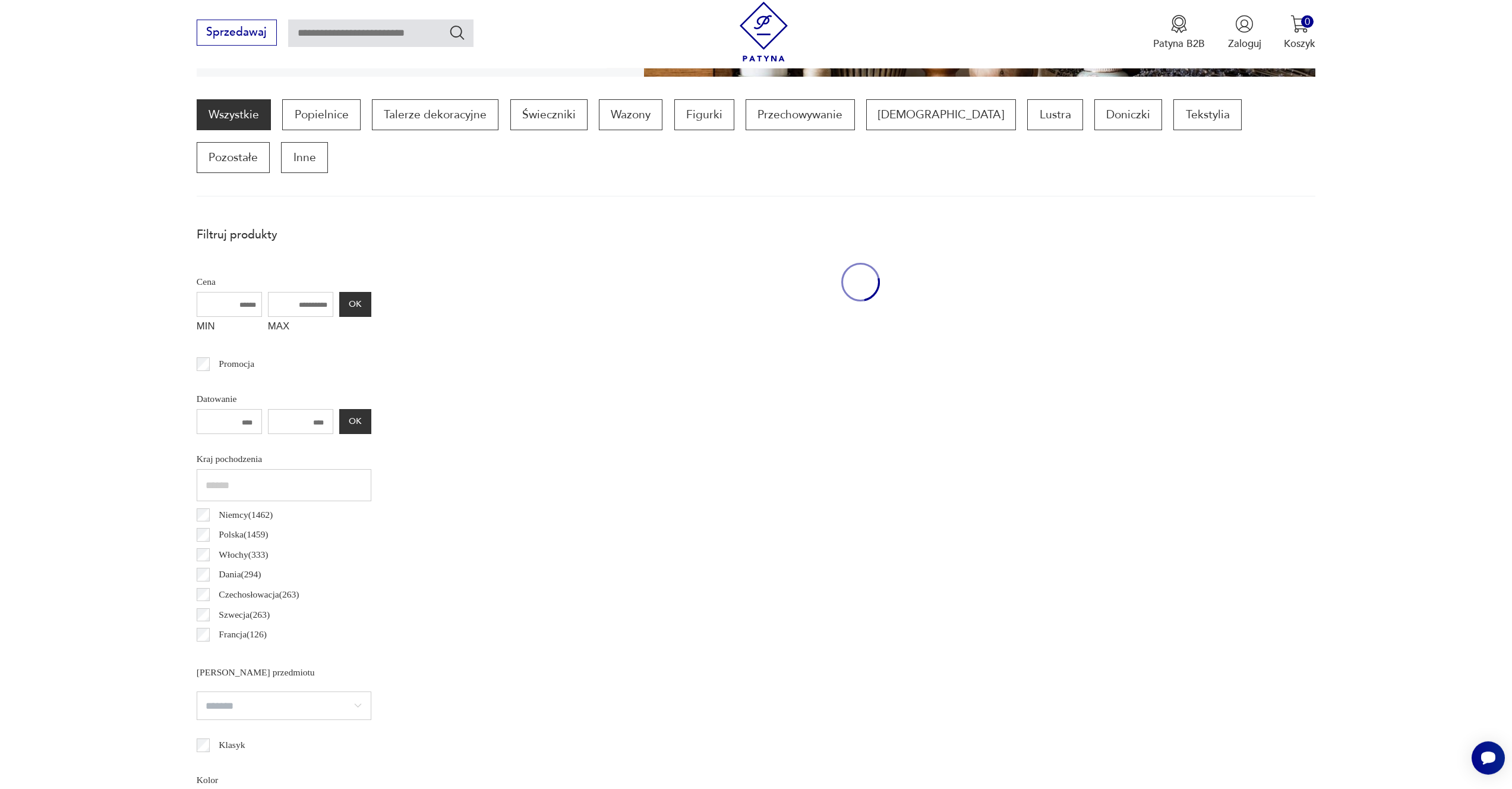
scroll to position [354, 0]
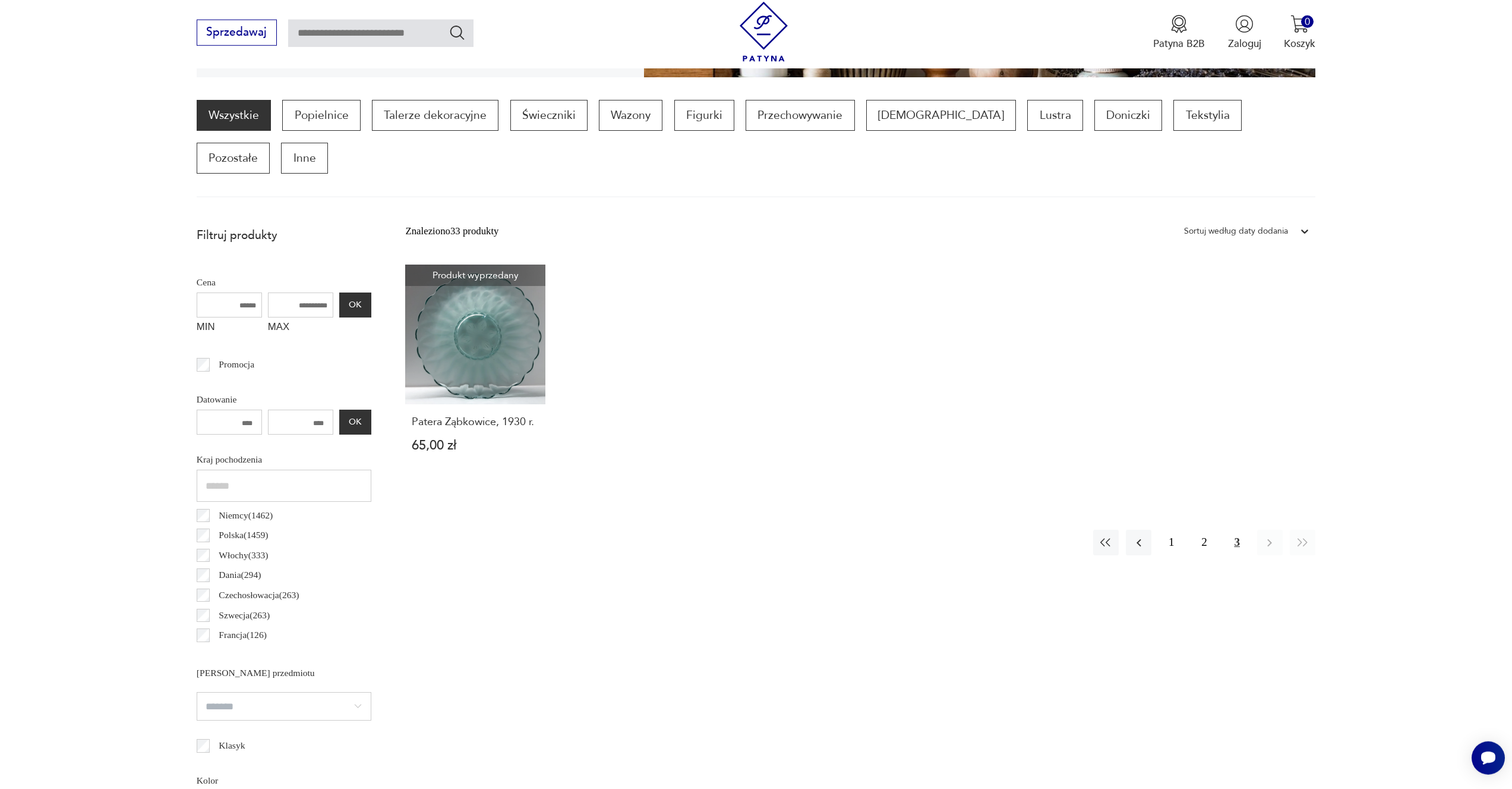
click at [324, 410] on input "****" at bounding box center [300, 422] width 65 height 25
type input "****"
click at [348, 410] on button "OK" at bounding box center [355, 422] width 32 height 25
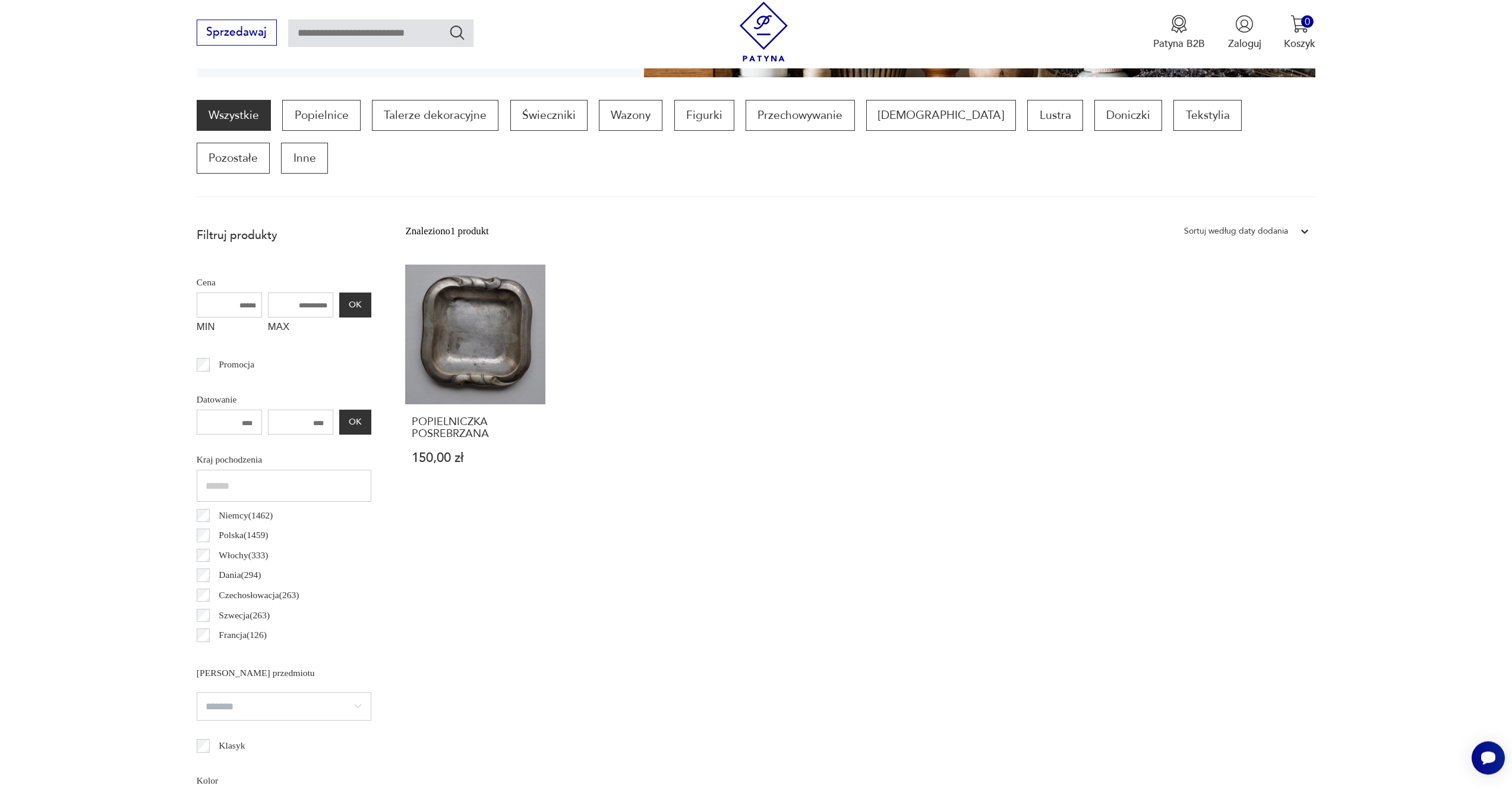
drag, startPoint x: 222, startPoint y: 382, endPoint x: 272, endPoint y: 380, distance: 50.0
click at [262, 410] on input "****" at bounding box center [229, 422] width 65 height 25
click at [689, 335] on div "POPIELNICZKA POSREBRZANA 150,00 zł" at bounding box center [860, 378] width 910 height 227
click at [353, 410] on button "OK" at bounding box center [355, 422] width 32 height 25
click at [239, 108] on link "Wszystkie" at bounding box center [234, 115] width 74 height 31
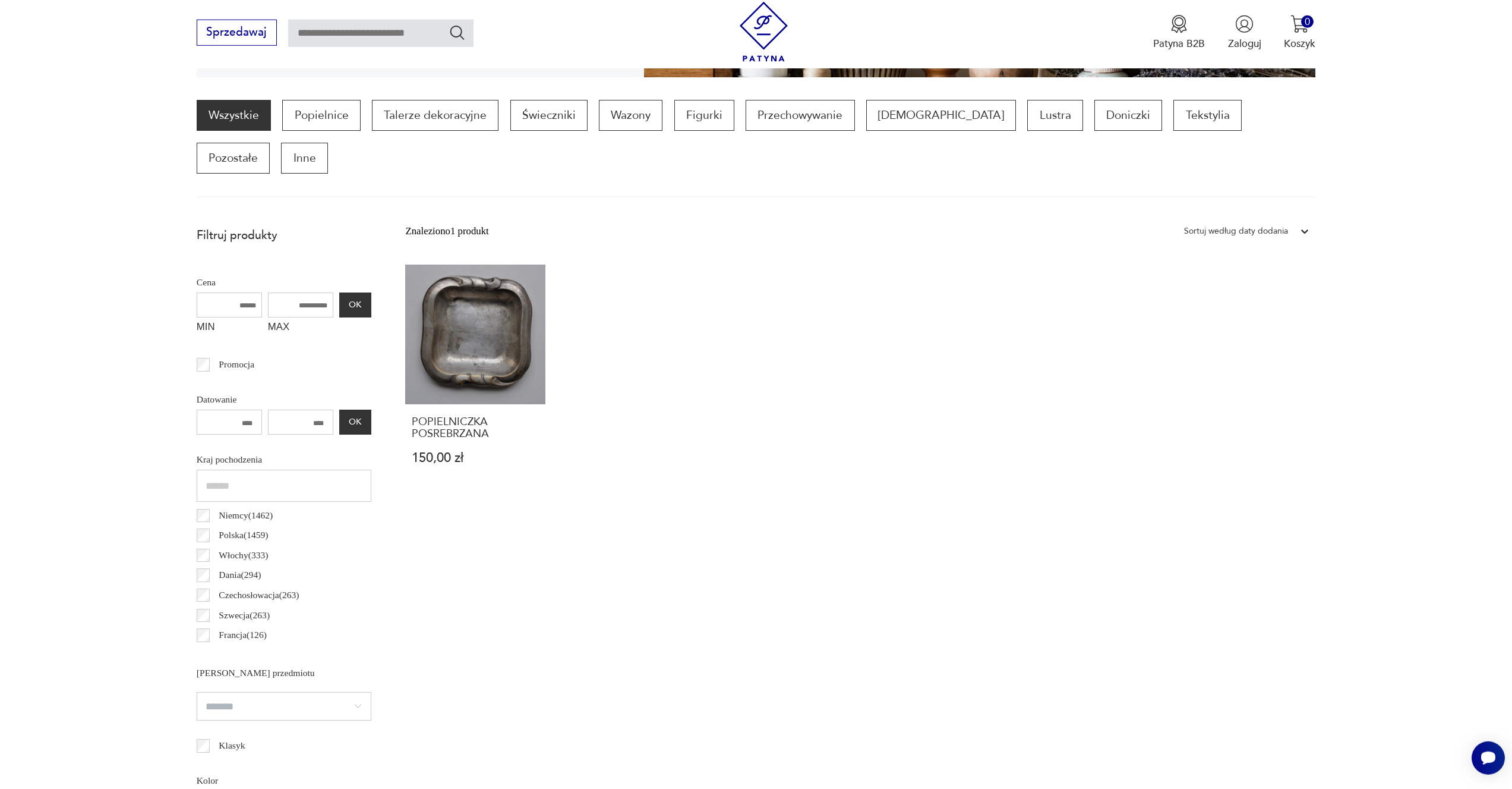
click at [754, 25] on img at bounding box center [764, 31] width 60 height 60
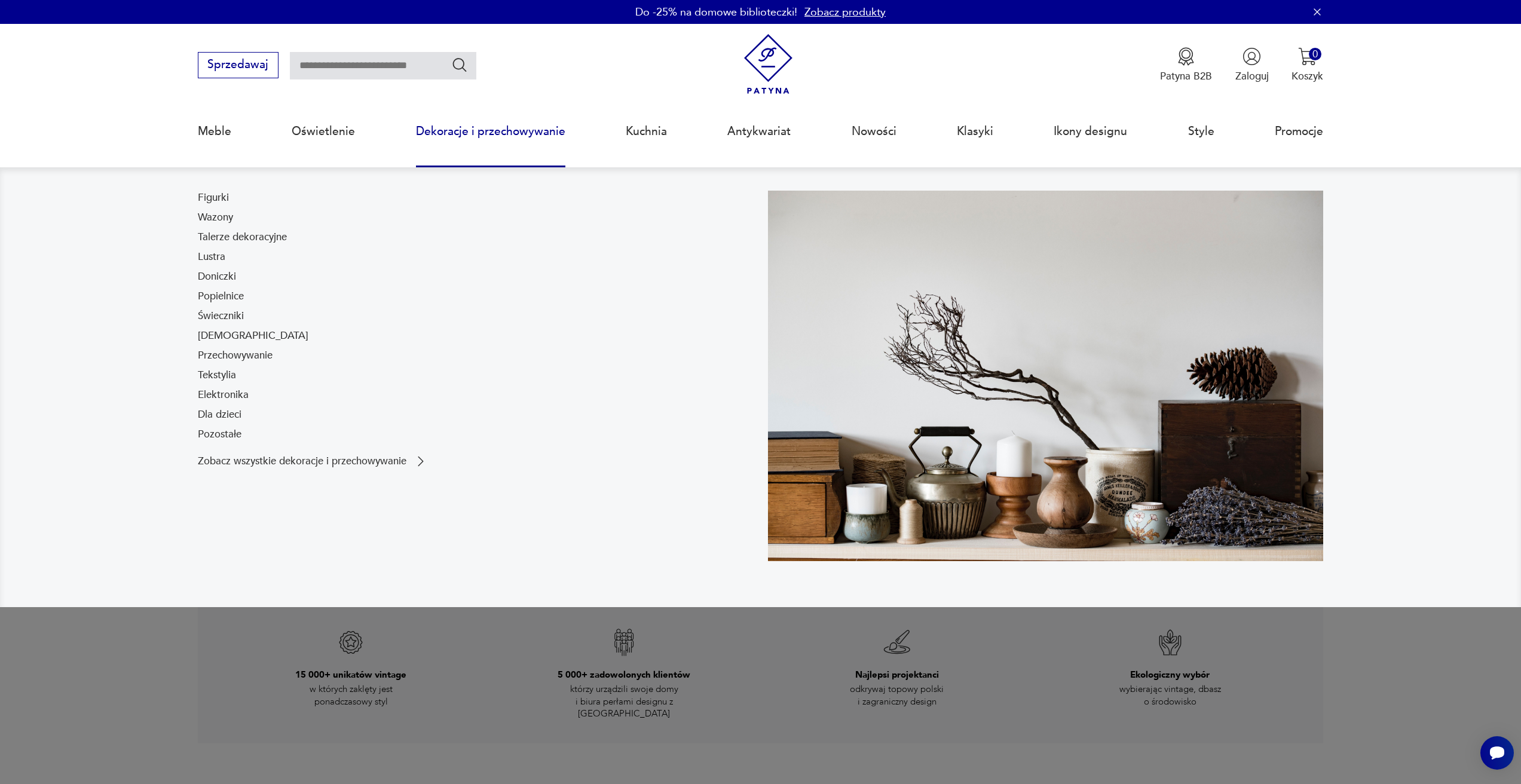
click at [472, 129] on link "Dekoracje i przechowywanie" at bounding box center [491, 132] width 149 height 55
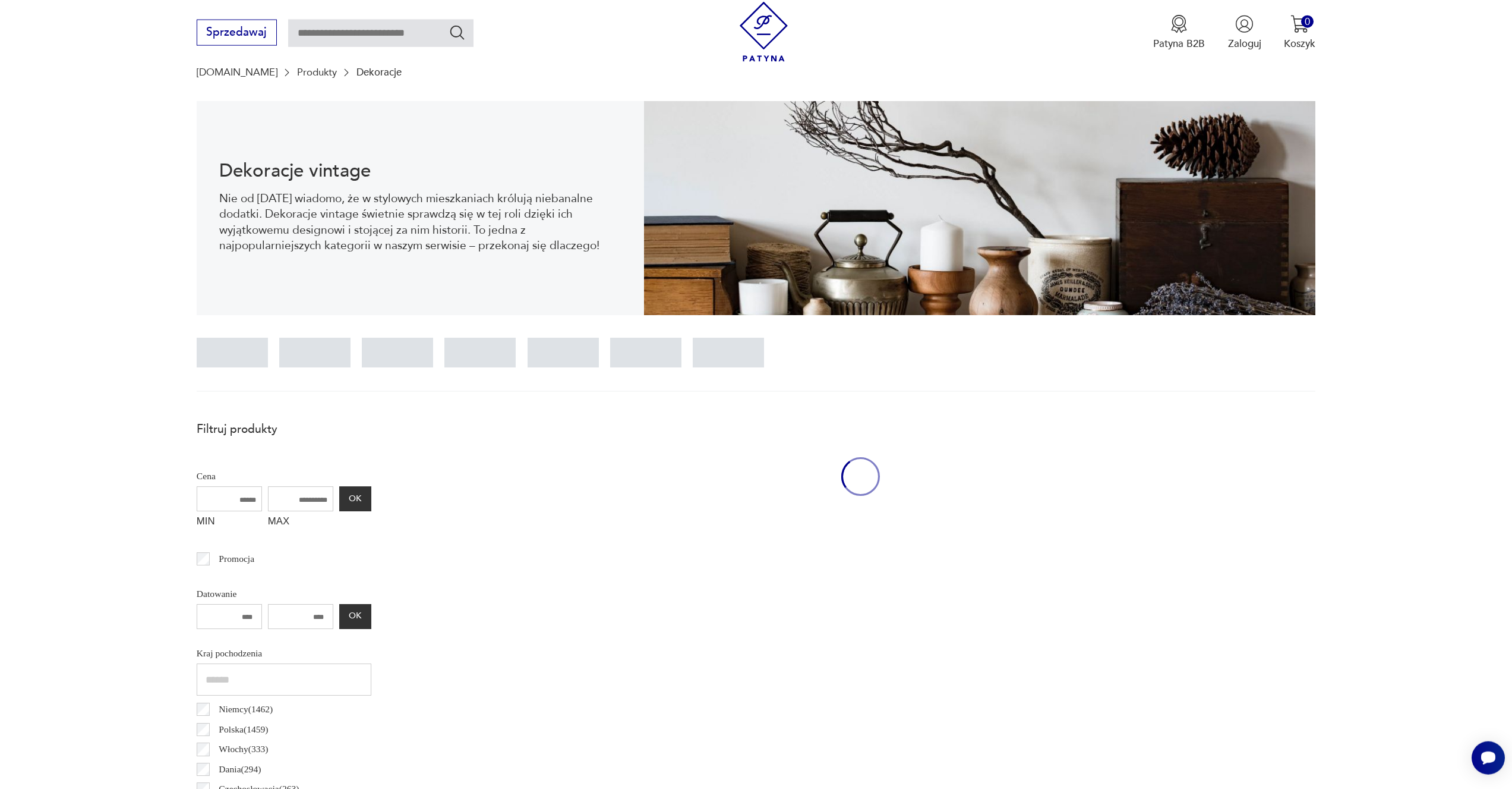
scroll to position [117, 0]
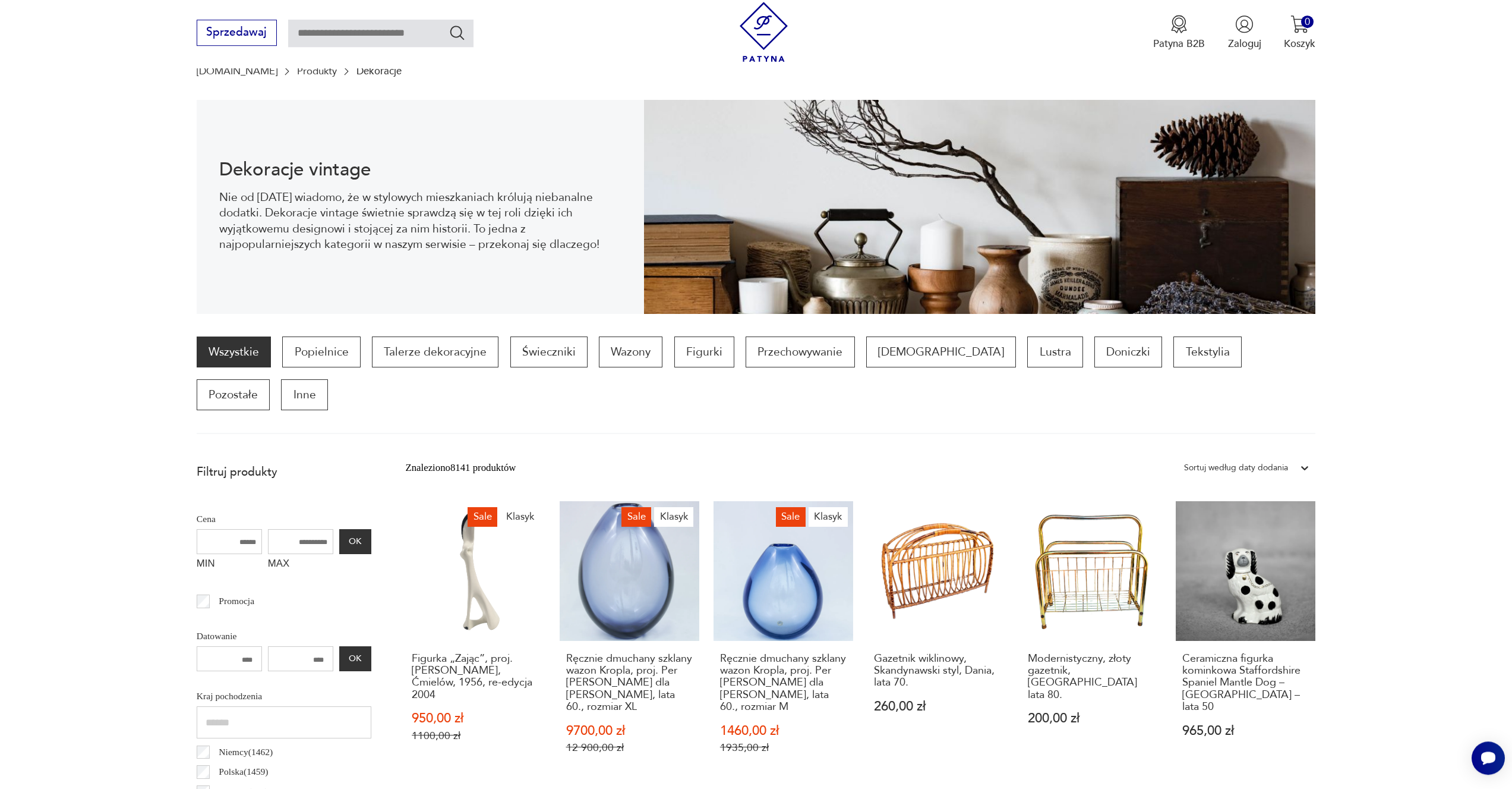
drag, startPoint x: 210, startPoint y: 613, endPoint x: 300, endPoint y: 618, distance: 90.1
click at [262, 647] on input "number" at bounding box center [229, 659] width 65 height 25
type input "****"
click at [321, 647] on input "number" at bounding box center [300, 659] width 65 height 25
type input "****"
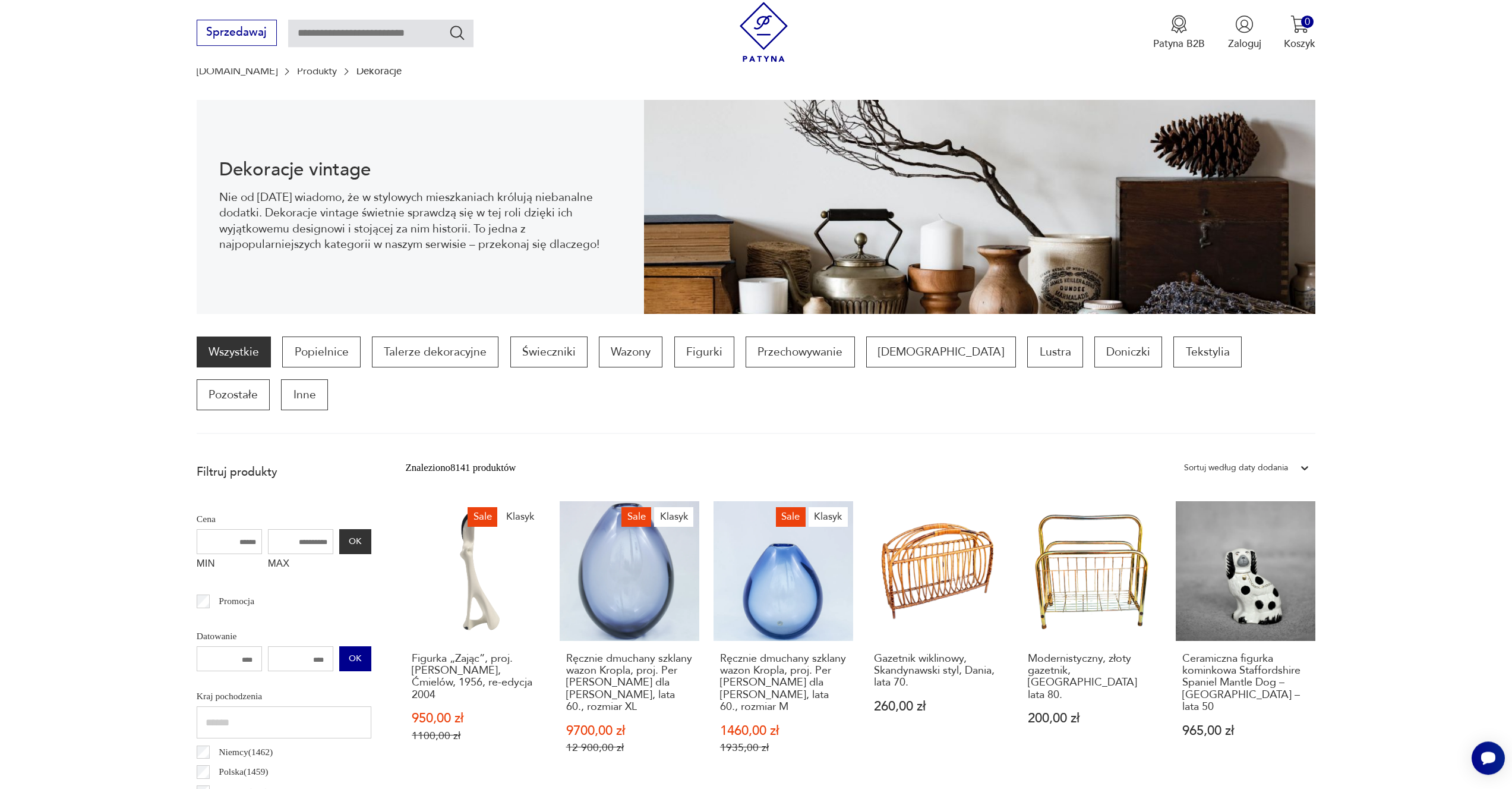
click at [353, 647] on button "OK" at bounding box center [355, 659] width 32 height 25
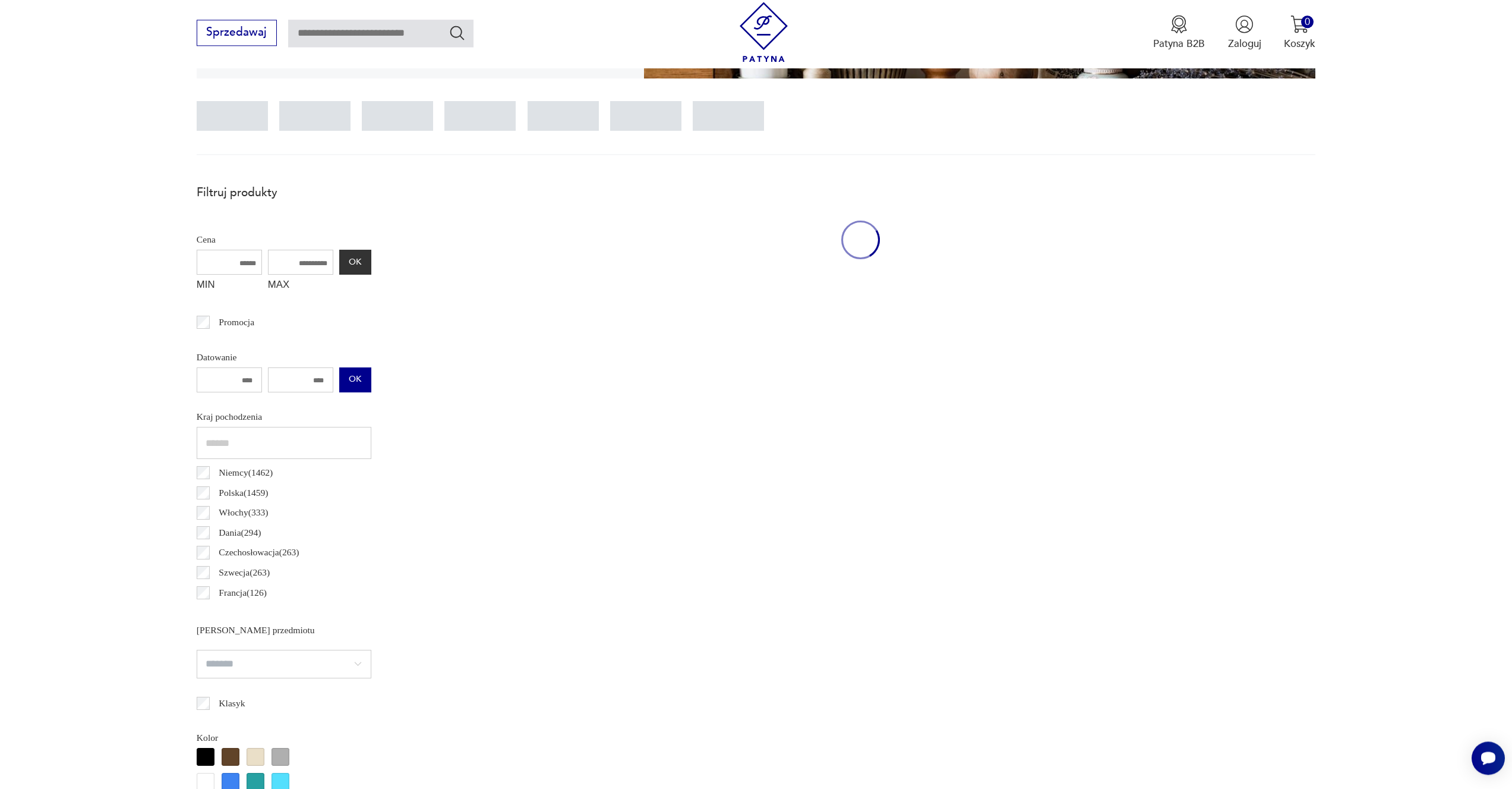
scroll to position [354, 0]
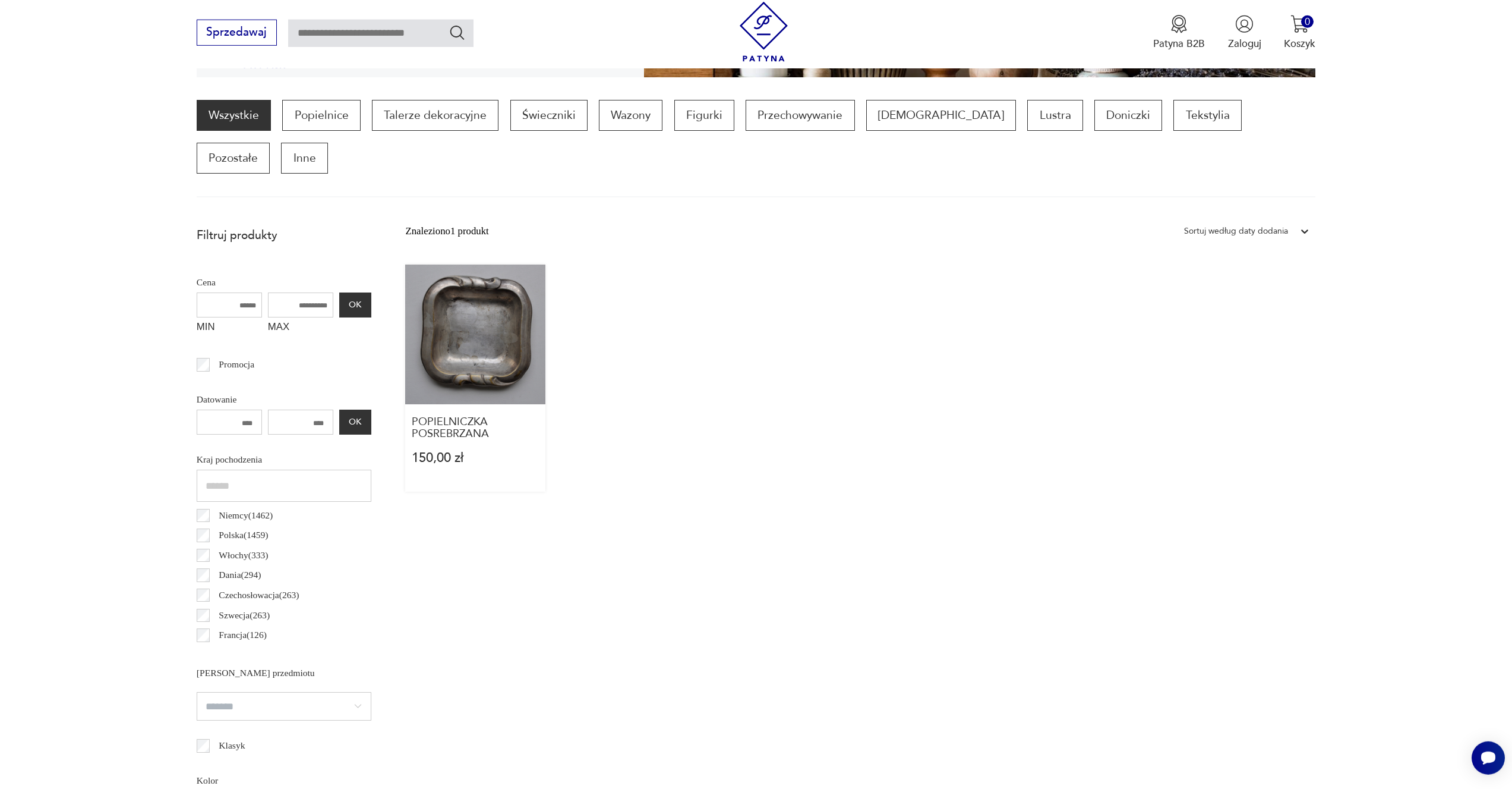
click at [480, 316] on link "POPIELNICZKA POSREBRZANA 150,00 zł" at bounding box center [475, 378] width 140 height 227
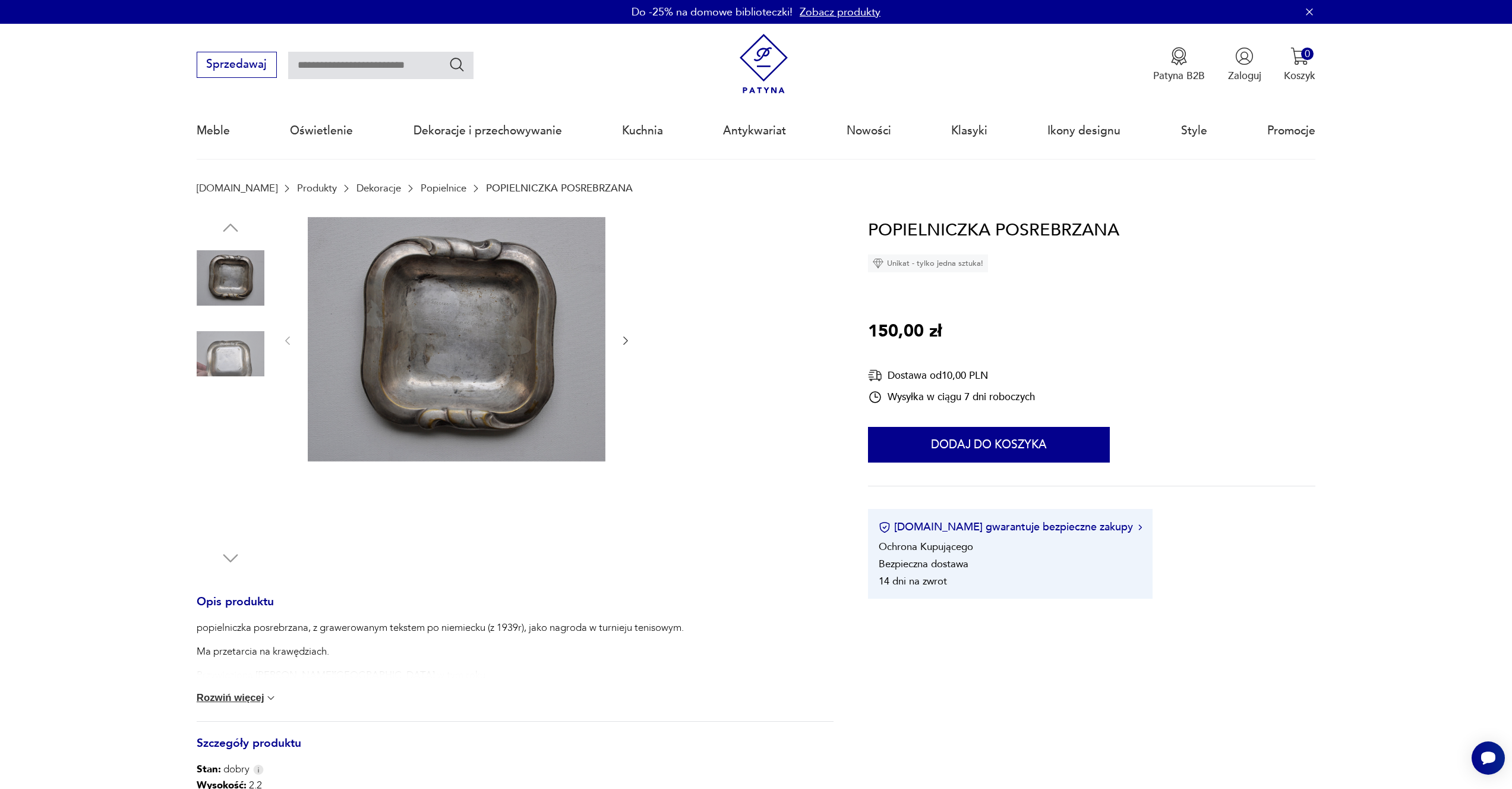
click at [629, 339] on icon "button" at bounding box center [626, 341] width 12 height 12
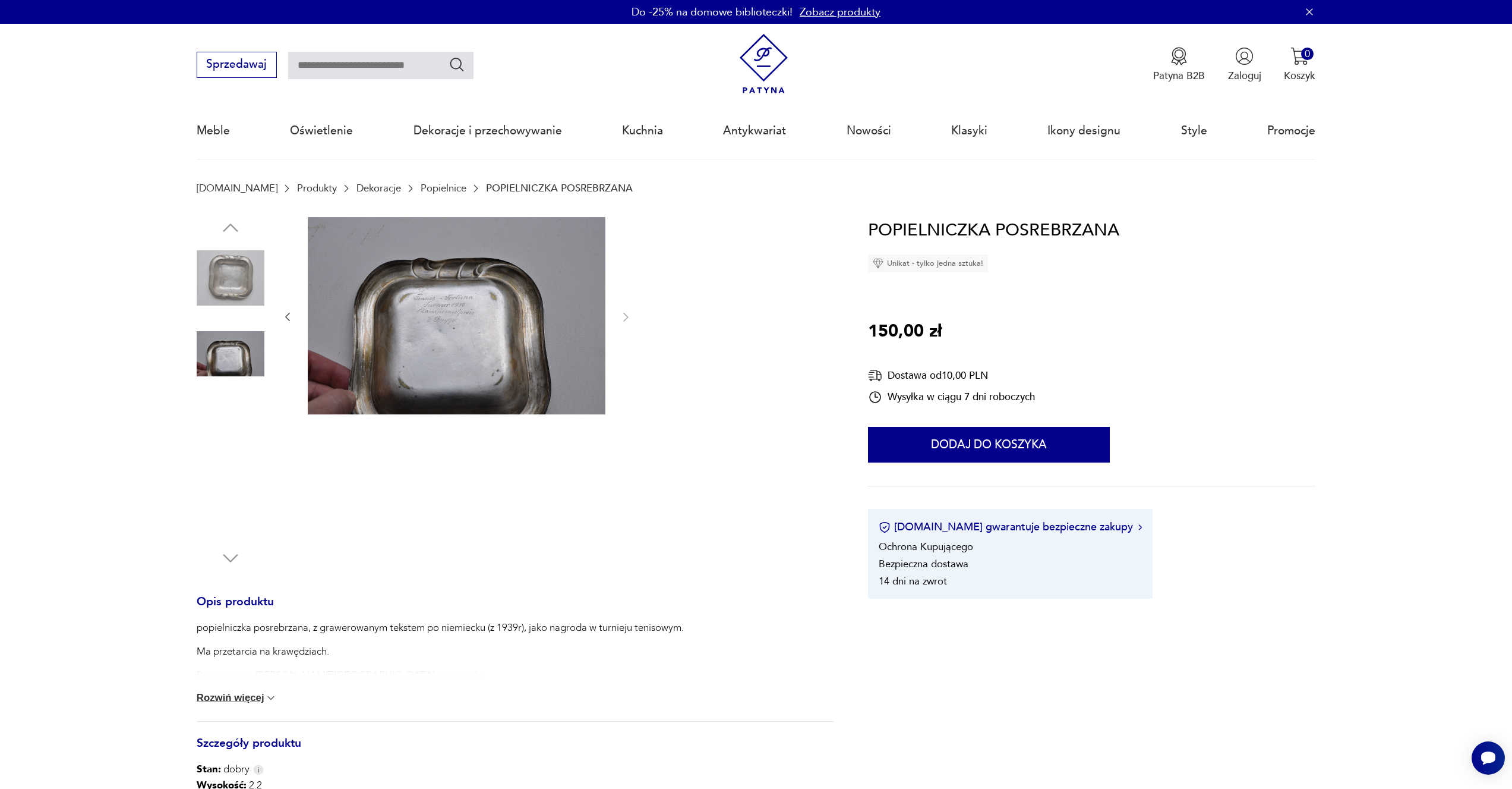
click at [500, 348] on img at bounding box center [456, 316] width 297 height 198
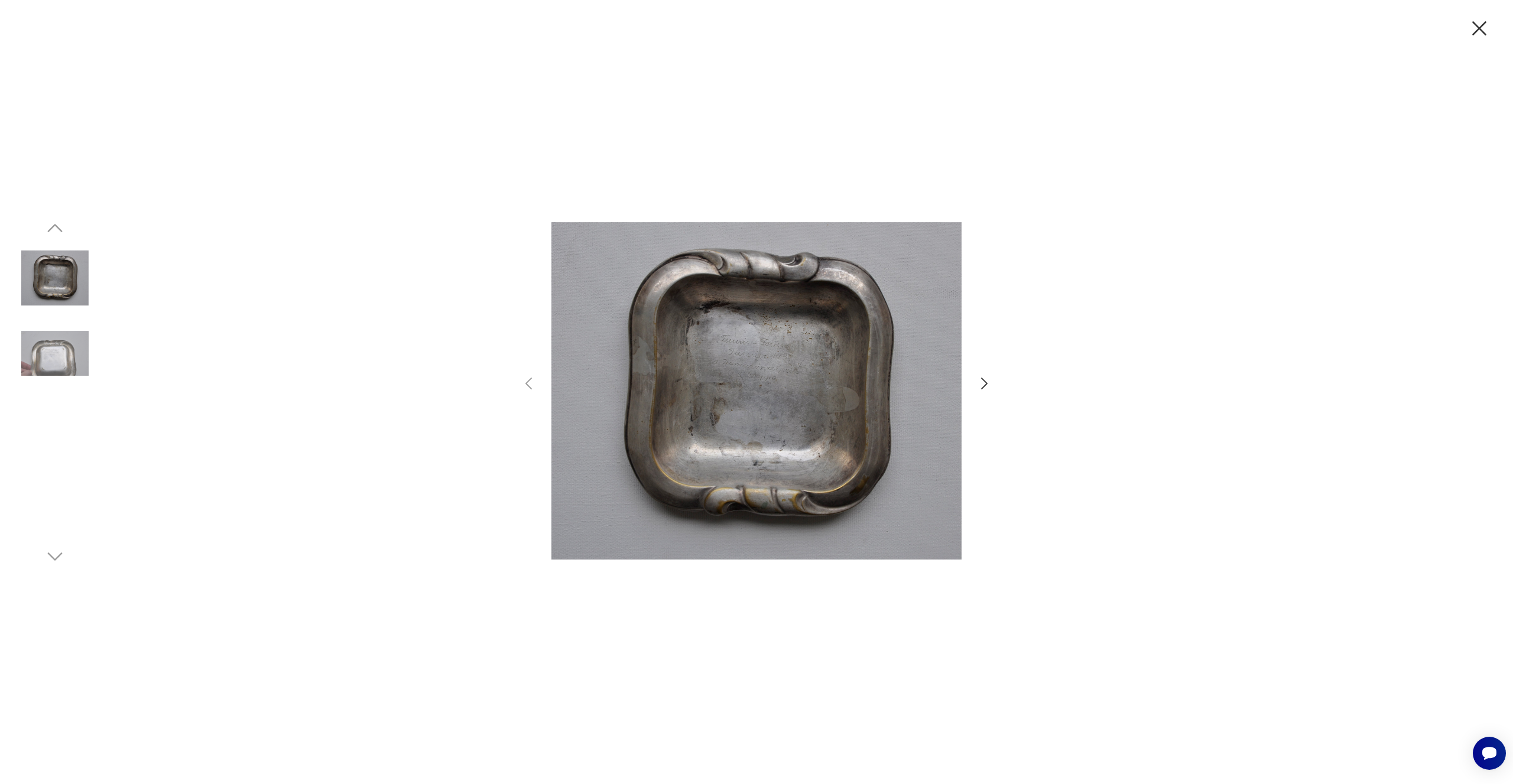
click at [1012, 342] on div at bounding box center [756, 392] width 1513 height 784
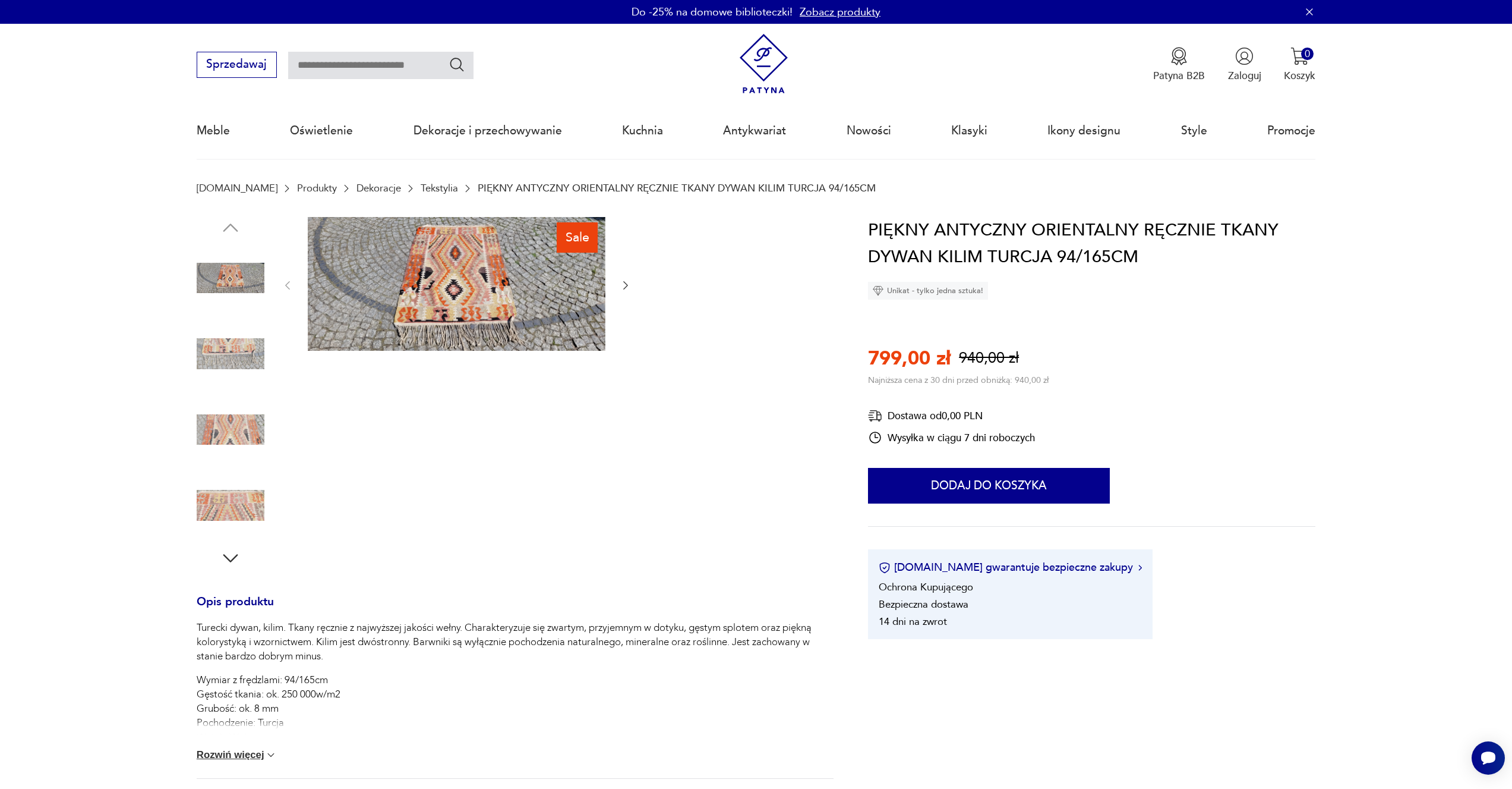
click at [632, 286] on icon "button" at bounding box center [626, 285] width 12 height 12
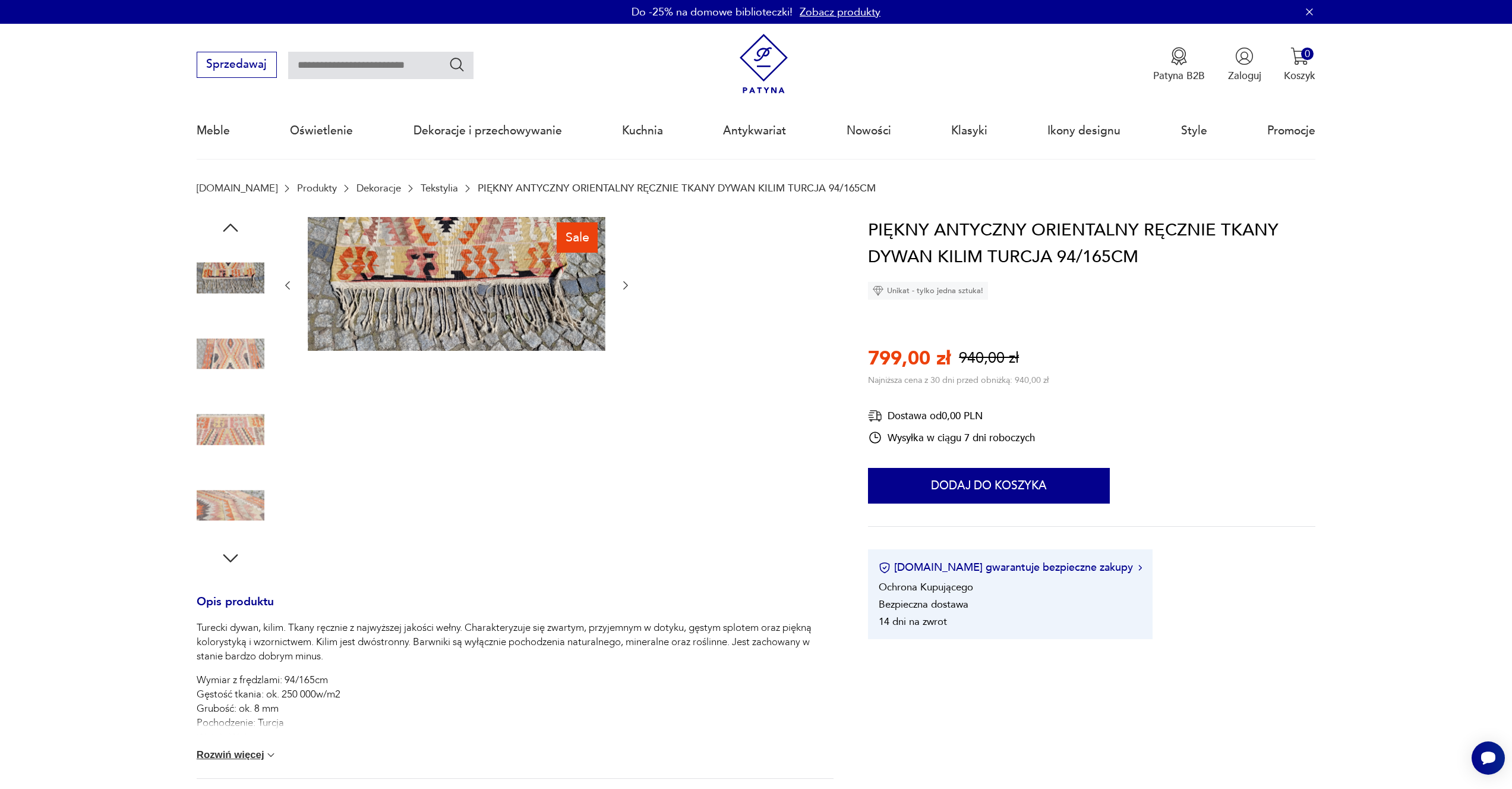
click at [632, 286] on icon "button" at bounding box center [626, 285] width 12 height 12
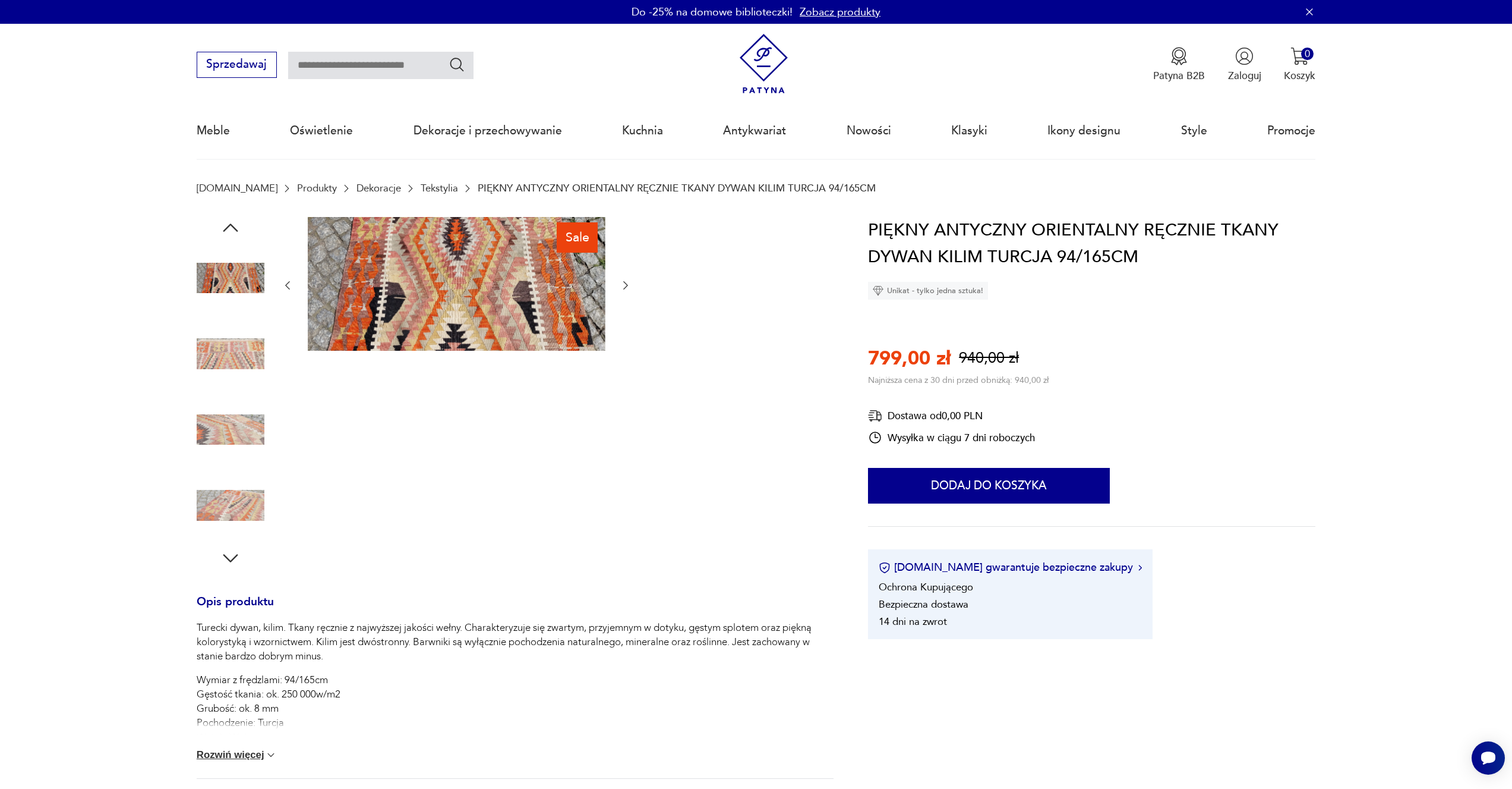
click at [632, 286] on icon "button" at bounding box center [626, 285] width 12 height 12
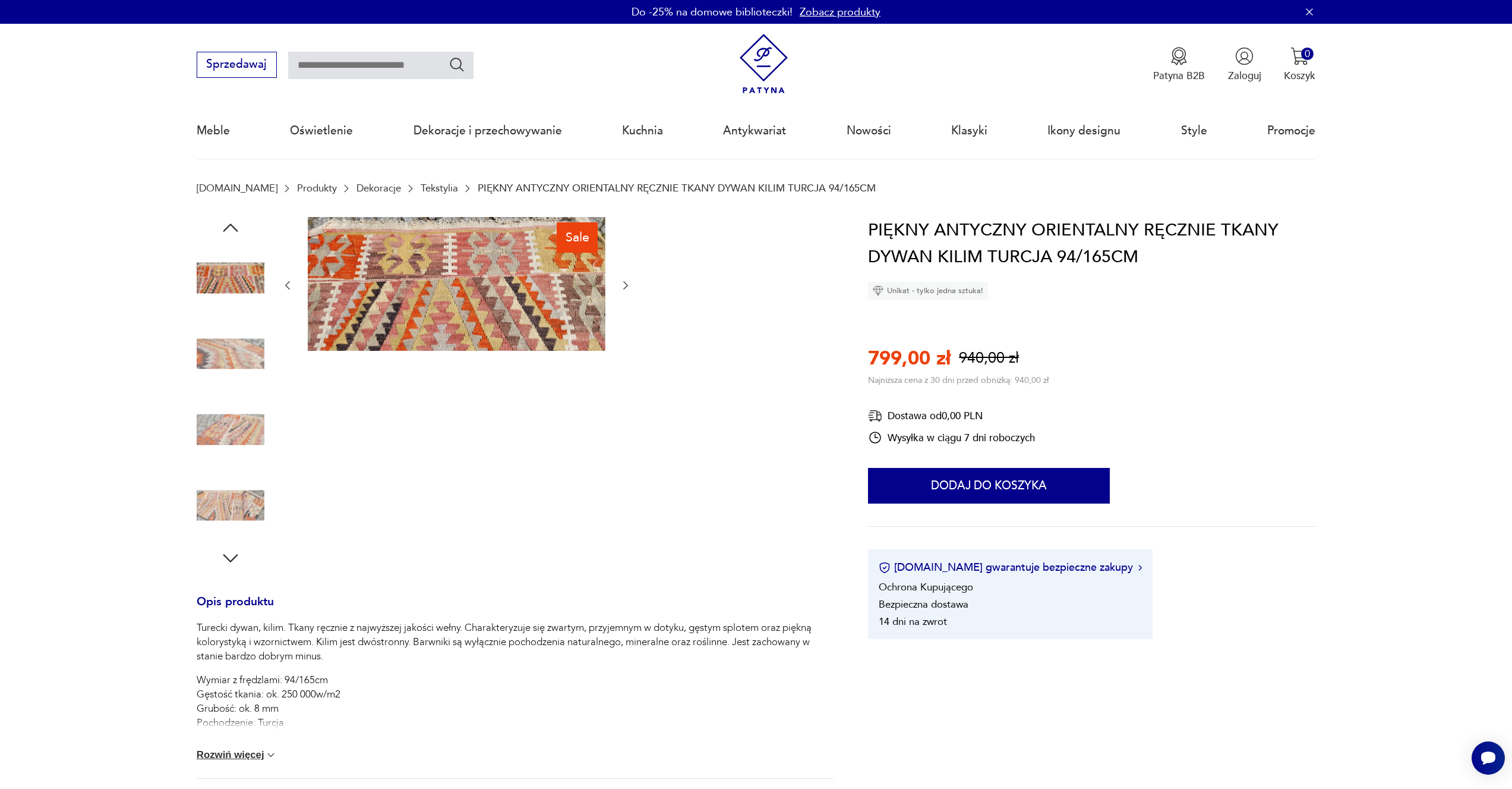
click at [632, 286] on icon "button" at bounding box center [626, 285] width 12 height 12
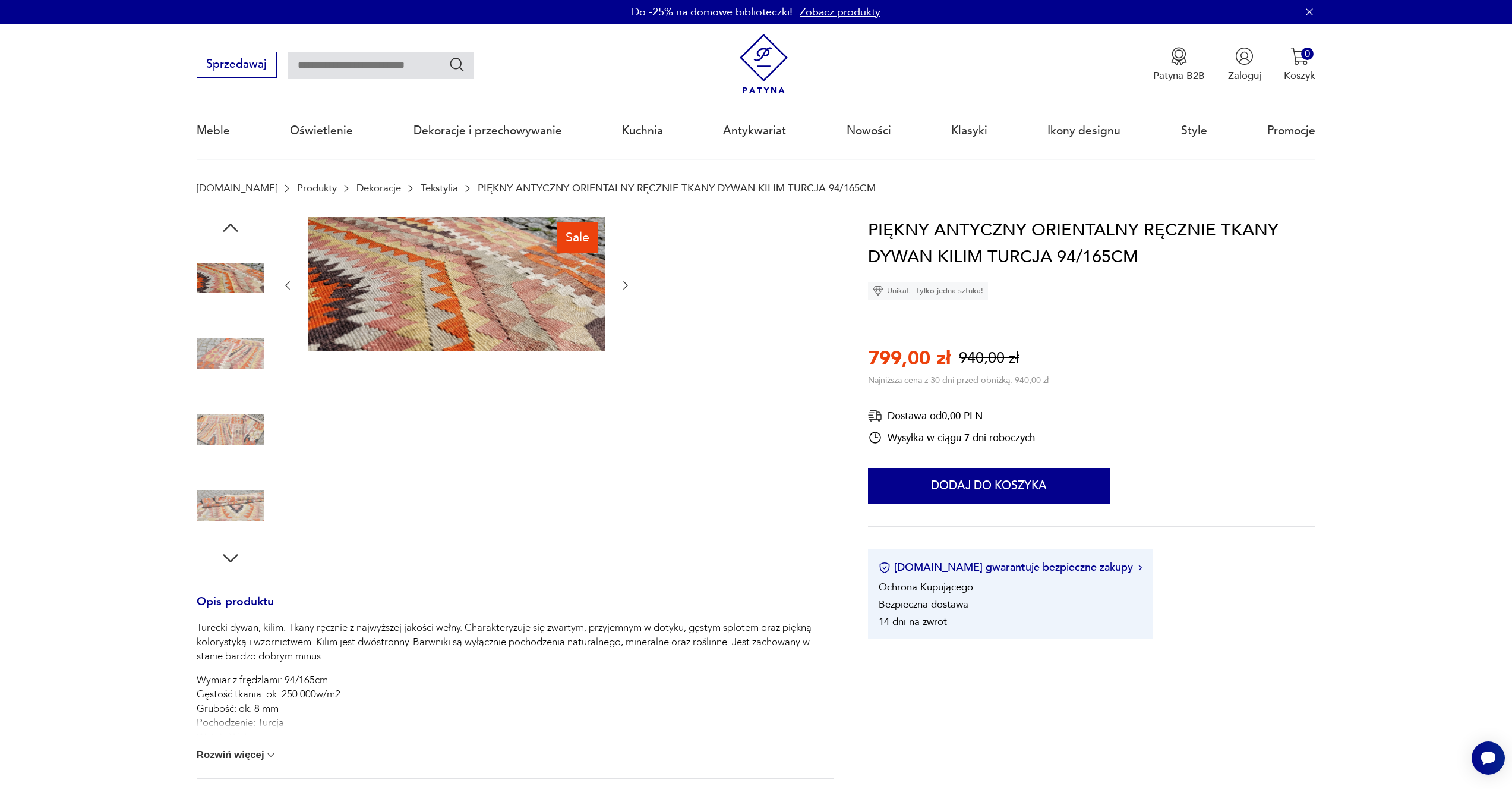
click at [632, 286] on icon "button" at bounding box center [626, 285] width 12 height 12
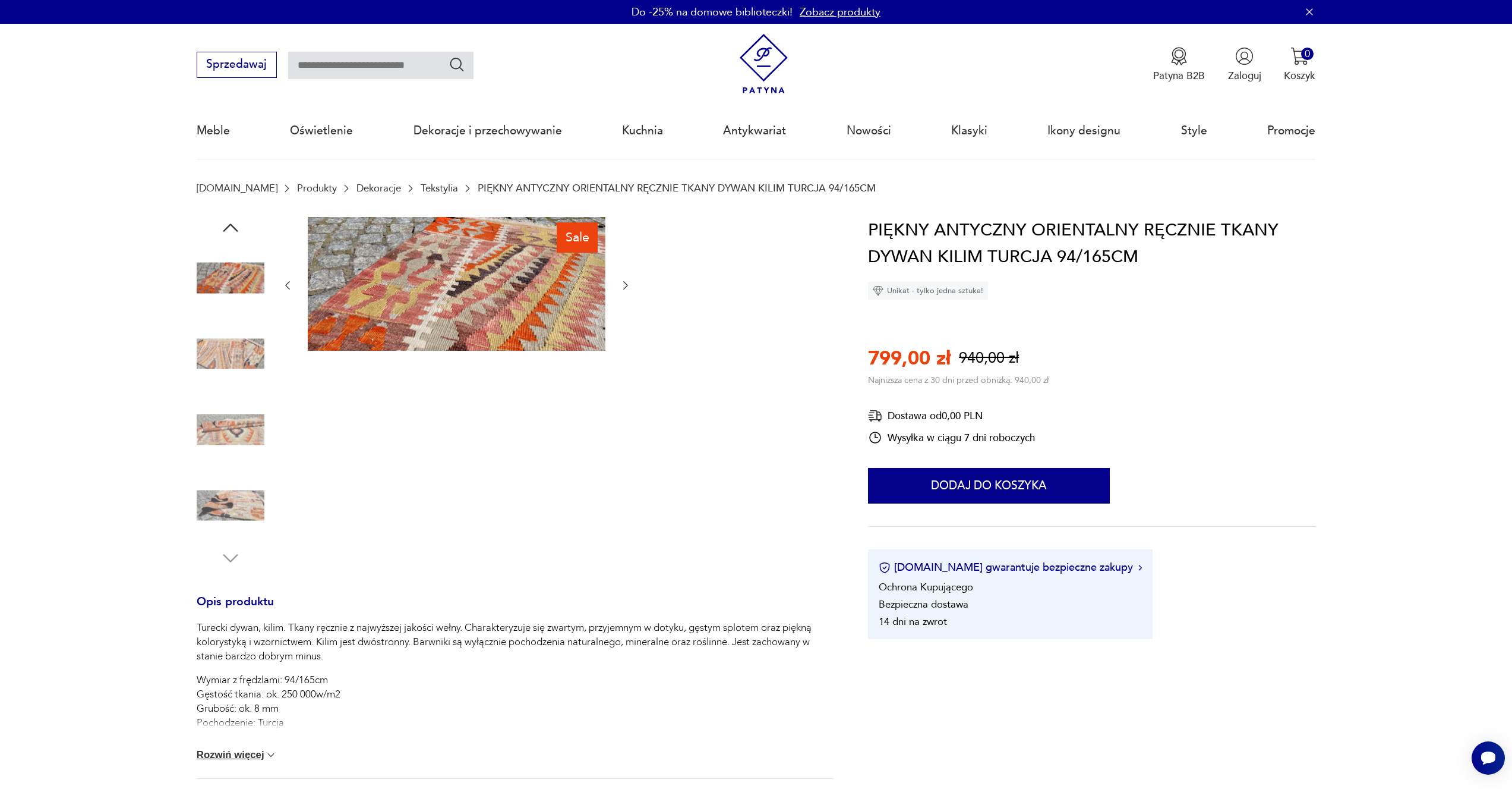
click at [632, 286] on icon "button" at bounding box center [626, 285] width 12 height 12
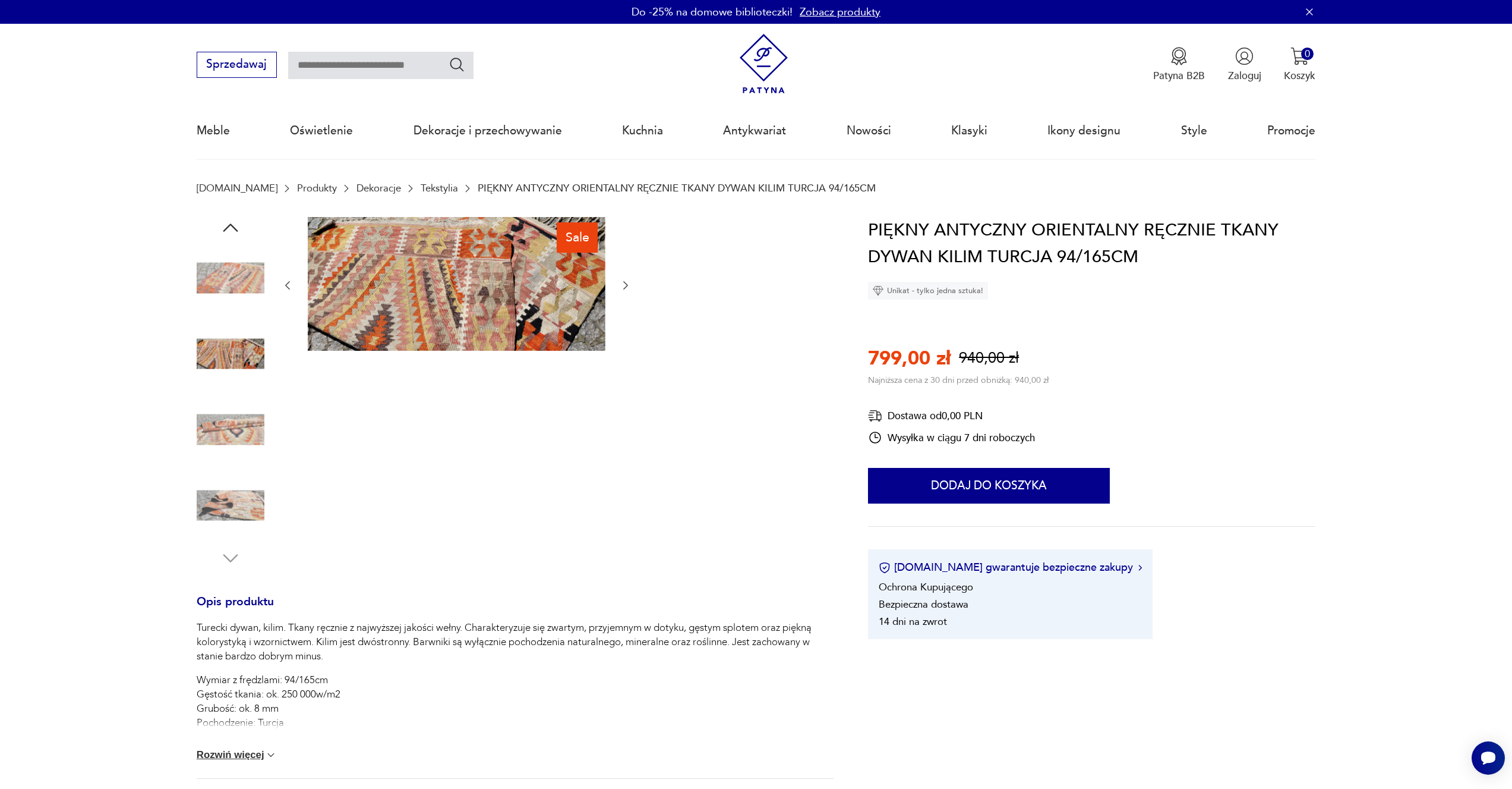
click at [632, 286] on icon "button" at bounding box center [626, 285] width 12 height 12
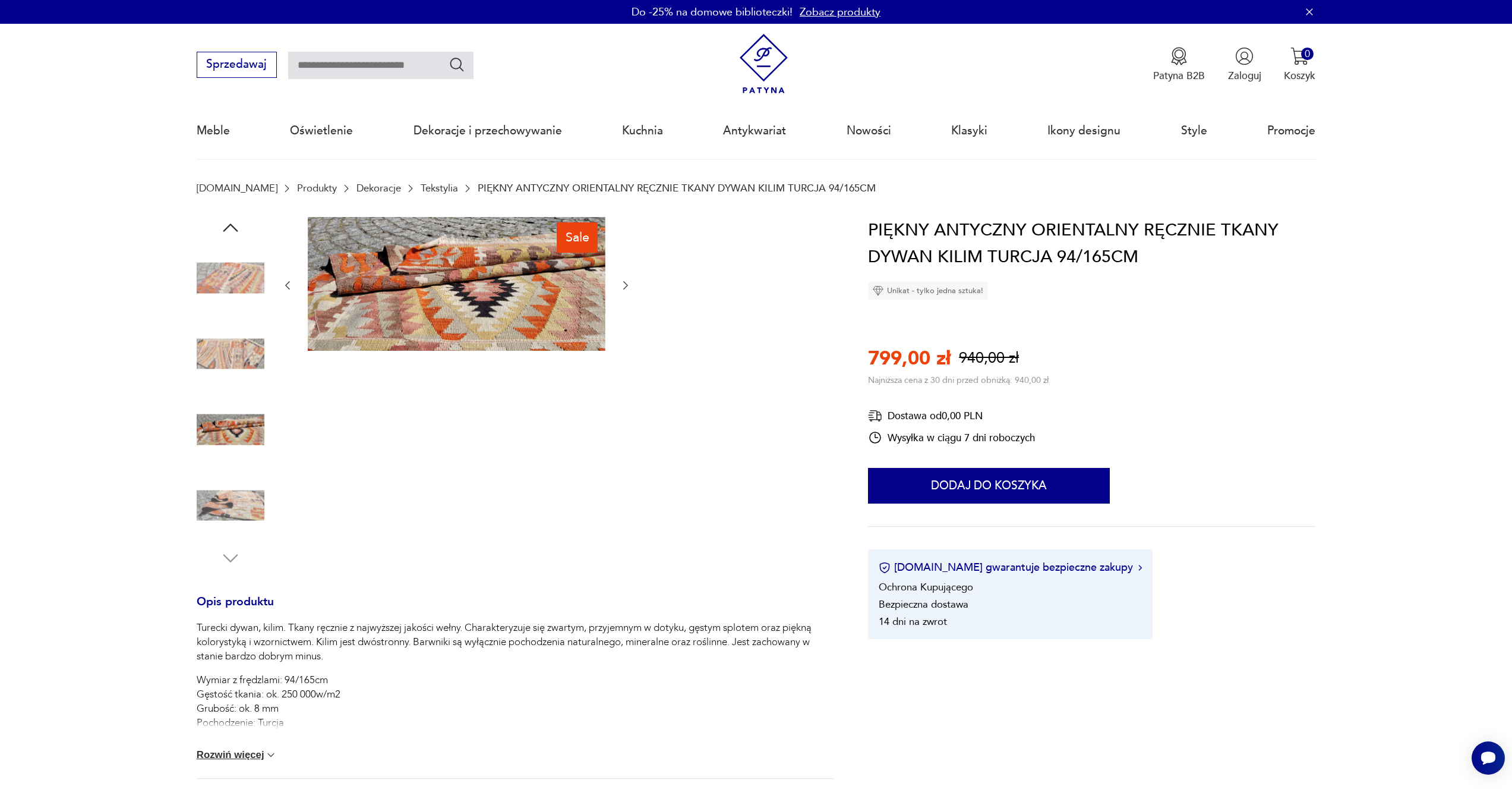
click at [632, 286] on icon "button" at bounding box center [626, 285] width 12 height 12
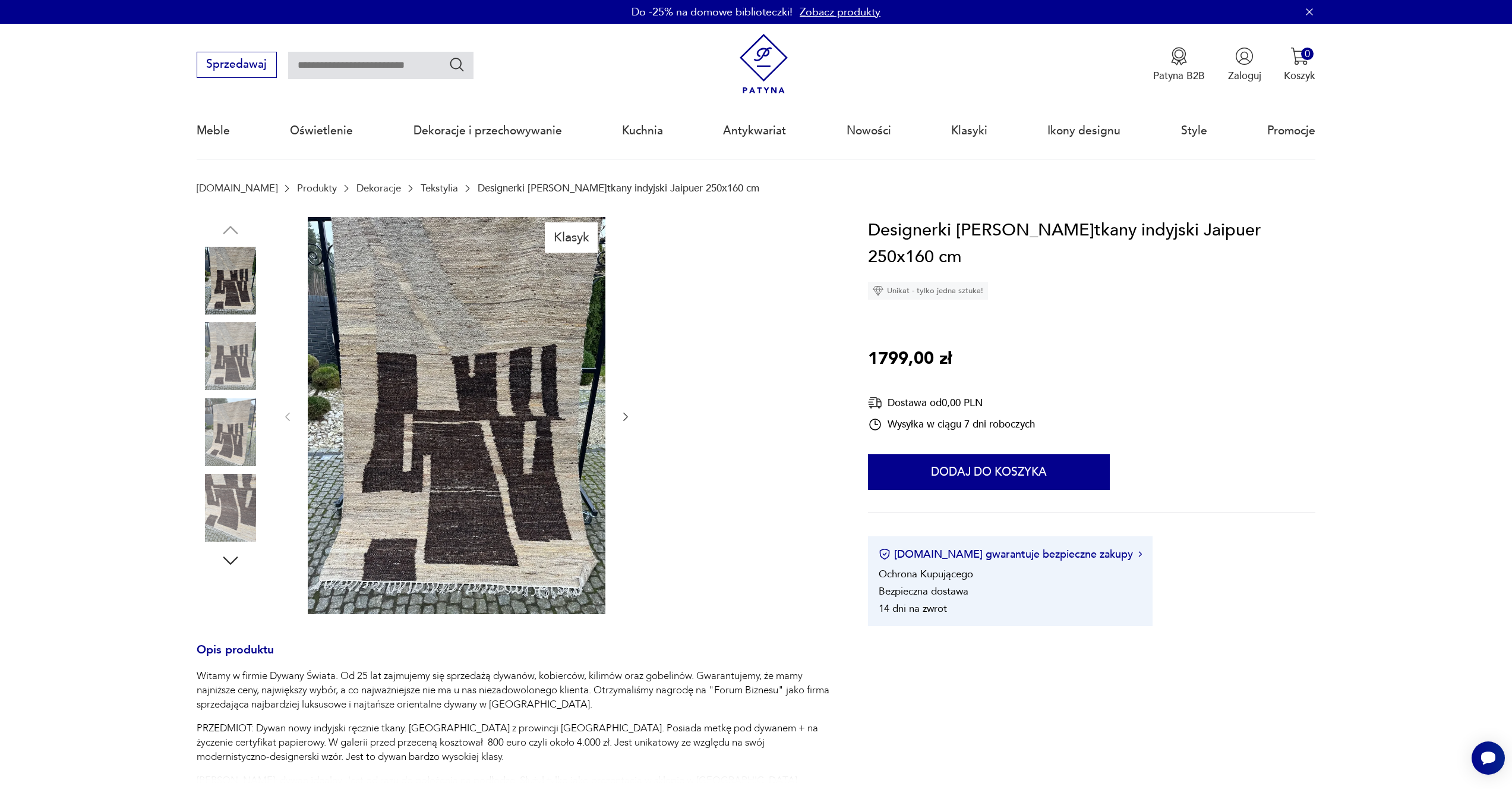
click at [226, 353] on img at bounding box center [231, 357] width 68 height 68
click at [225, 370] on img at bounding box center [231, 357] width 68 height 68
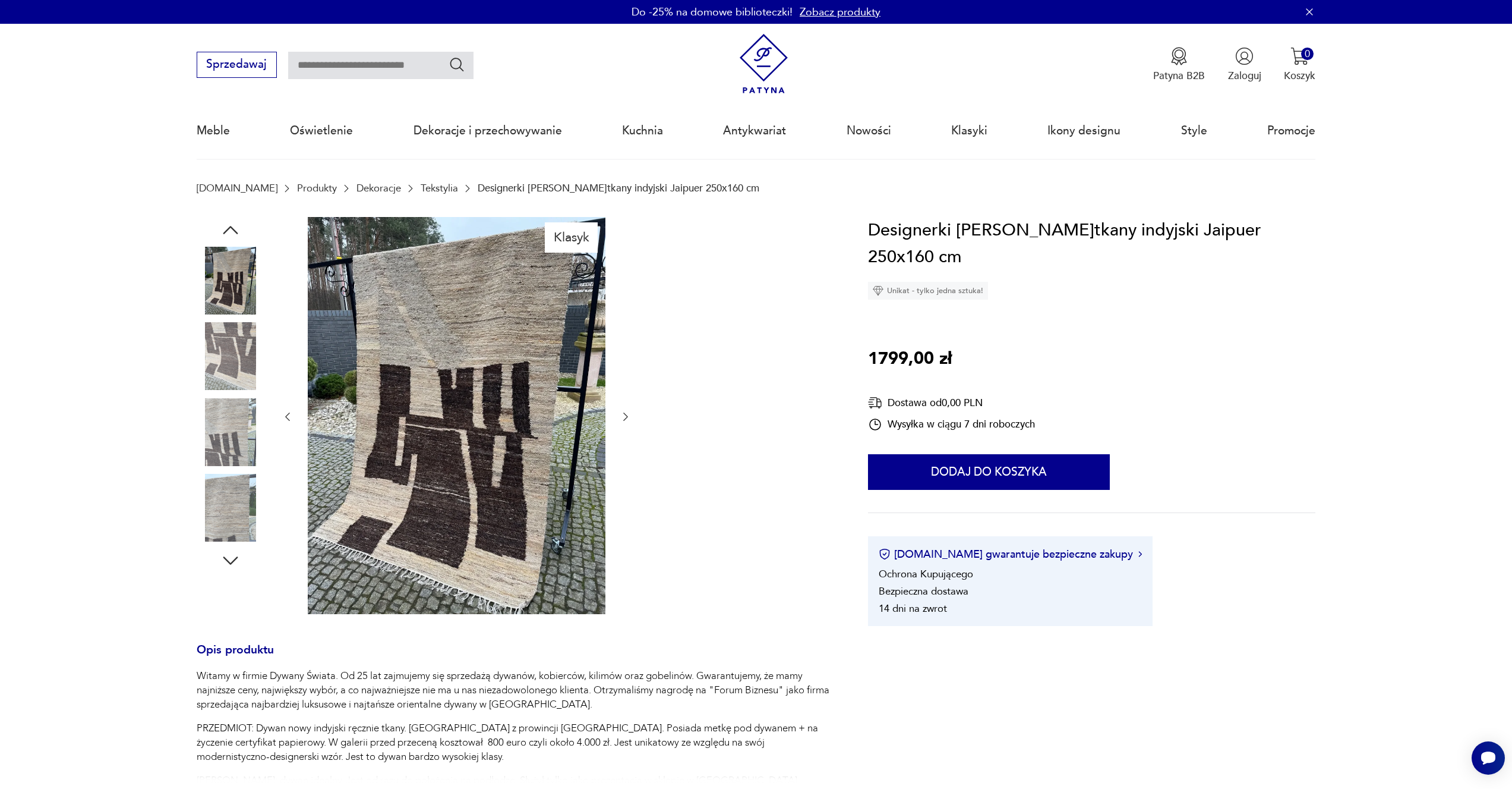
click at [222, 398] on div at bounding box center [231, 395] width 68 height 298
click at [219, 408] on img at bounding box center [231, 432] width 68 height 68
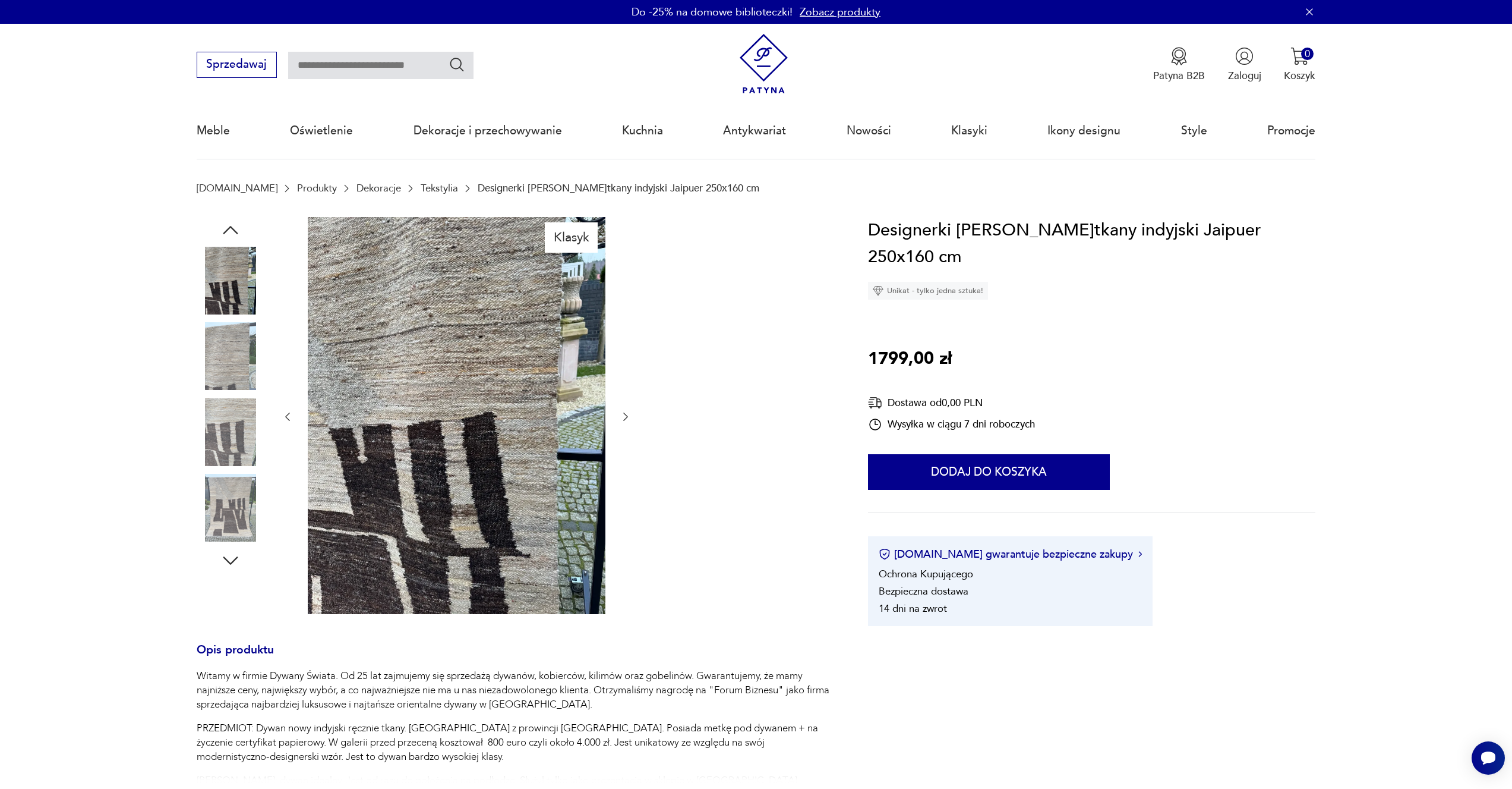
click at [219, 461] on img at bounding box center [231, 432] width 68 height 68
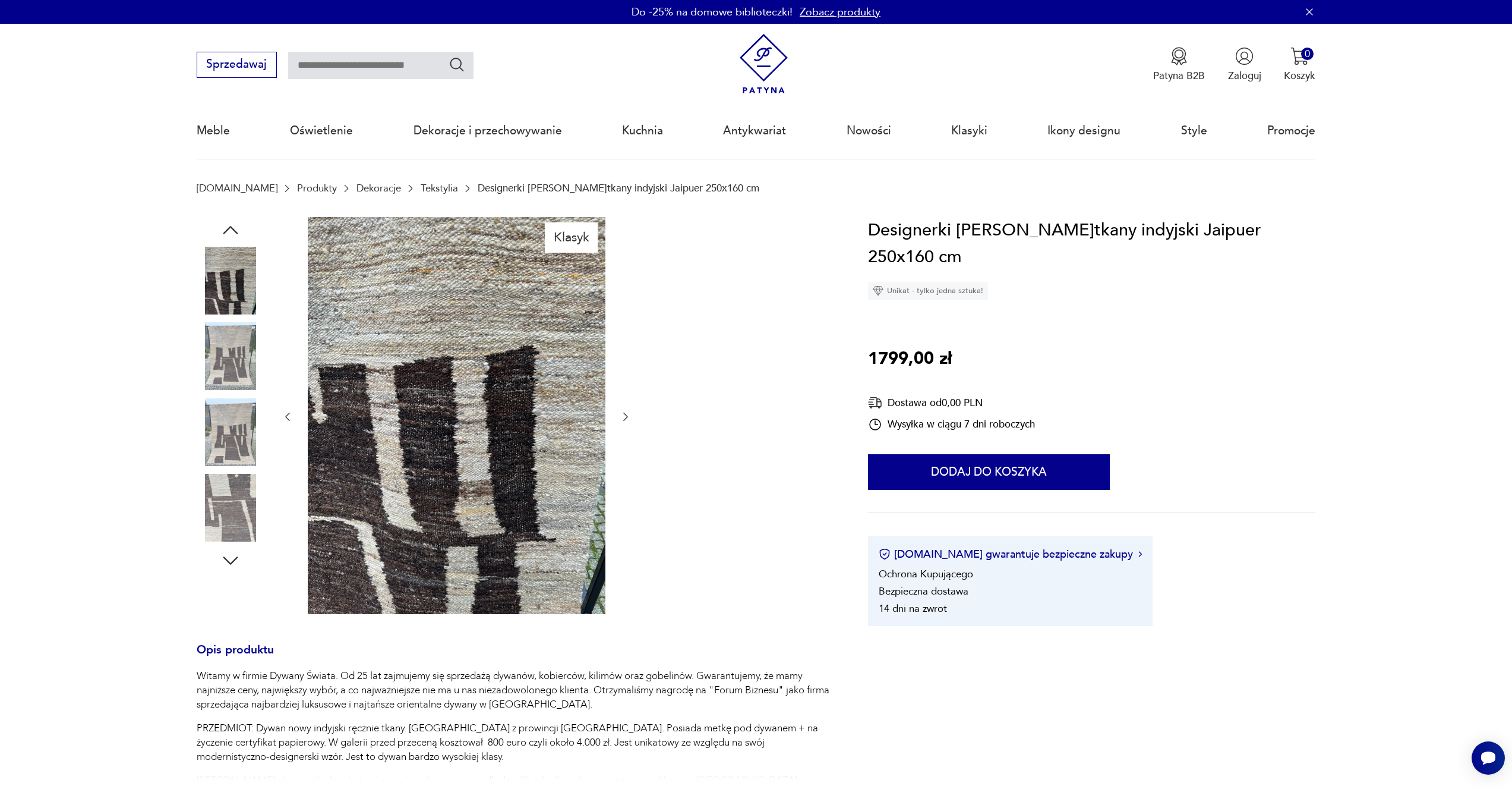
click at [622, 416] on icon "button" at bounding box center [626, 417] width 12 height 12
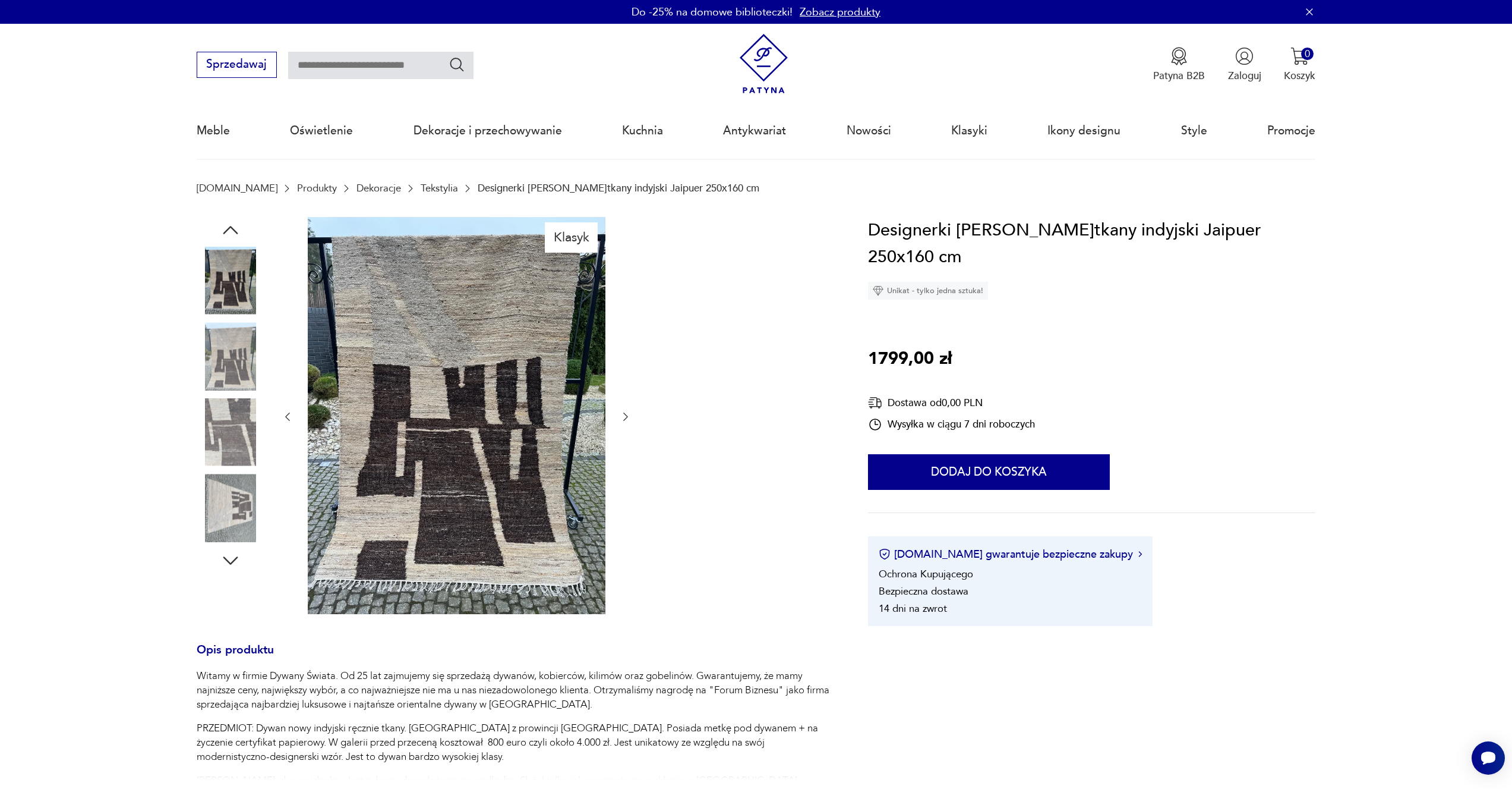
click at [624, 421] on icon "button" at bounding box center [626, 417] width 12 height 12
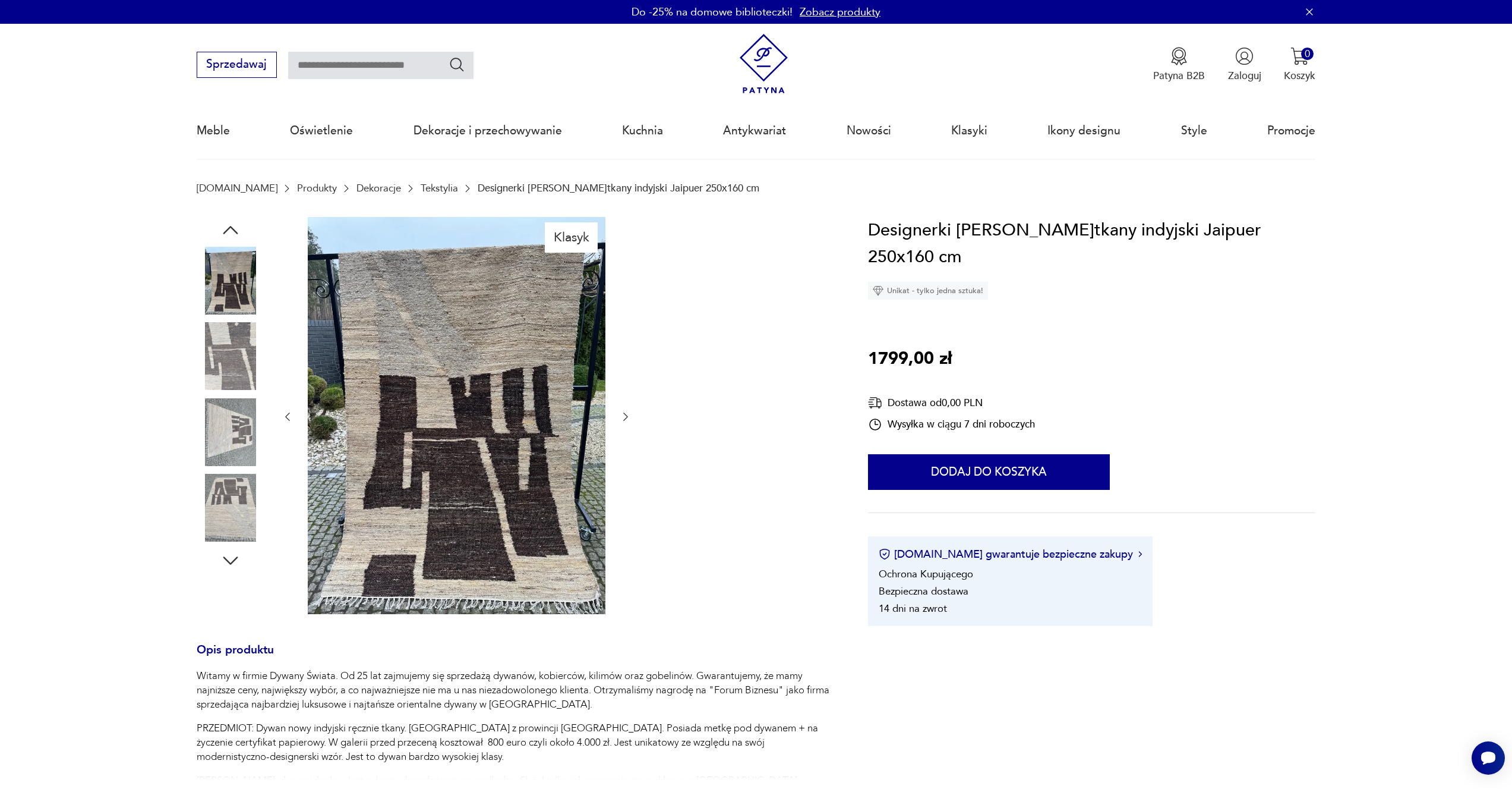
click at [624, 421] on icon "button" at bounding box center [626, 417] width 12 height 12
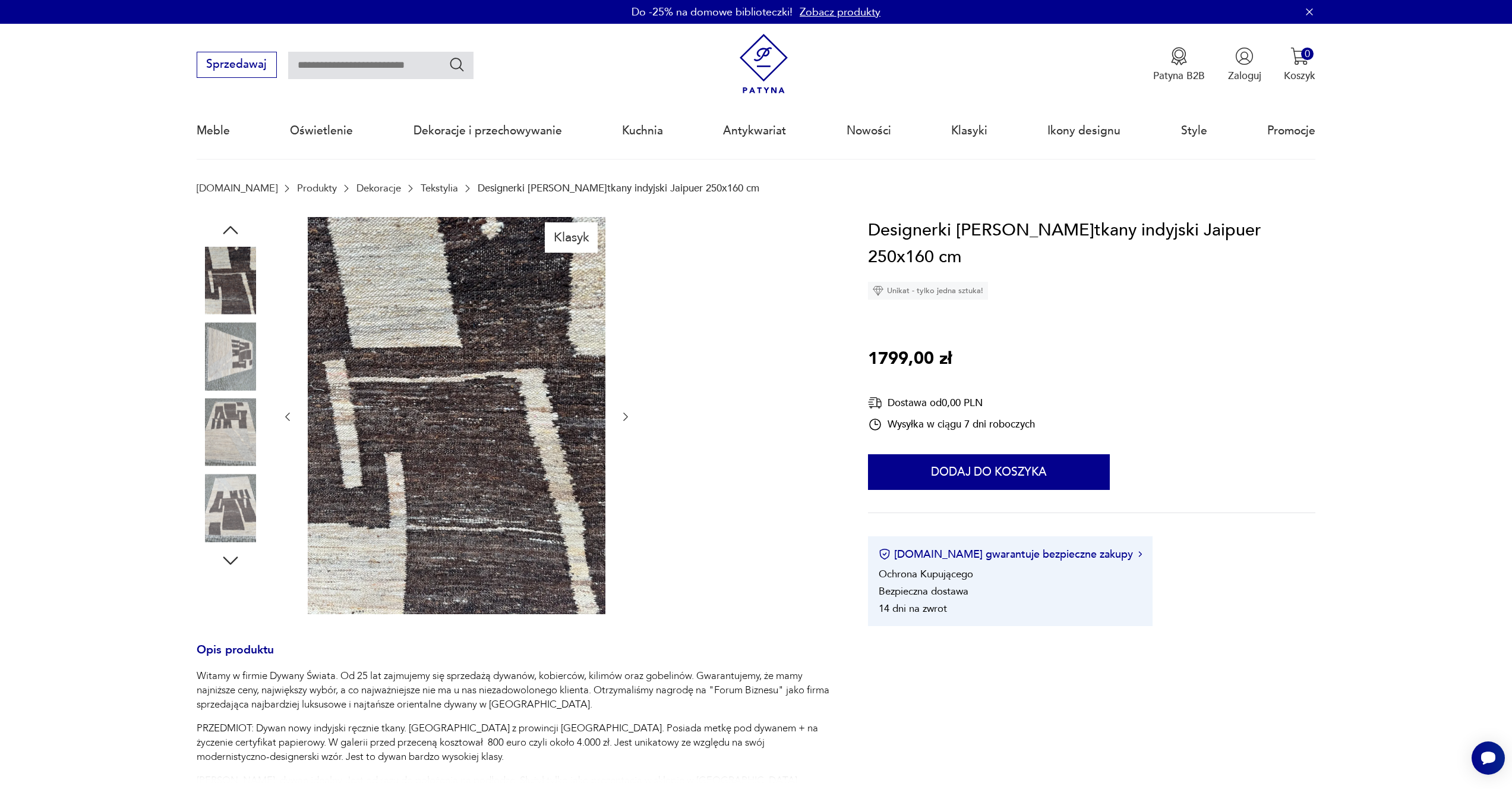
click at [624, 421] on icon "button" at bounding box center [626, 417] width 12 height 12
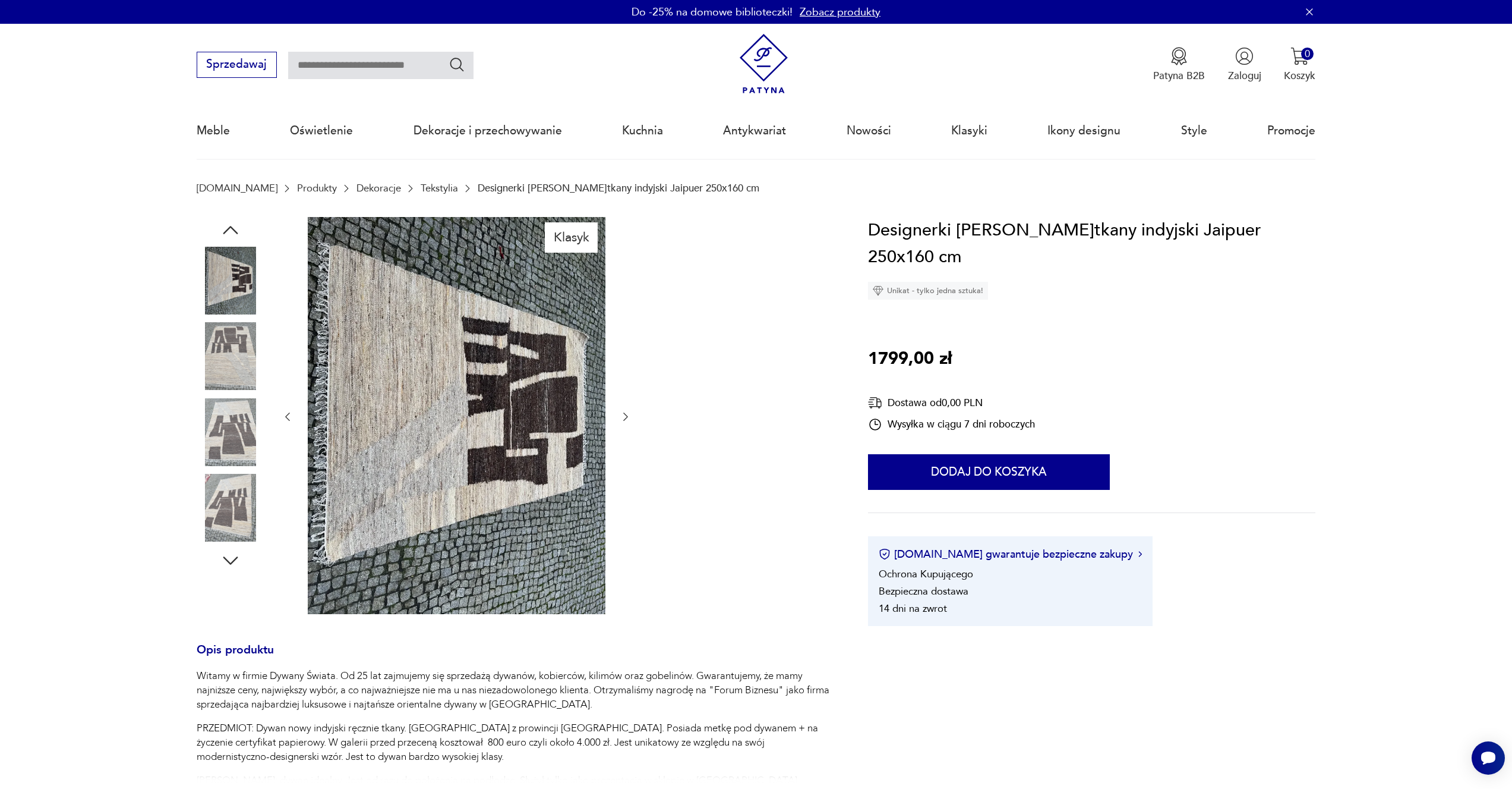
click at [624, 421] on icon "button" at bounding box center [626, 417] width 12 height 12
